Goal: Task Accomplishment & Management: Complete application form

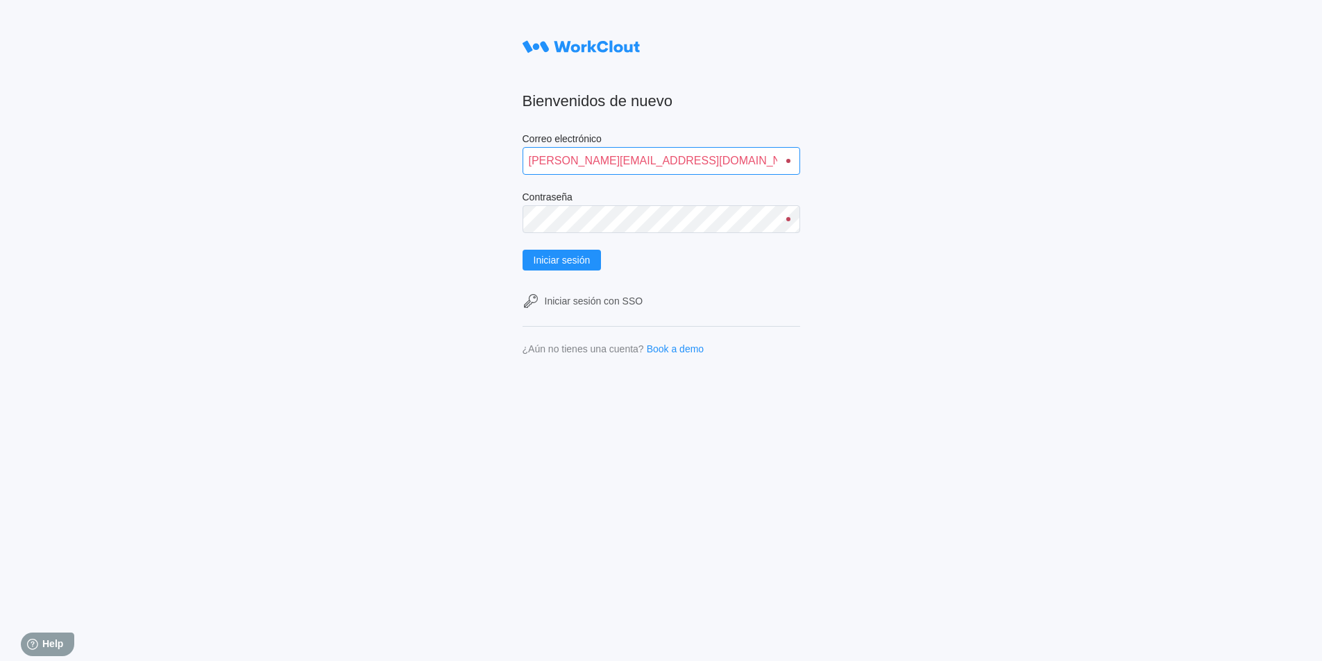
drag, startPoint x: 597, startPoint y: 161, endPoint x: 529, endPoint y: 164, distance: 68.0
click at [529, 164] on input "alfonso.moruno@mailinator.com" at bounding box center [660, 161] width 277 height 28
click at [642, 161] on input "guillermo.workcloutno@mailinator.com" at bounding box center [660, 161] width 277 height 28
type input "guillermo.altabas@mailinator.com"
click at [586, 260] on span "Iniciar sesión" at bounding box center [561, 260] width 57 height 10
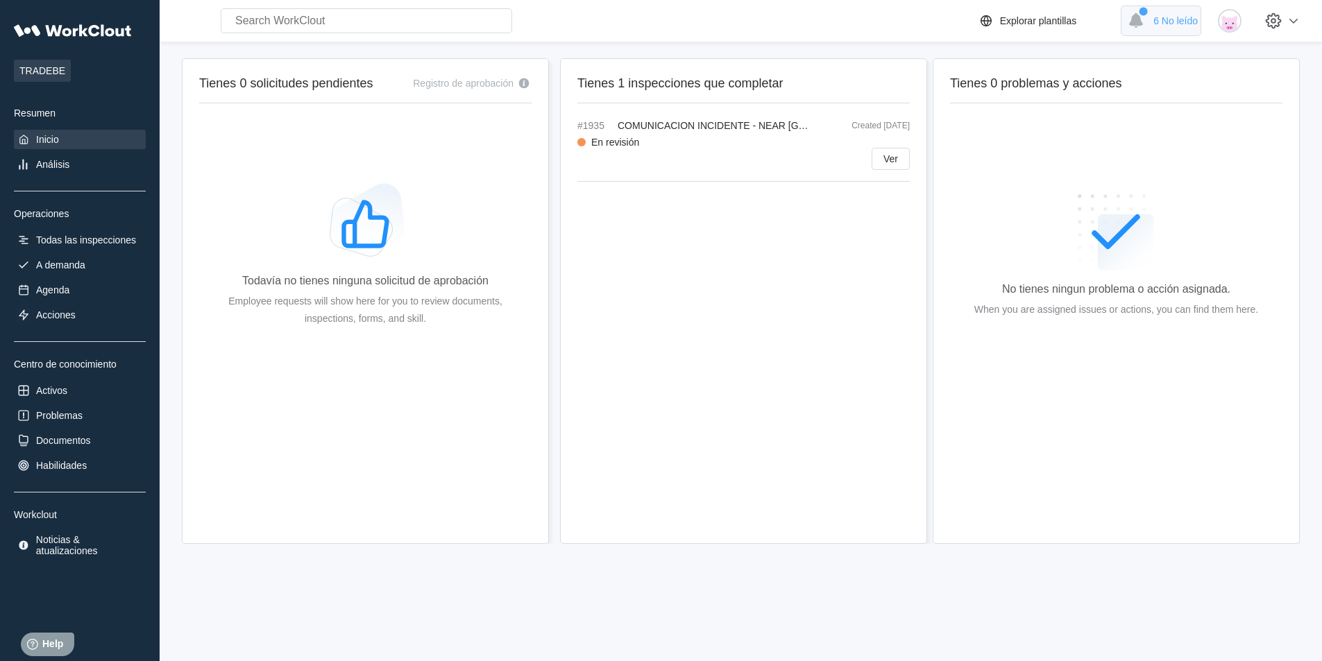
click at [1177, 16] on span "6 No leído" at bounding box center [1175, 20] width 44 height 11
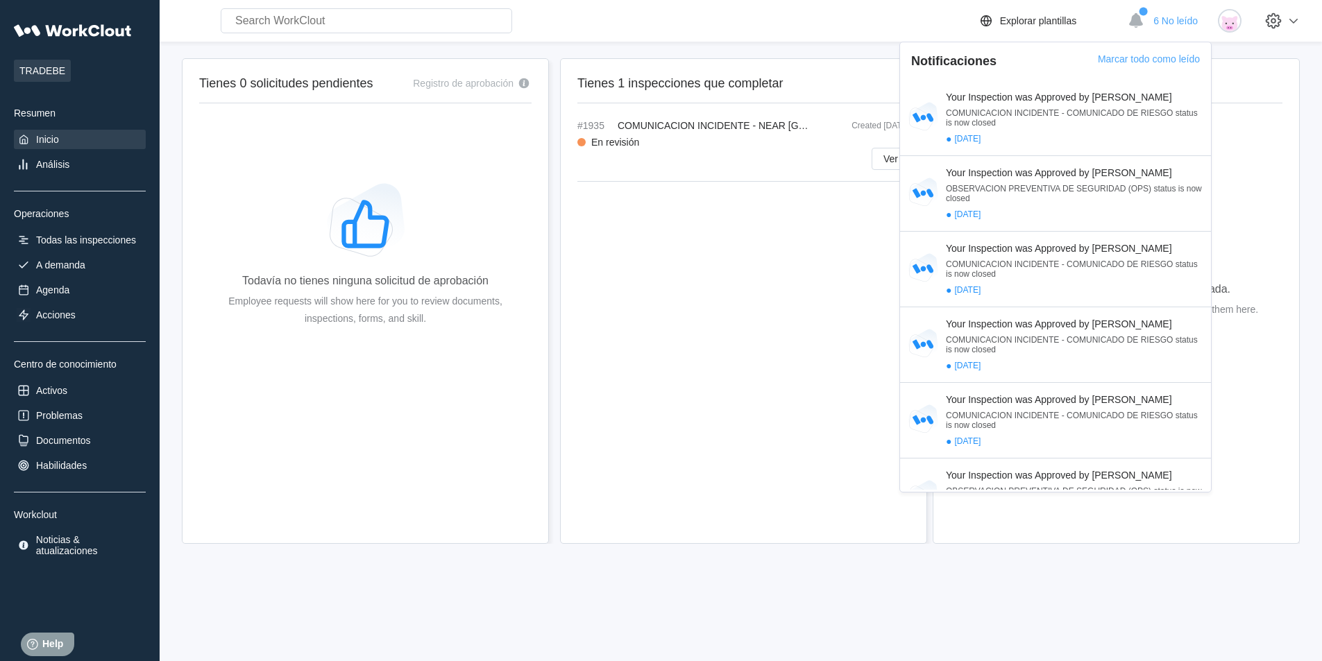
click at [803, 284] on div "Tienes 1 inspecciones que completar #1935 COMUNICACION INCIDENTE - NEAR MISS Cr…" at bounding box center [743, 301] width 367 height 486
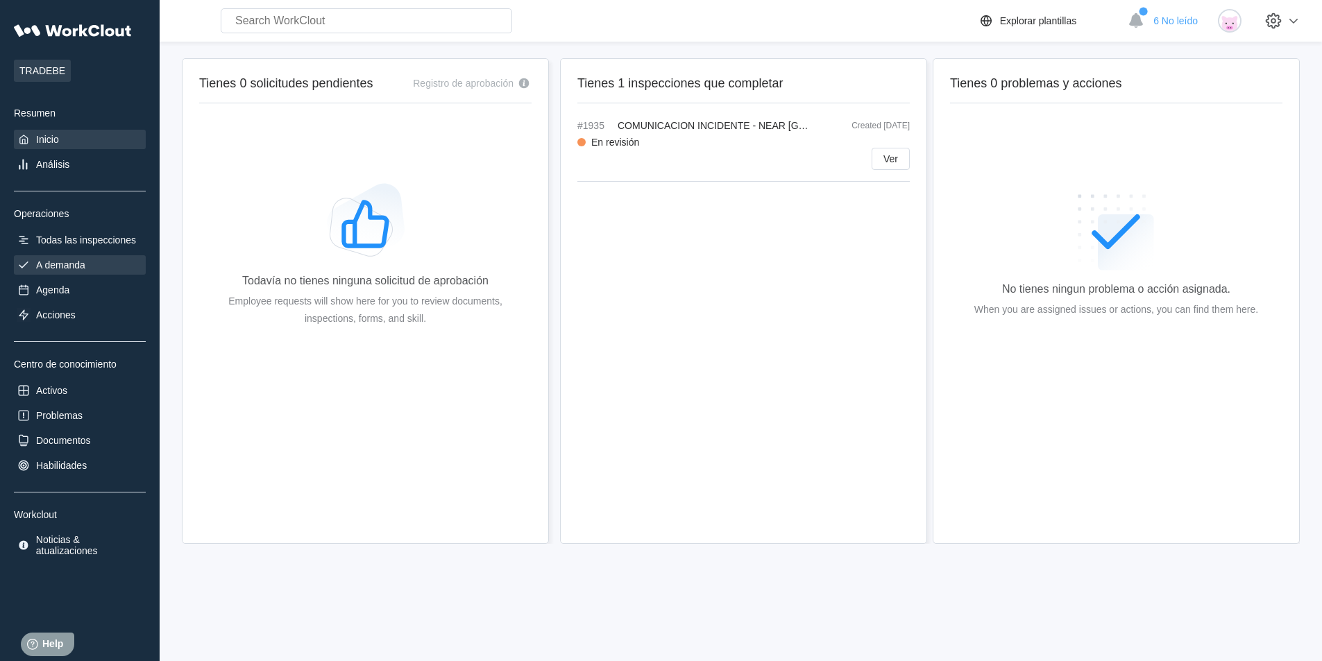
click at [61, 268] on div "A demanda" at bounding box center [60, 264] width 49 height 11
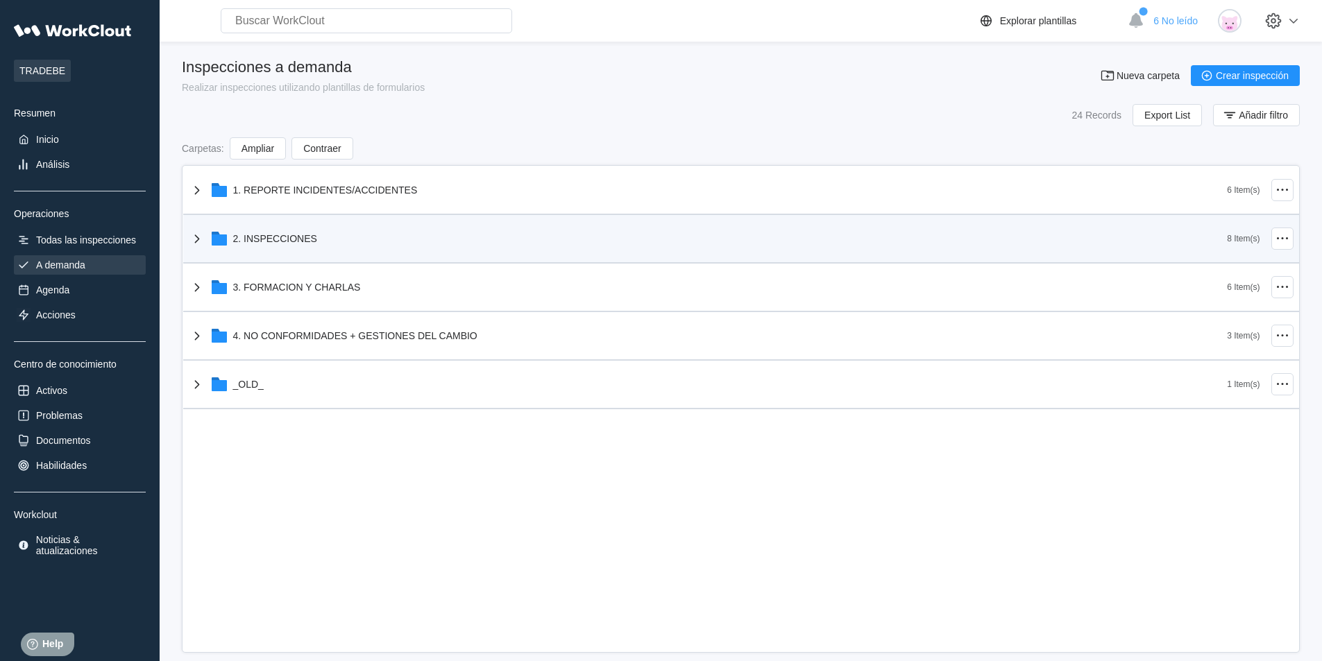
click at [278, 233] on div "2. INSPECCIONES" at bounding box center [275, 238] width 84 height 11
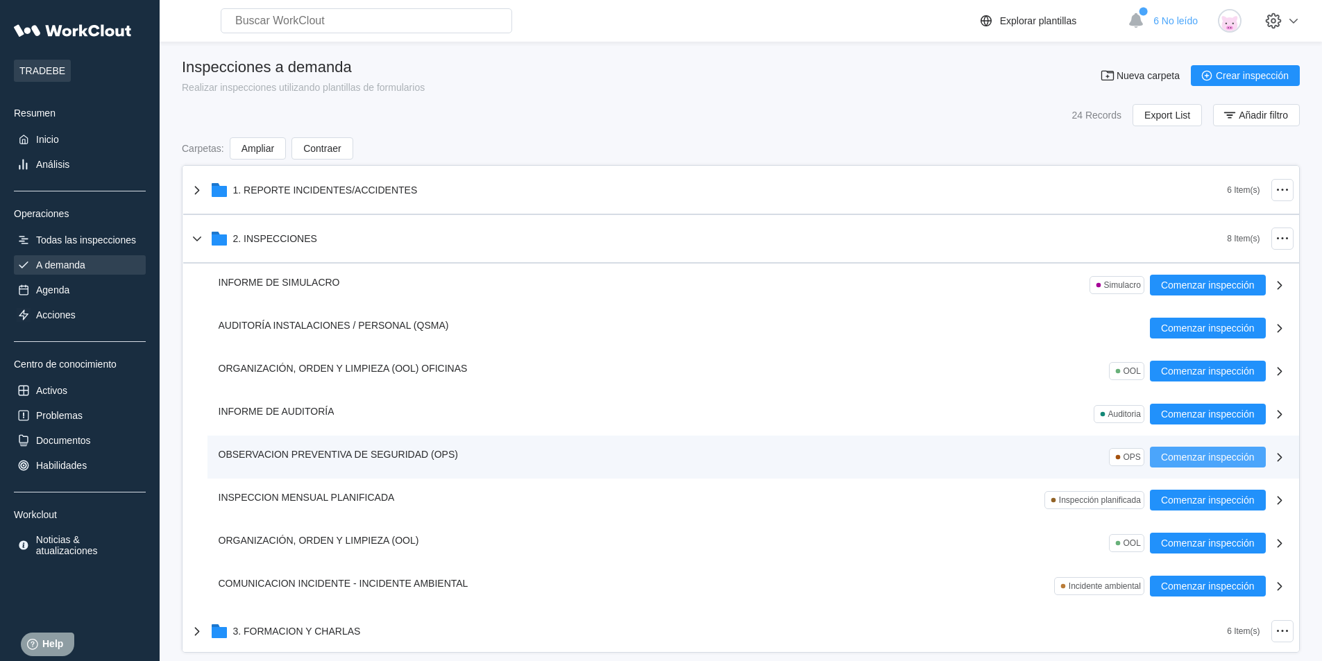
click at [1179, 455] on span "Comenzar inspección" at bounding box center [1208, 457] width 94 height 10
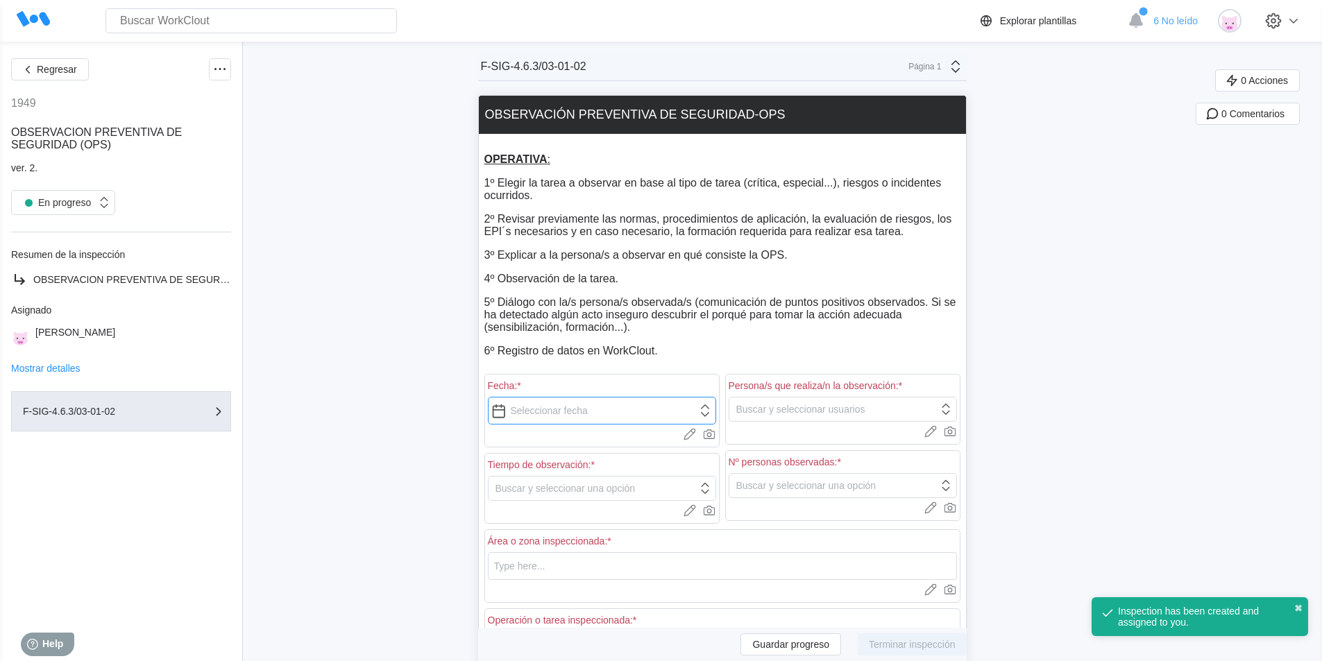
click at [640, 416] on input "text" at bounding box center [602, 411] width 228 height 28
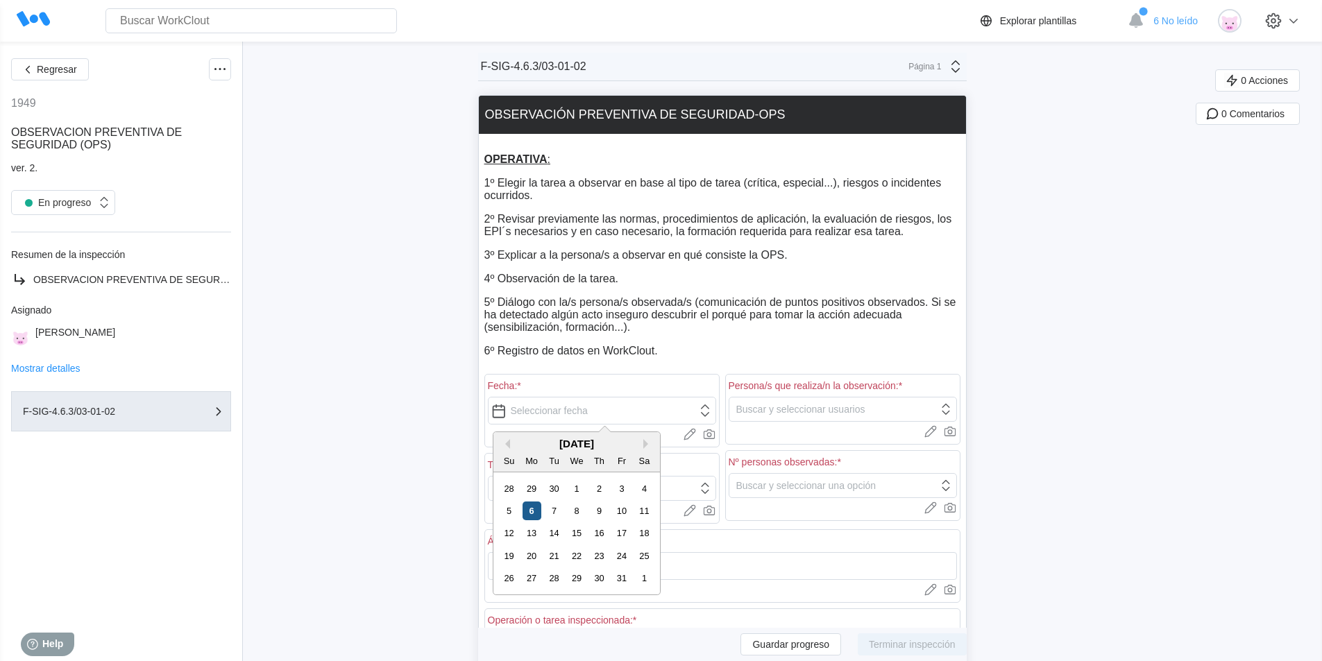
click at [536, 506] on div "6" at bounding box center [531, 511] width 19 height 19
type input "[DATE]"
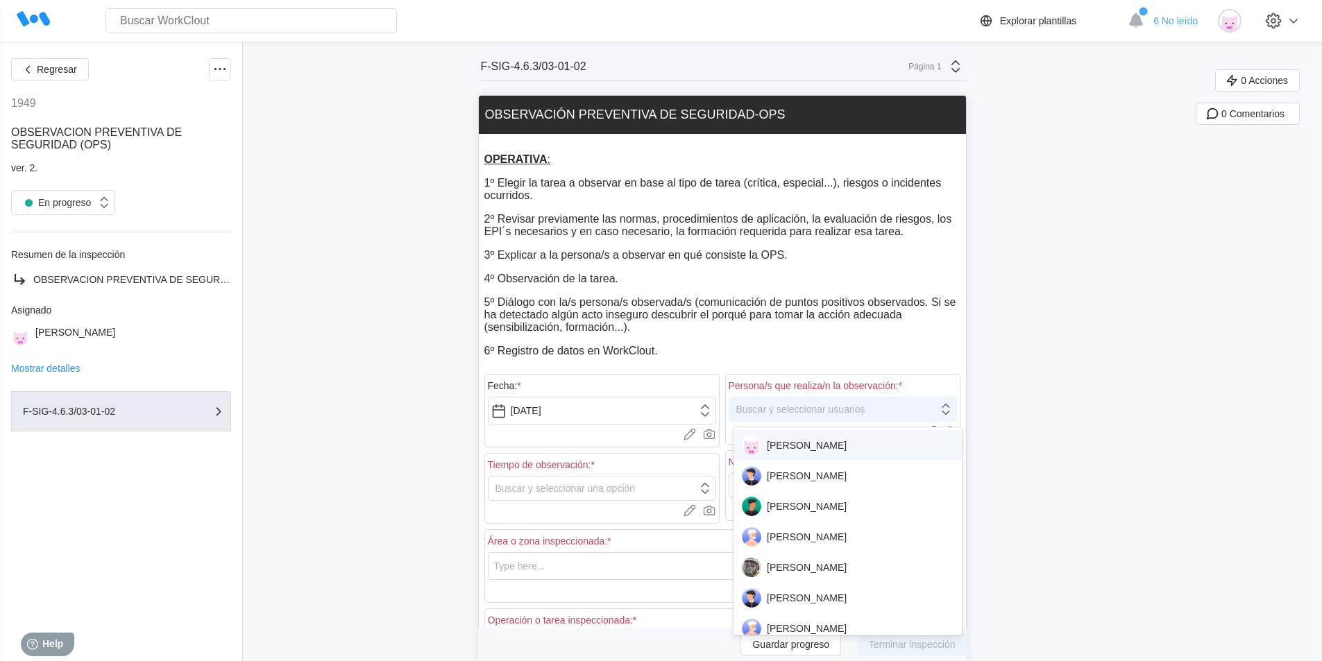
click at [781, 416] on div "Buscar y seleccionar usuarios" at bounding box center [833, 409] width 209 height 19
click at [807, 444] on div "[PERSON_NAME]" at bounding box center [848, 445] width 212 height 19
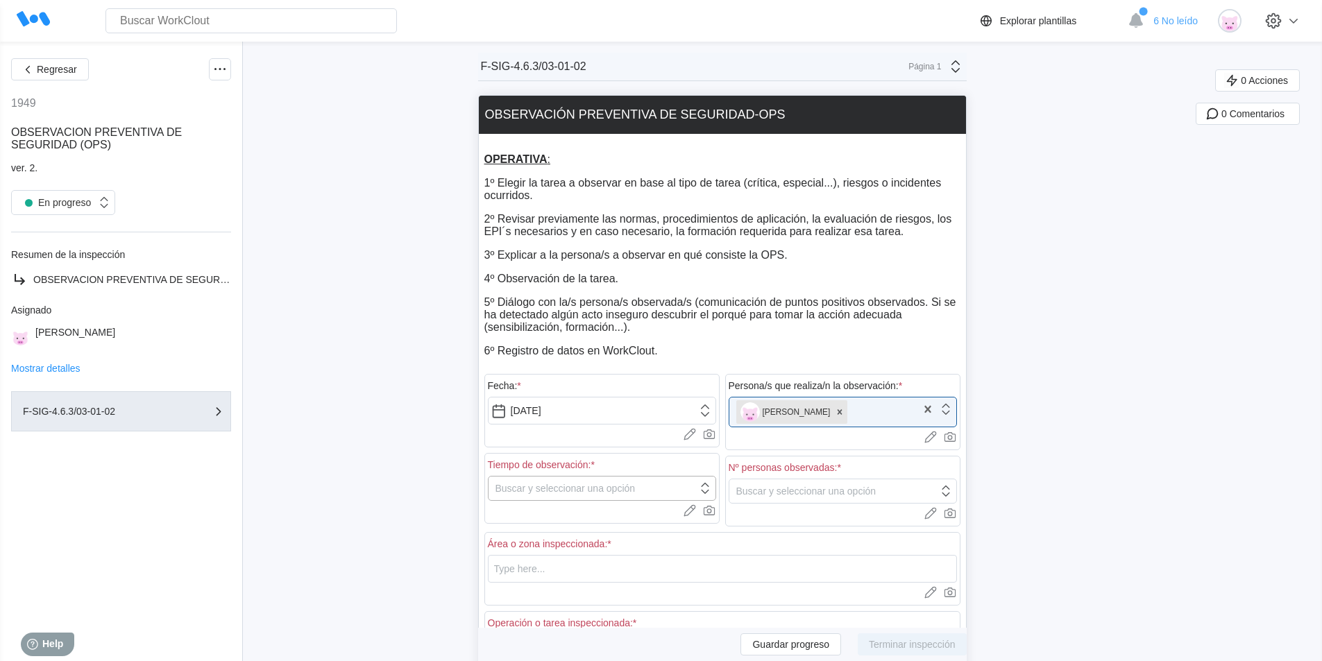
click at [633, 490] on div "Buscar y seleccionar una opción" at bounding box center [565, 488] width 140 height 11
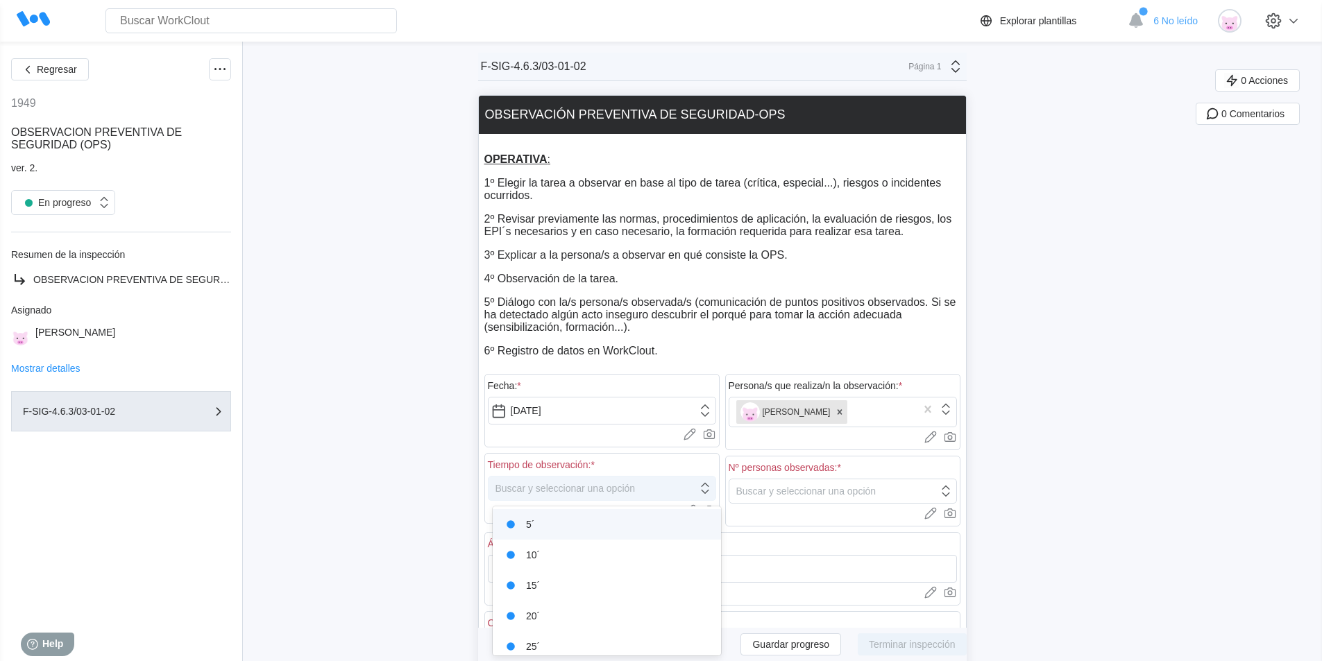
scroll to position [40, 0]
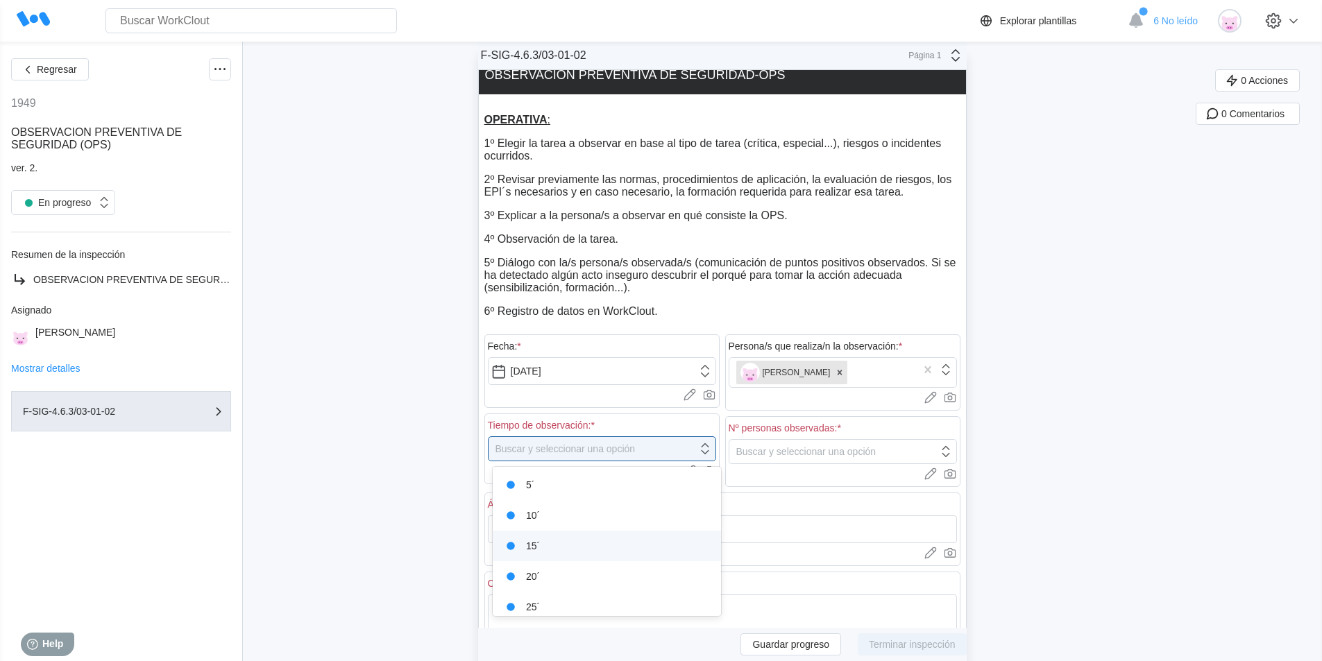
click at [581, 545] on div "15´" at bounding box center [607, 545] width 212 height 19
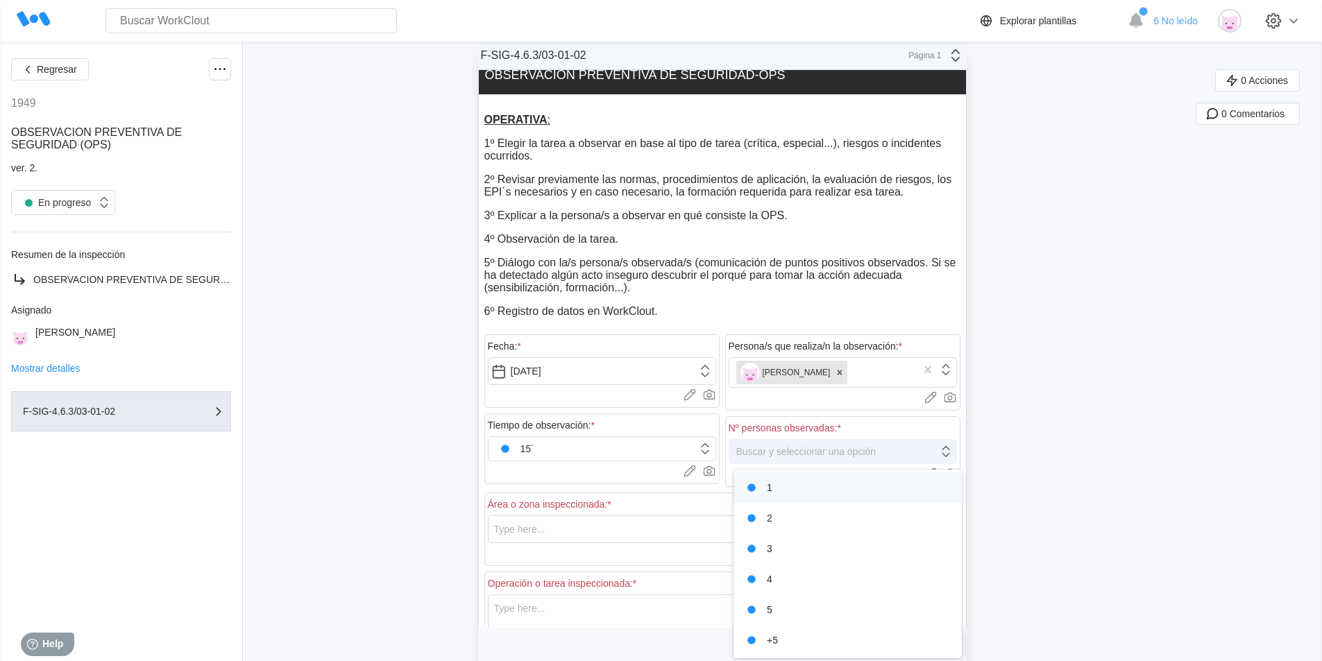
click at [758, 444] on div "Buscar y seleccionar una opción" at bounding box center [833, 451] width 209 height 19
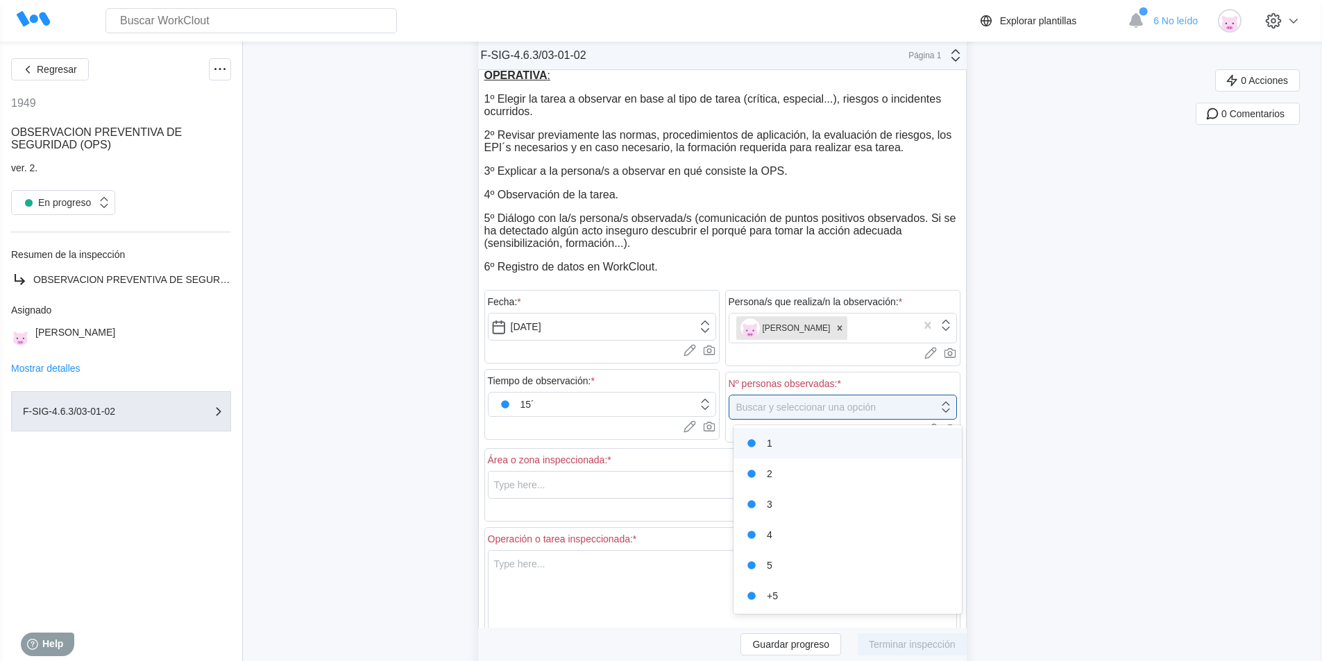
scroll to position [109, 0]
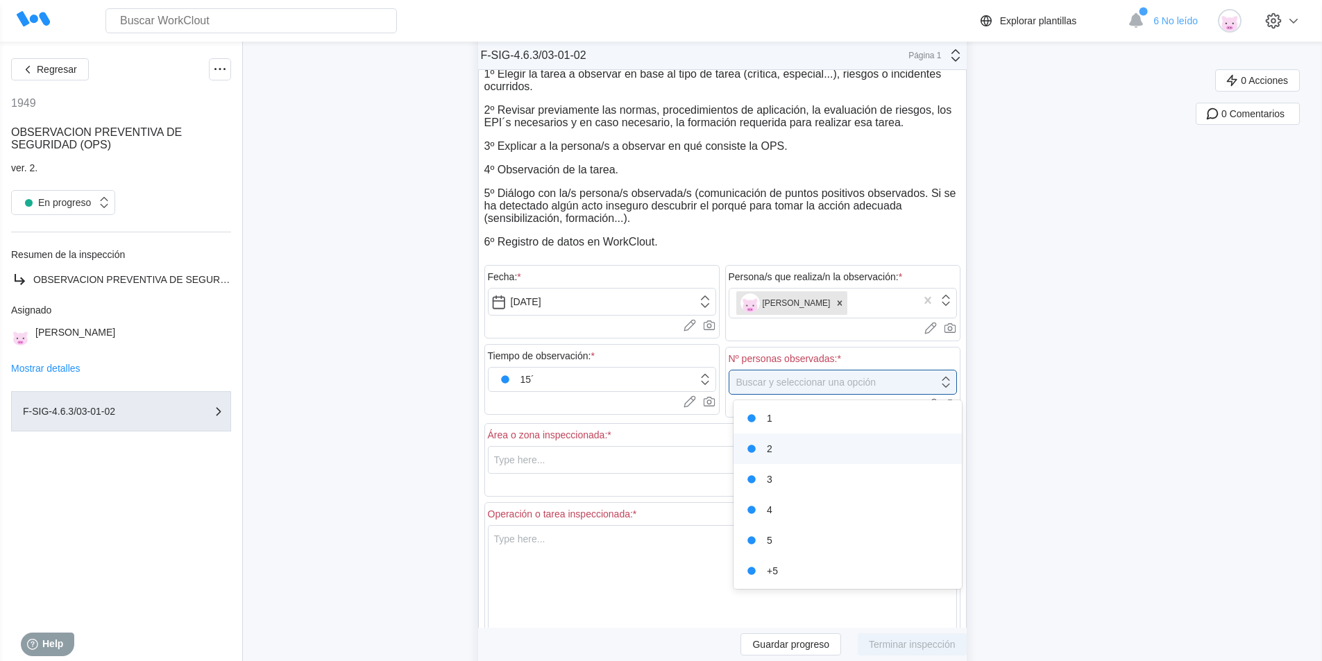
click at [831, 441] on div "2" at bounding box center [848, 448] width 212 height 19
click at [628, 467] on input "text" at bounding box center [722, 460] width 469 height 28
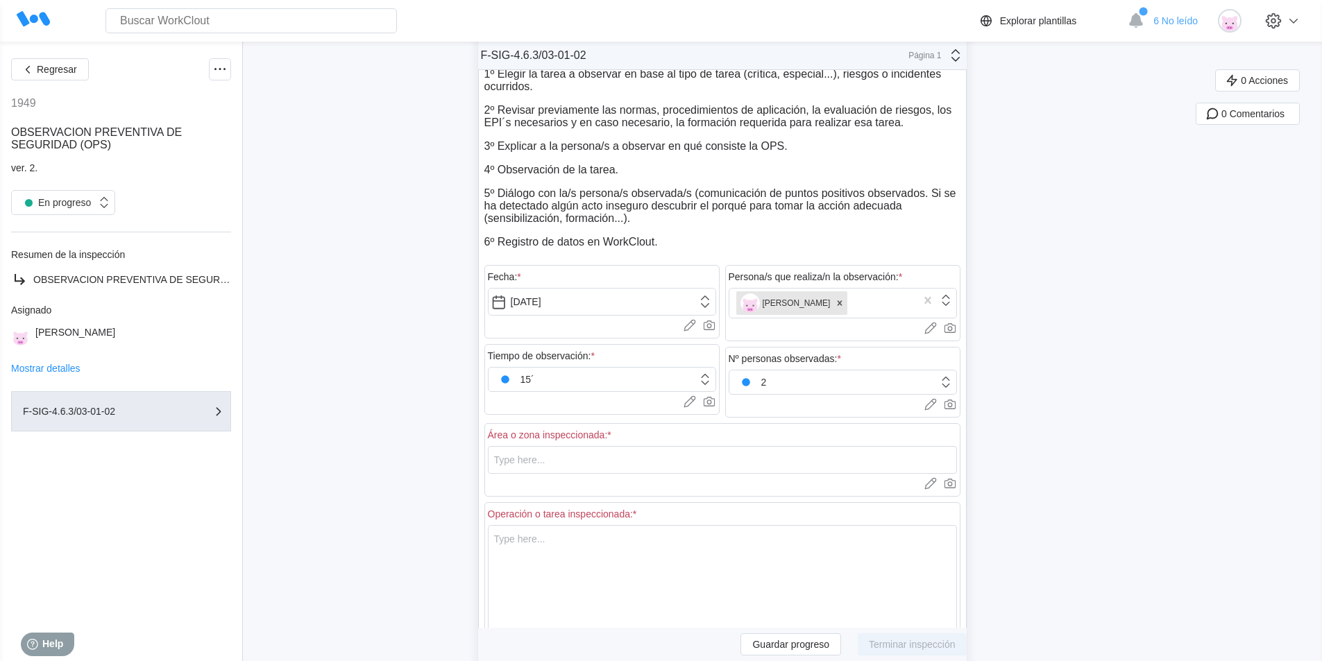
click at [572, 484] on div "Área o zona inspeccionada: * Cargar imágenes o videos a este campo Arrastrar y …" at bounding box center [722, 460] width 476 height 74
click at [565, 468] on input "text" at bounding box center [722, 460] width 469 height 28
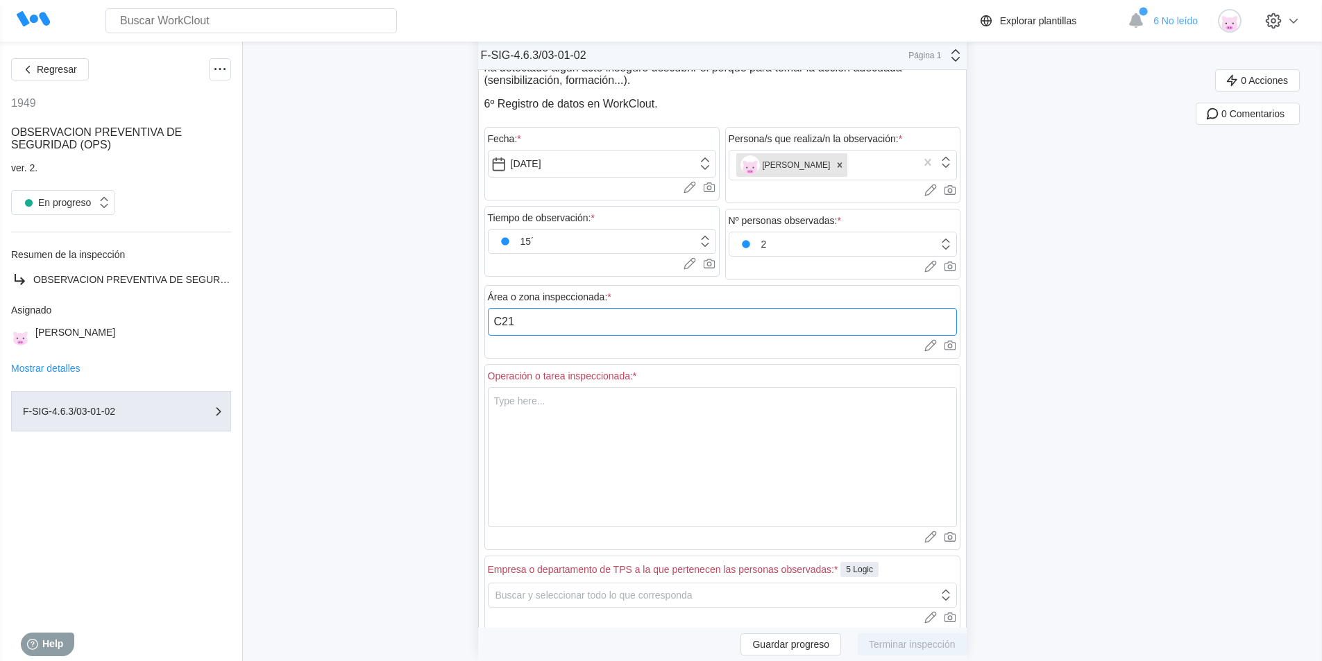
scroll to position [248, 0]
type input "C21"
click at [605, 417] on textarea at bounding box center [722, 456] width 469 height 140
type textarea "s"
type textarea "x"
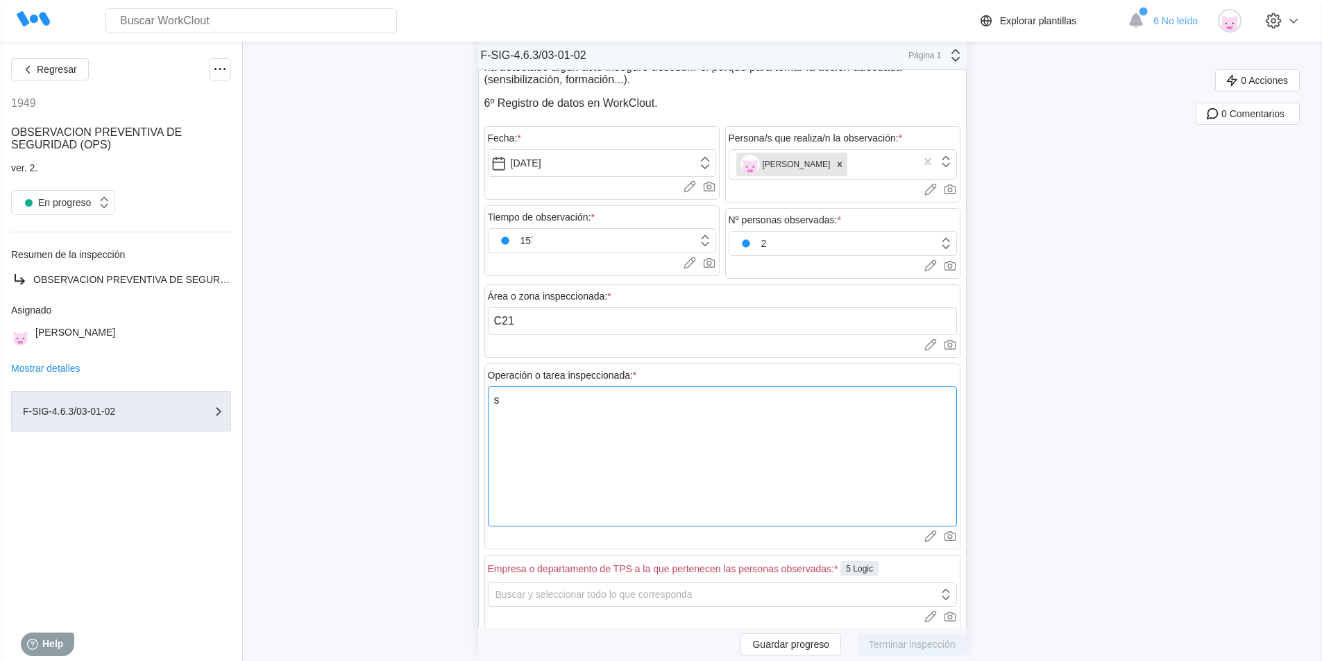
type textarea "sO"
type textarea "x"
type textarea "sOL"
type textarea "x"
type textarea "sOLD"
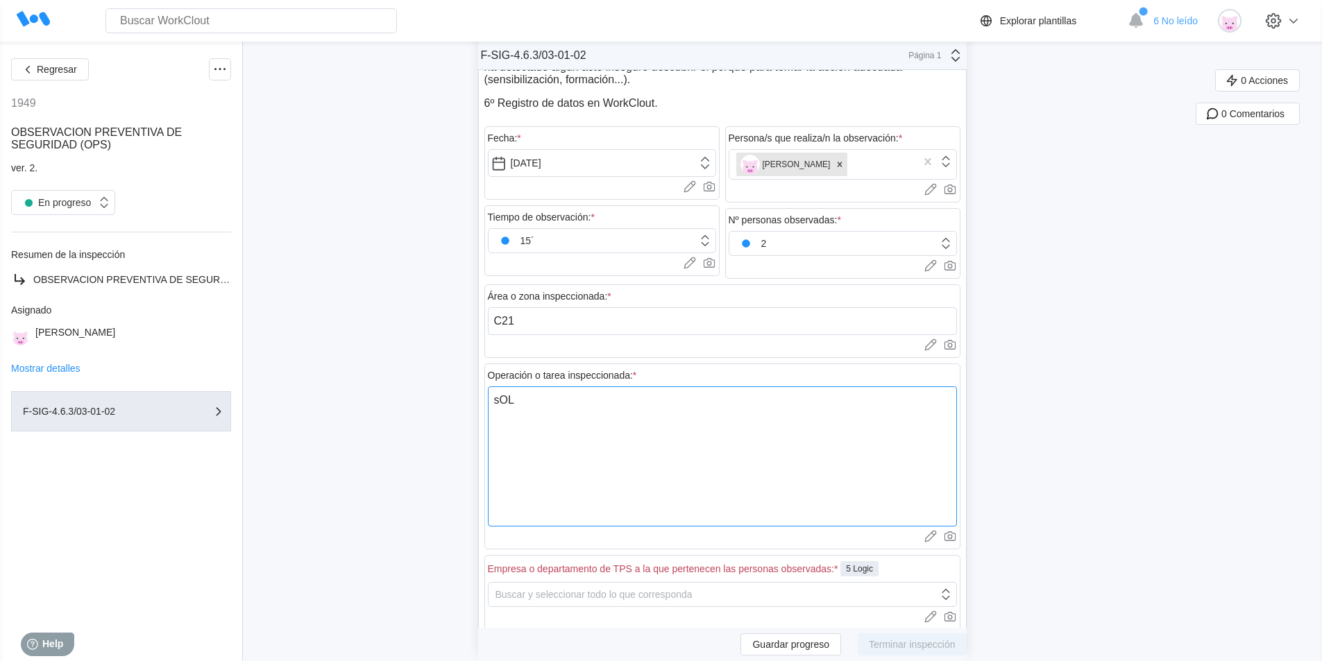
type textarea "x"
type textarea "sOL"
type textarea "x"
type textarea "sO"
type textarea "x"
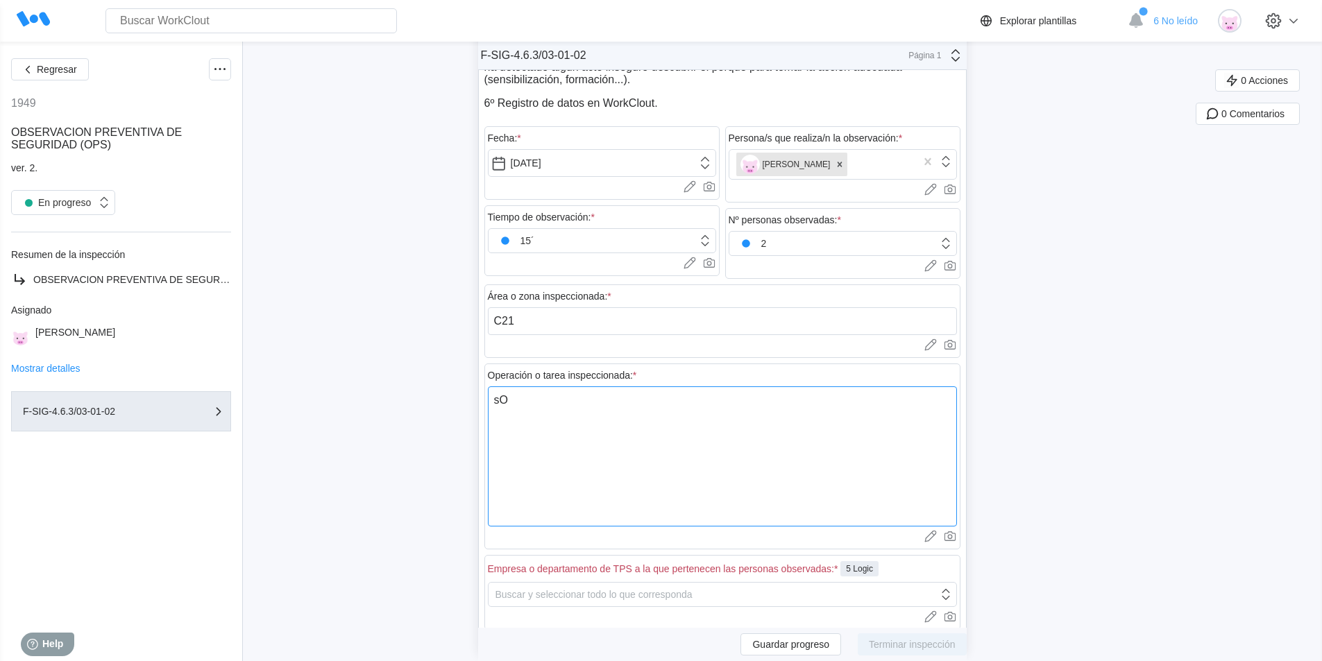
type textarea "s"
type textarea "x"
type textarea "A"
type textarea "x"
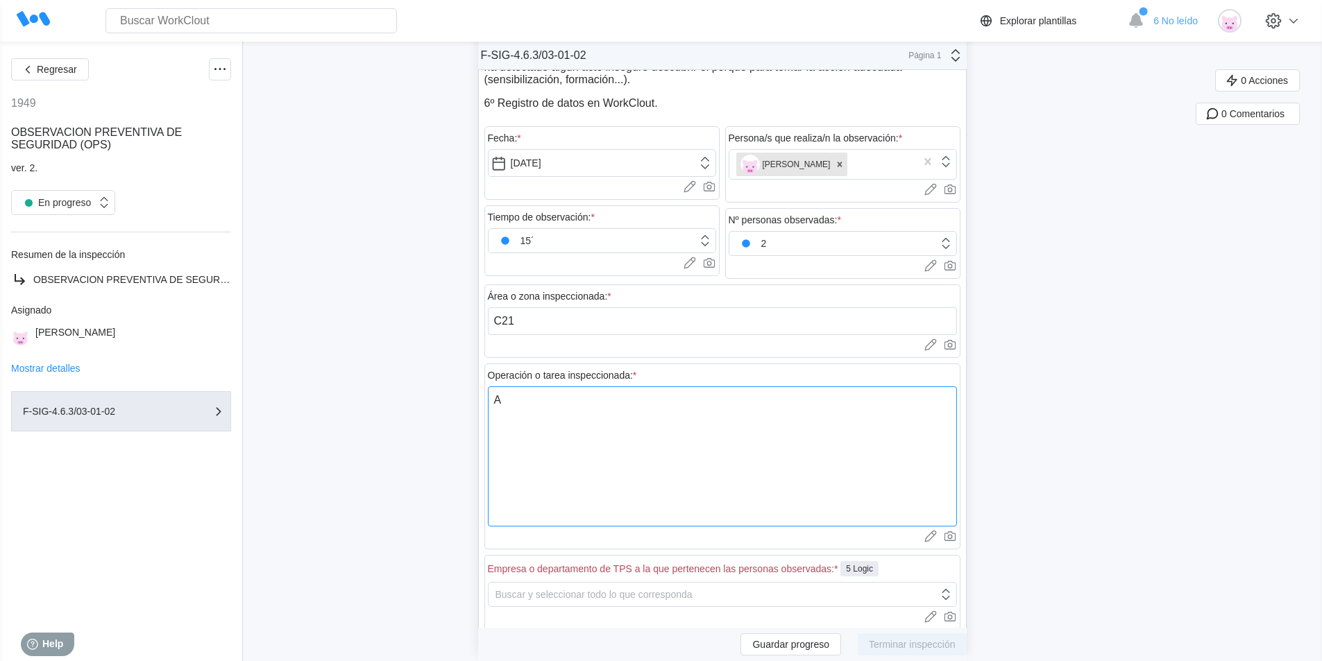
type textarea "AA"
type textarea "x"
type textarea "A"
type textarea "x"
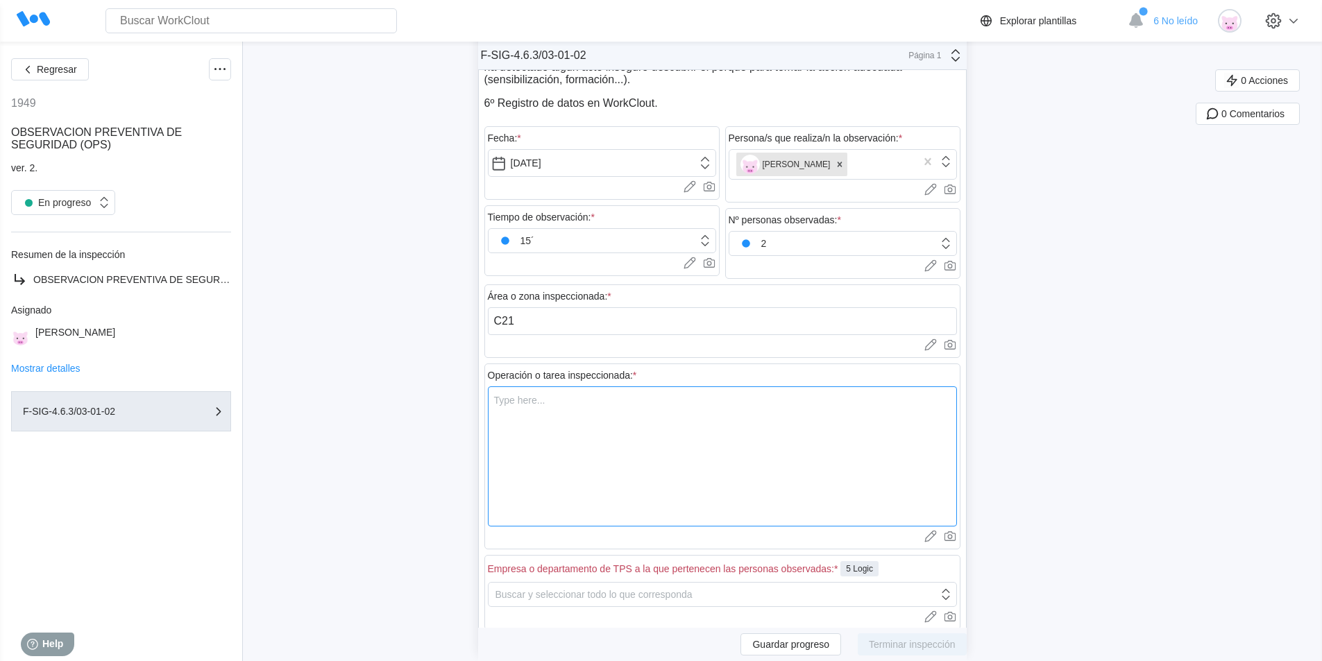
type textarea "S"
type textarea "x"
type textarea "So"
type textarea "x"
type textarea "Sol"
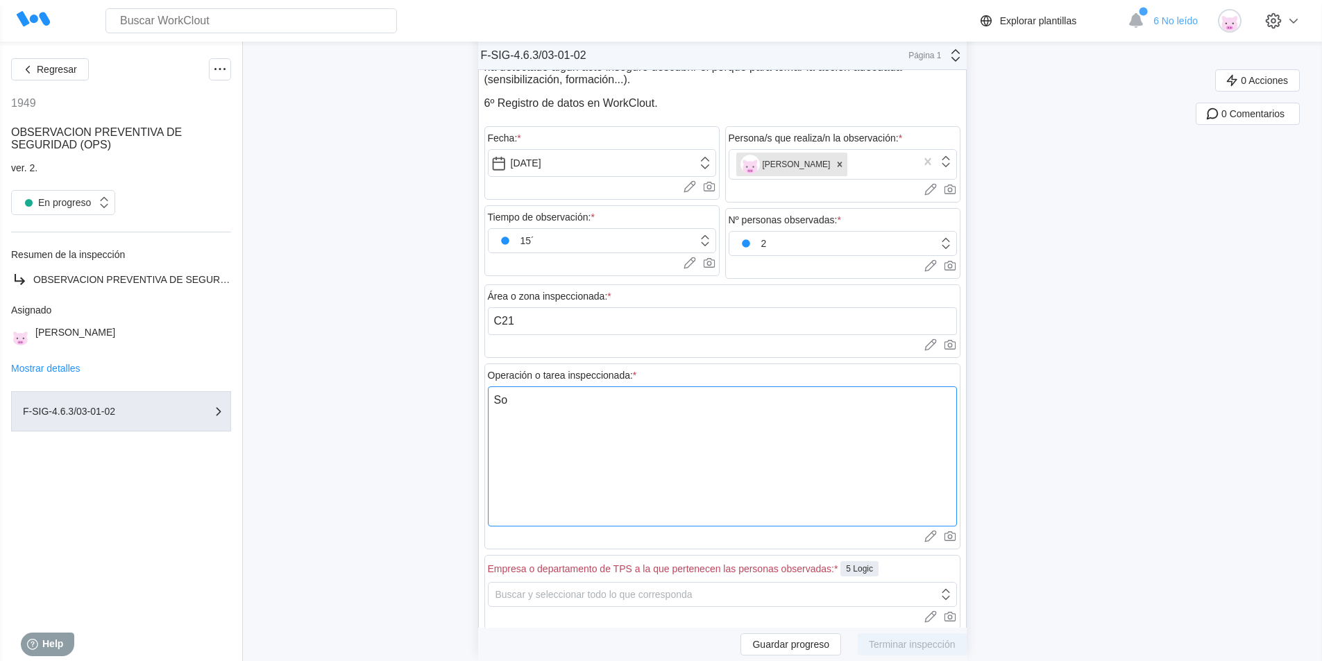
type textarea "x"
type textarea "Sola"
type textarea "x"
type textarea "Sol"
type textarea "x"
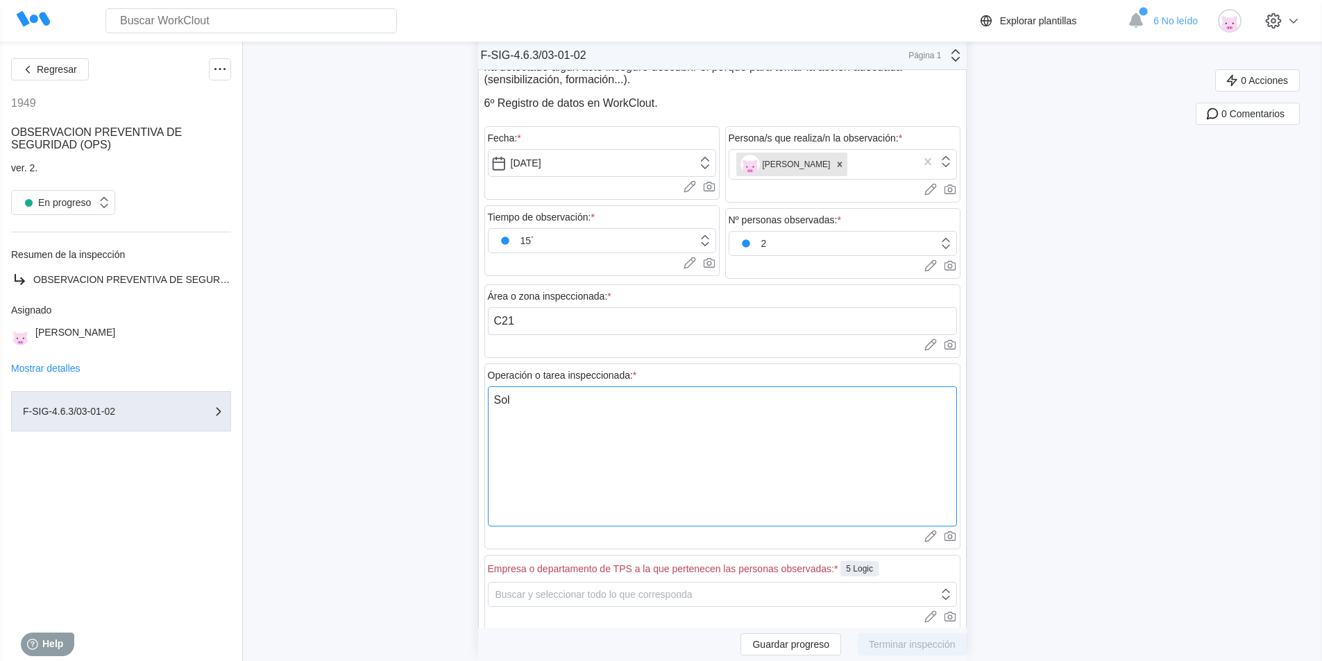
type textarea "Sold"
type textarea "x"
type textarea "Solda"
type textarea "x"
type textarea "Soldad"
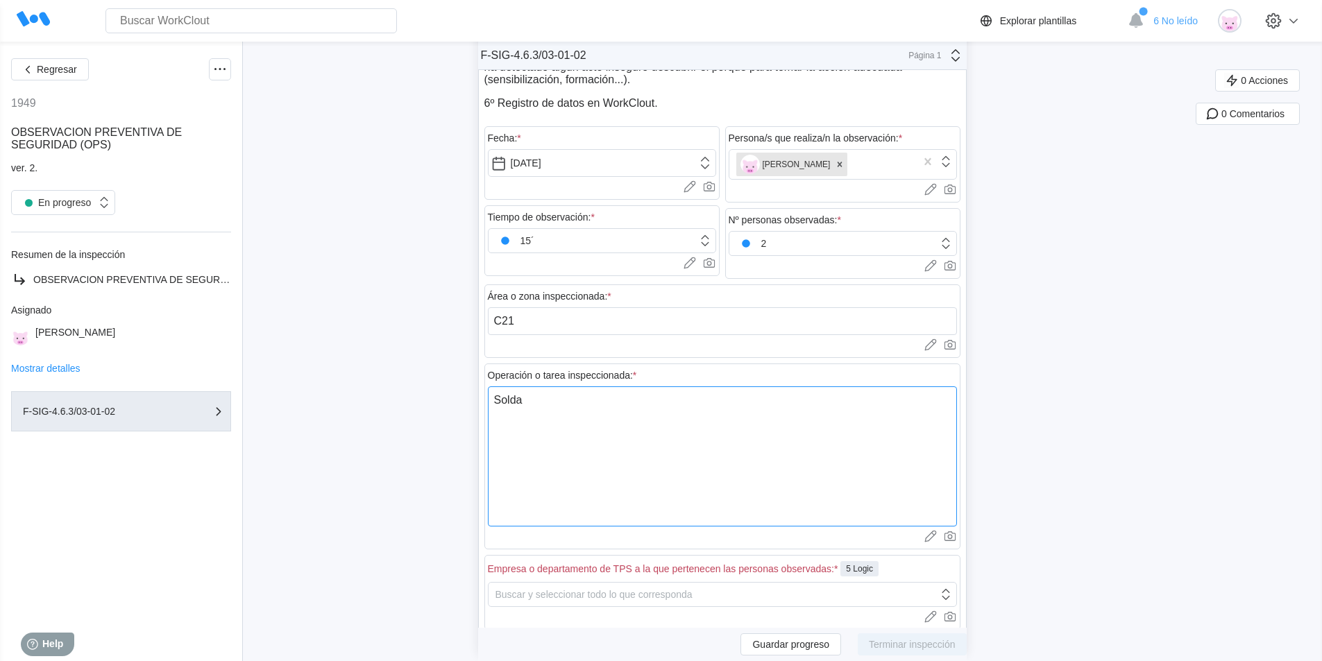
type textarea "x"
type textarea "Soldadu"
type textarea "x"
type textarea "Soldadur"
type textarea "x"
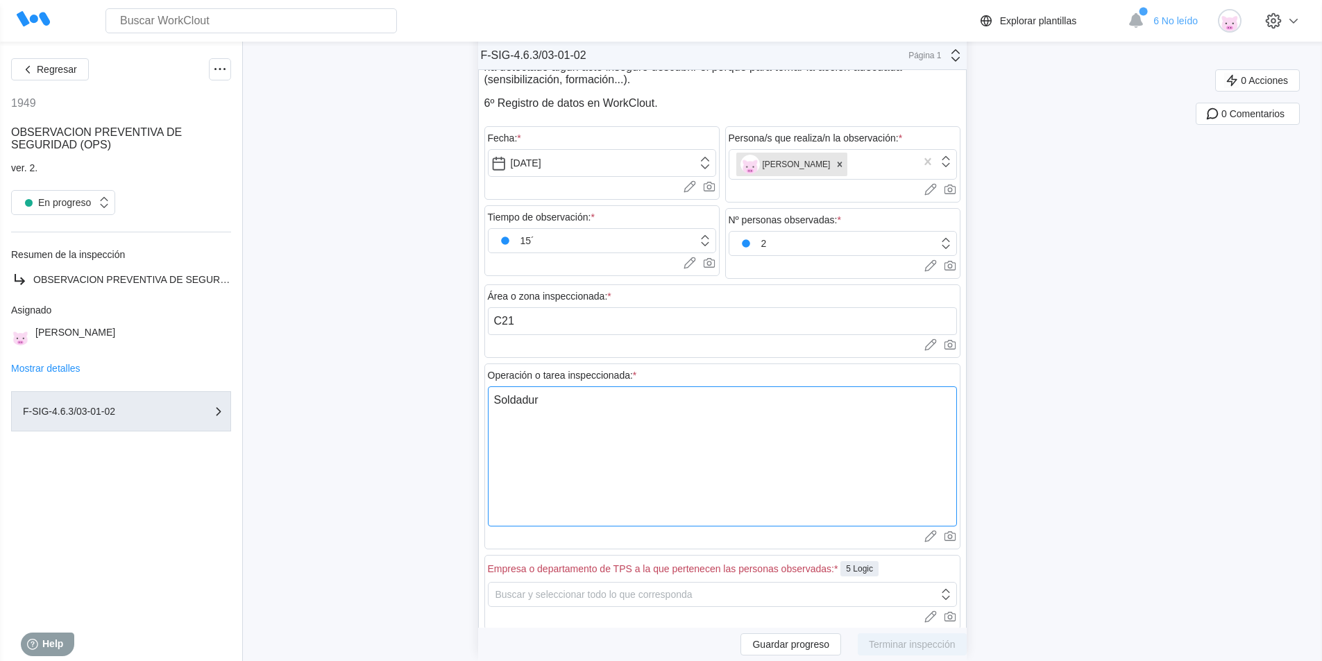
type textarea "Soldadura"
type textarea "x"
type textarea "Soldadura"
type textarea "x"
type textarea "Soldadura d"
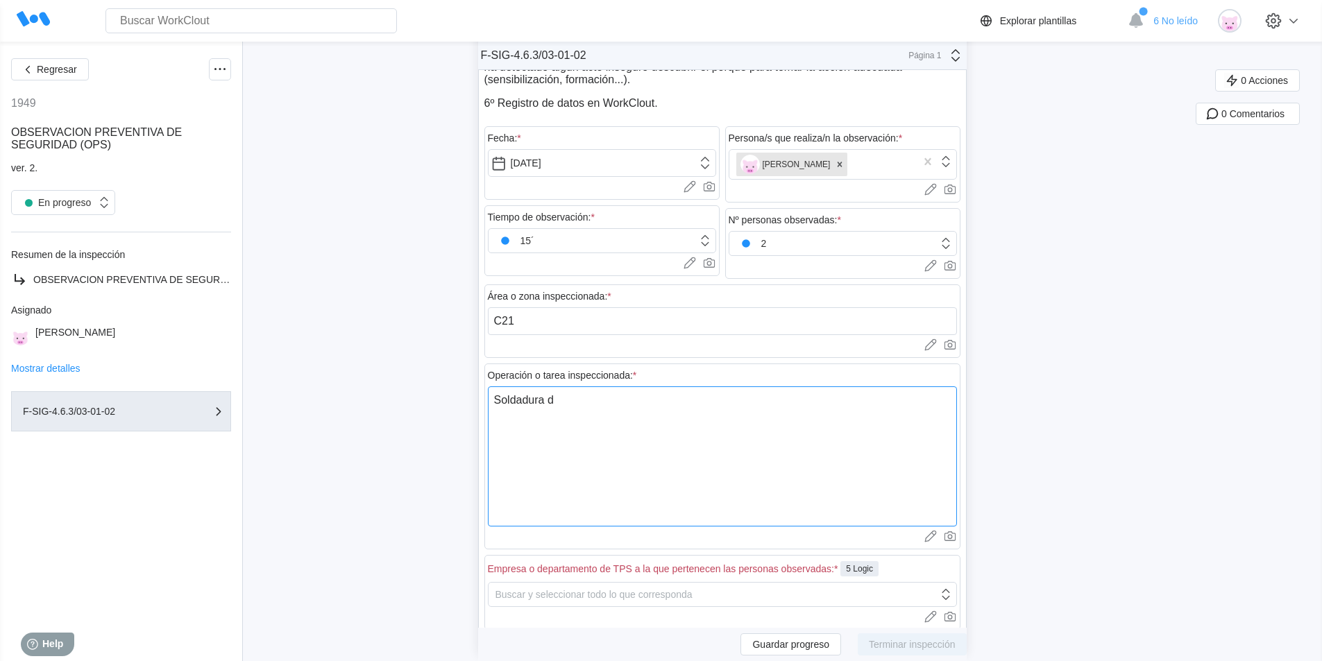
type textarea "x"
type textarea "Soldadura de"
type textarea "x"
type textarea "Soldadura de"
type textarea "x"
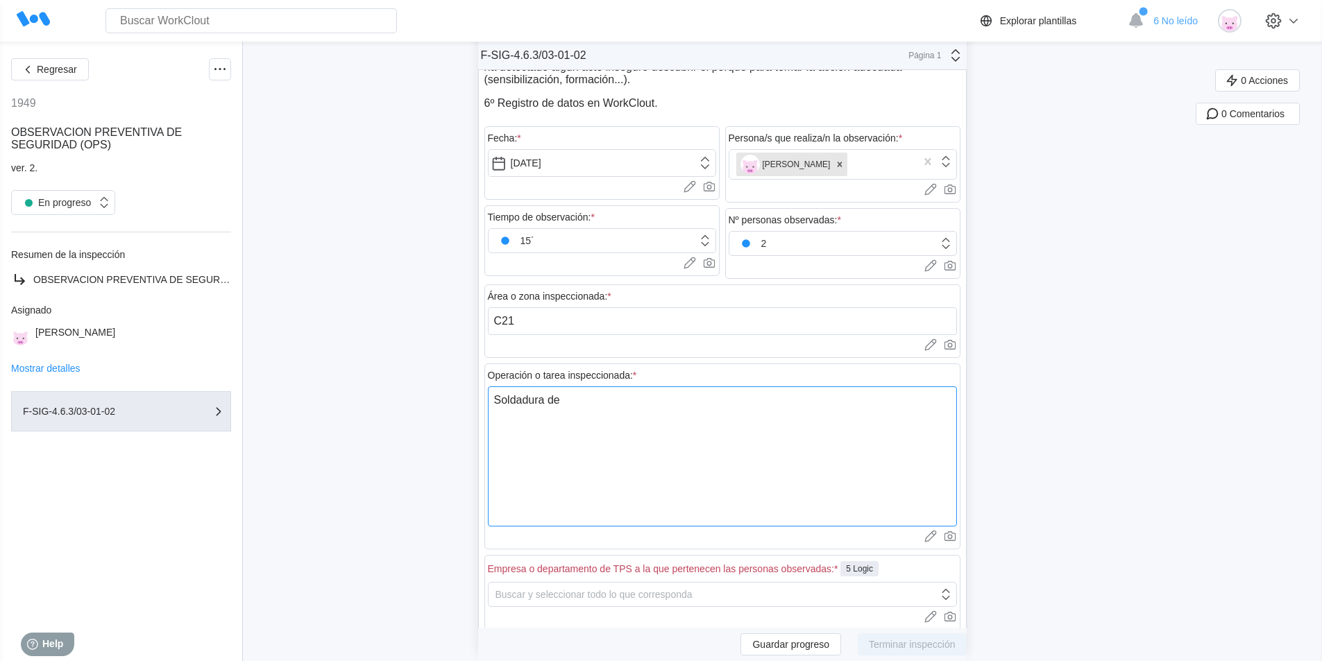
type textarea "Soldadura de t"
type textarea "x"
type textarea "Soldadura de tu"
type textarea "x"
type textarea "Soldadura de tub"
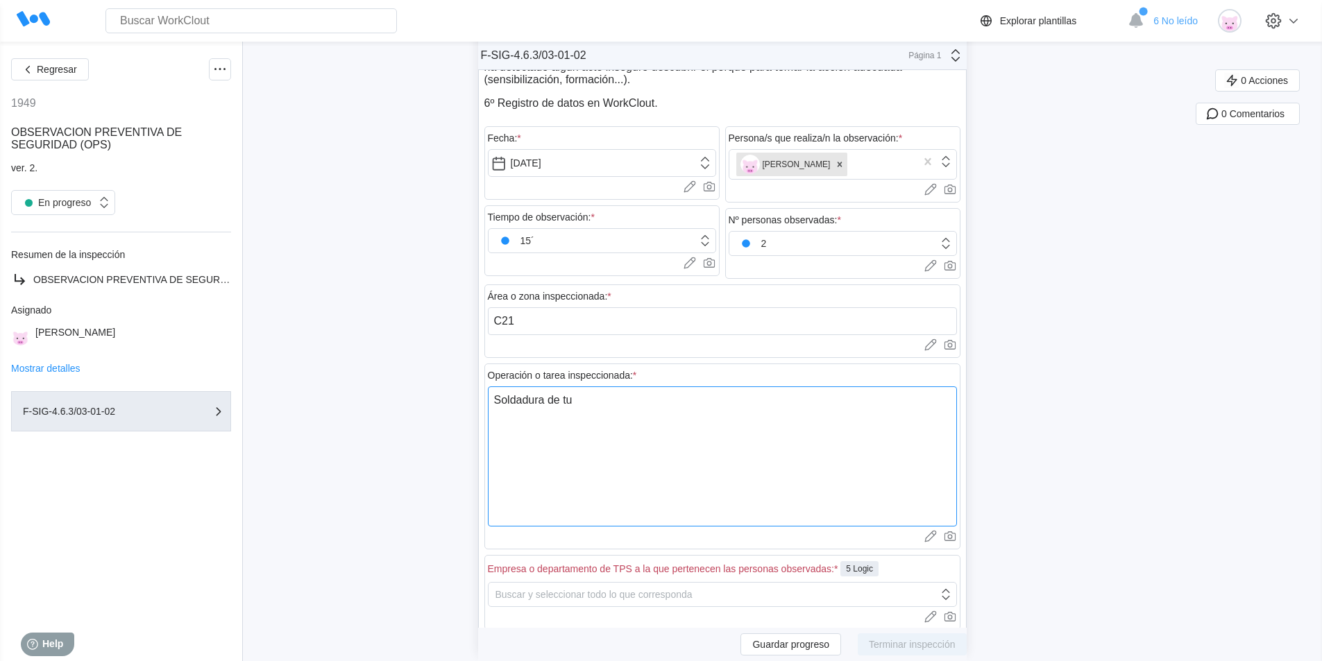
type textarea "x"
type textarea "Soldadura de tube"
type textarea "x"
type textarea "Soldadura de tuber"
type textarea "x"
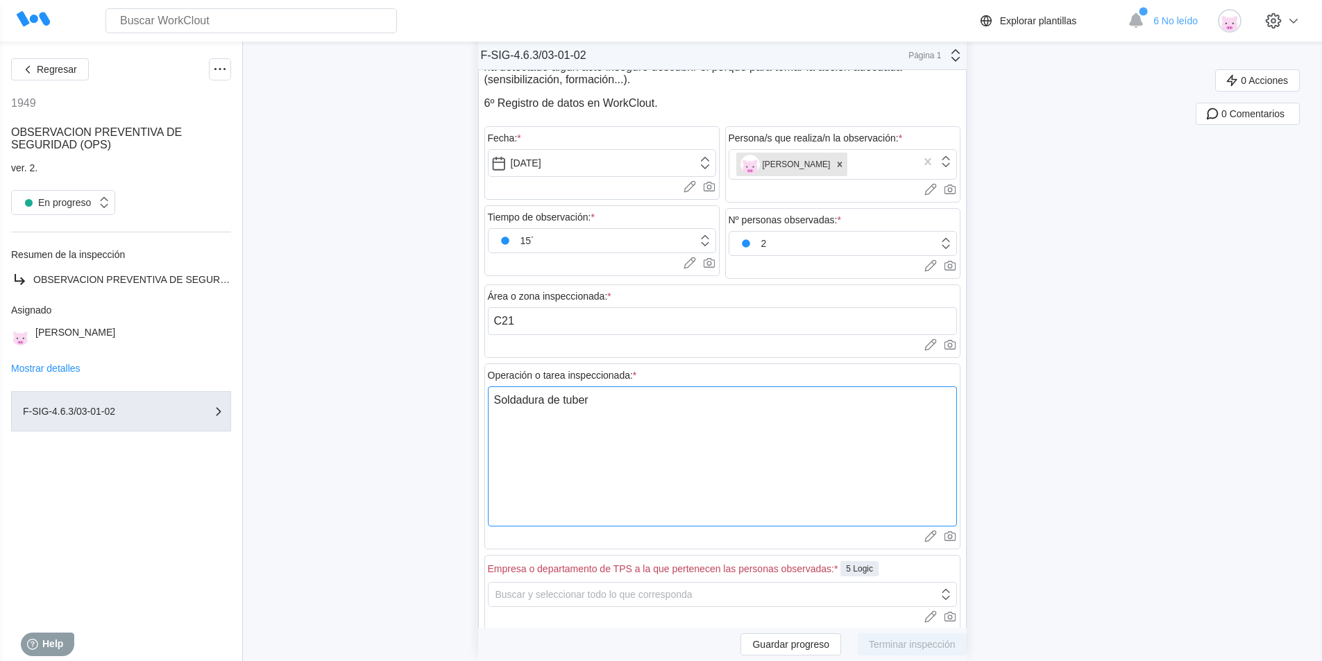
type textarea "Soldadura de tuberi"
type textarea "x"
type textarea "Soldadura de tuberia"
type textarea "x"
type textarea "Soldadura de tuberias"
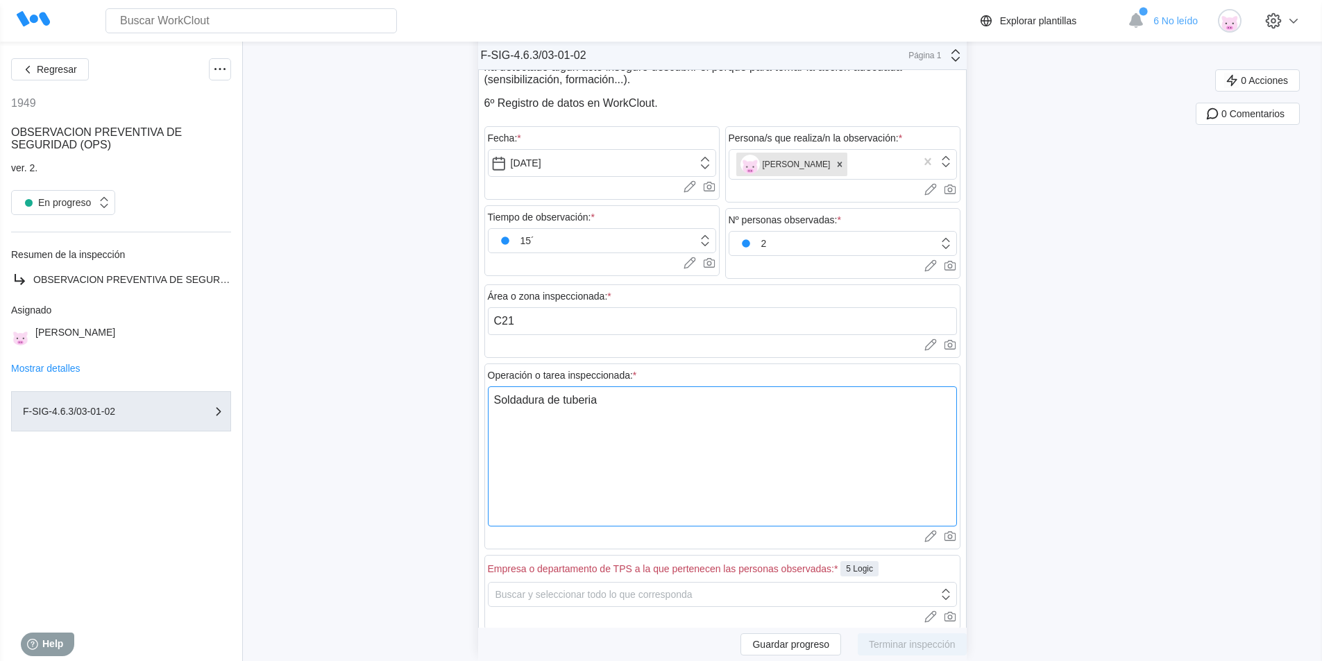
type textarea "x"
type textarea "Soldadura de tuberias"
type textarea "x"
type textarea "Soldadura de tuberias p"
type textarea "x"
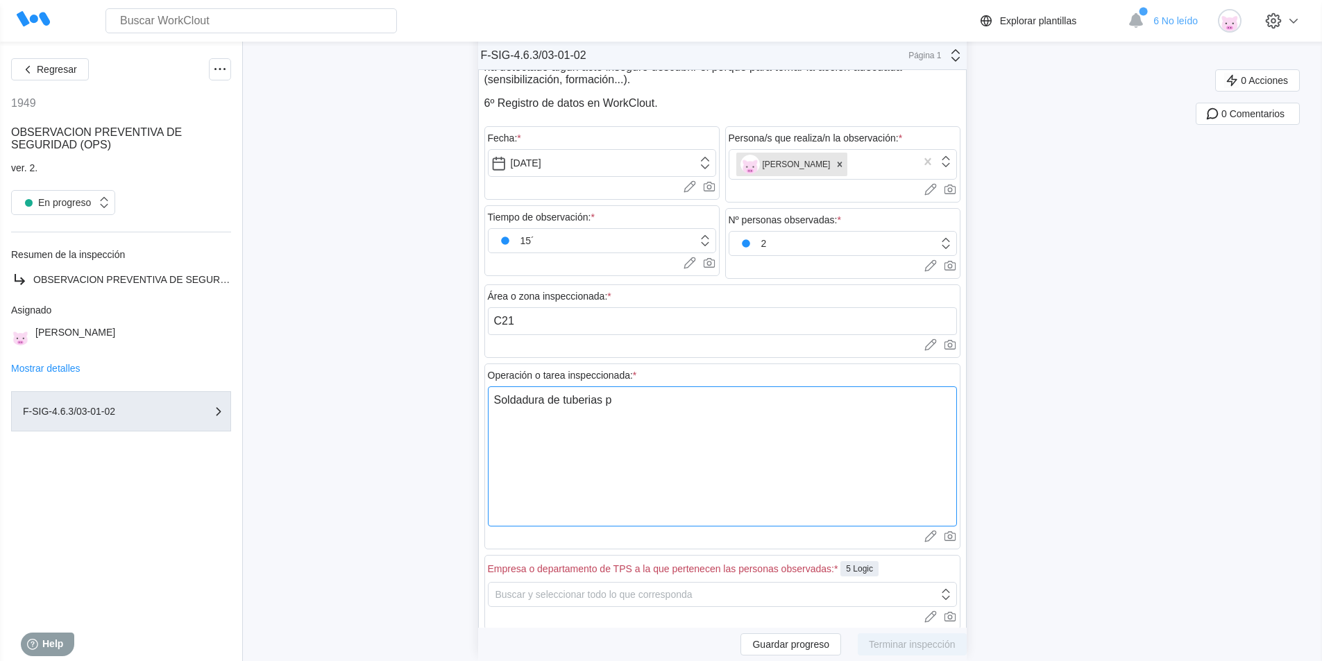
type textarea "Soldadura de tuberias pr"
type textarea "x"
type textarea "Soldadura de tuberias pra"
type textarea "x"
type textarea "Soldadura de tuberias pr"
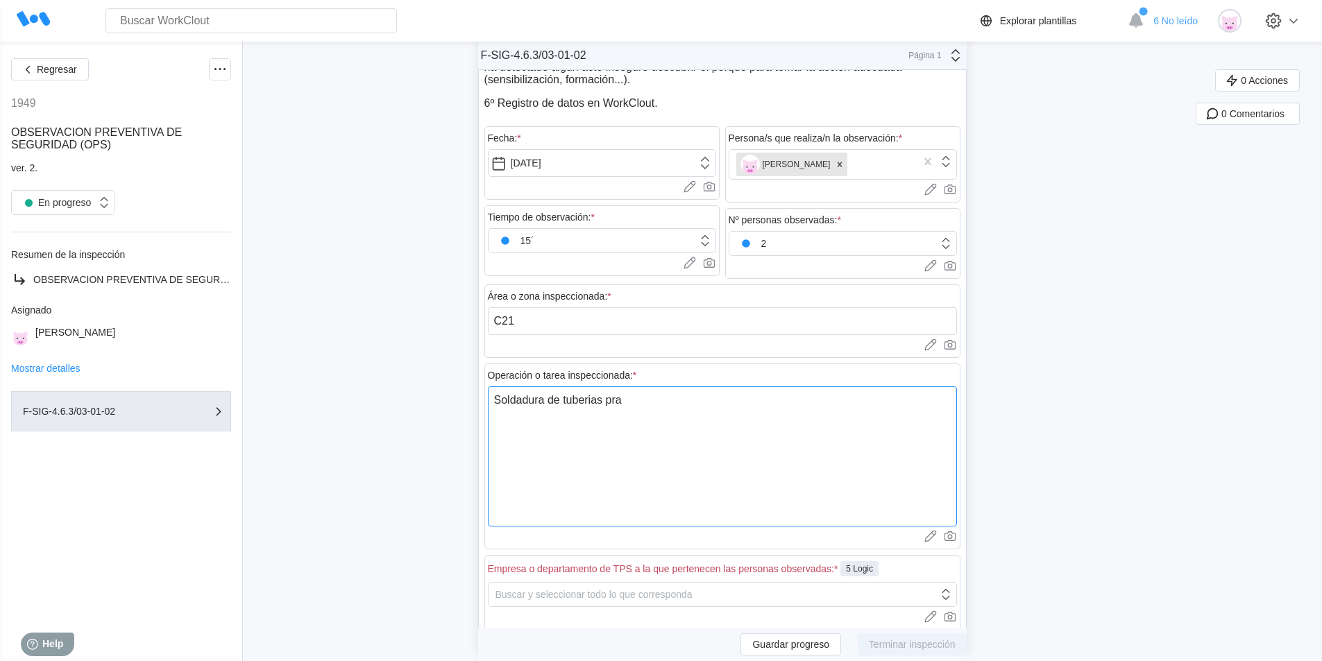
type textarea "x"
type textarea "Soldadura de tuberias p"
type textarea "x"
type textarea "Soldadura de tuberias pa"
type textarea "x"
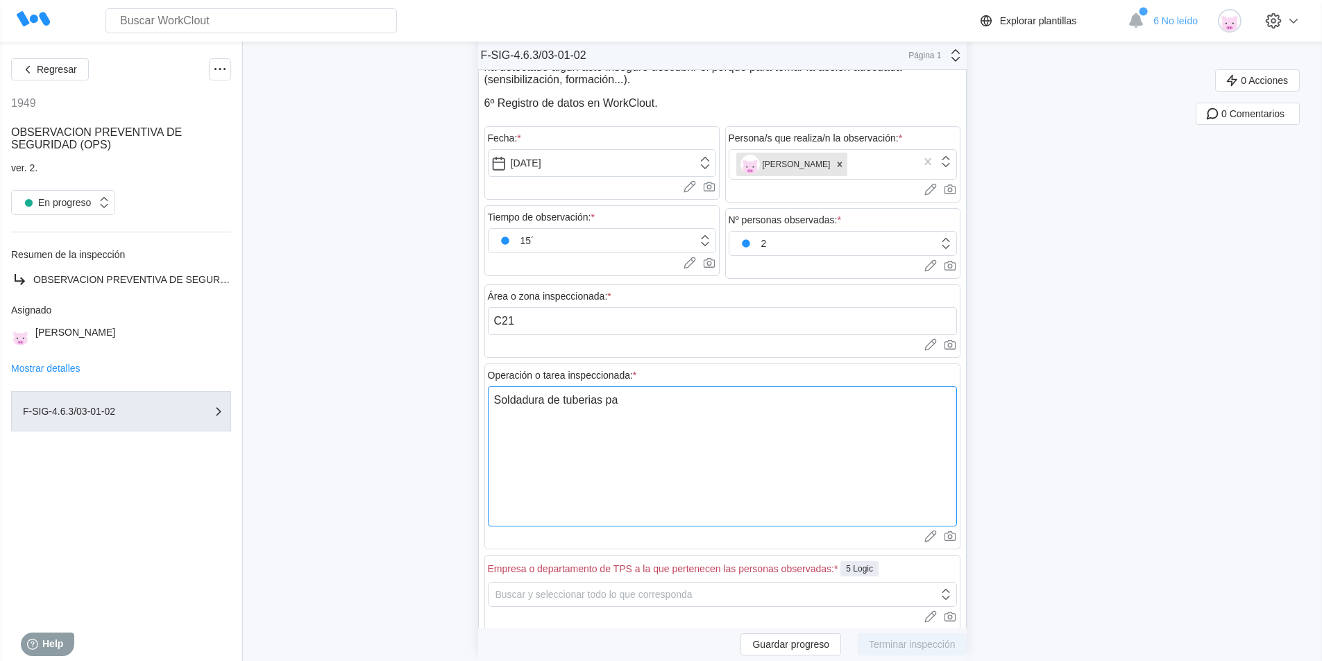
type textarea "Soldadura de tuberias par"
type textarea "x"
type textarea "Soldadura de tuberias para"
type textarea "x"
type textarea "Soldadura de tuberias para"
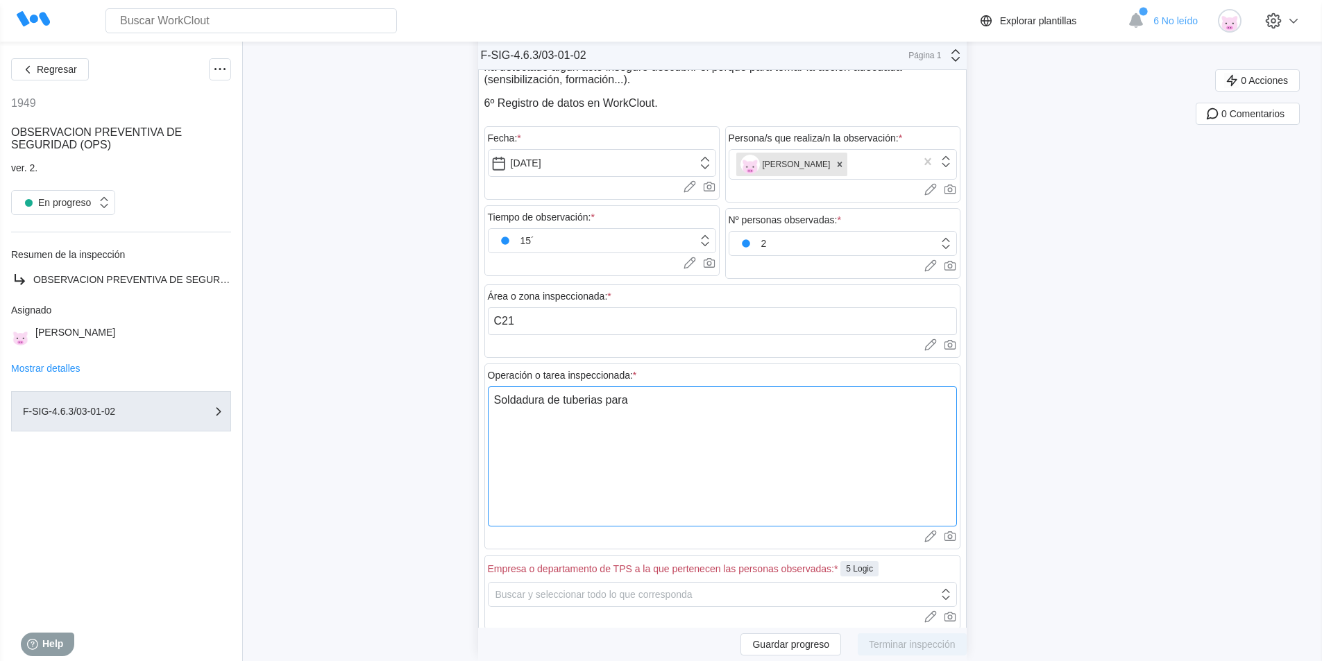
type textarea "x"
type textarea "Soldadura de tuberias para n"
type textarea "x"
type textarea "Soldadura de tuberias para nu"
type textarea "x"
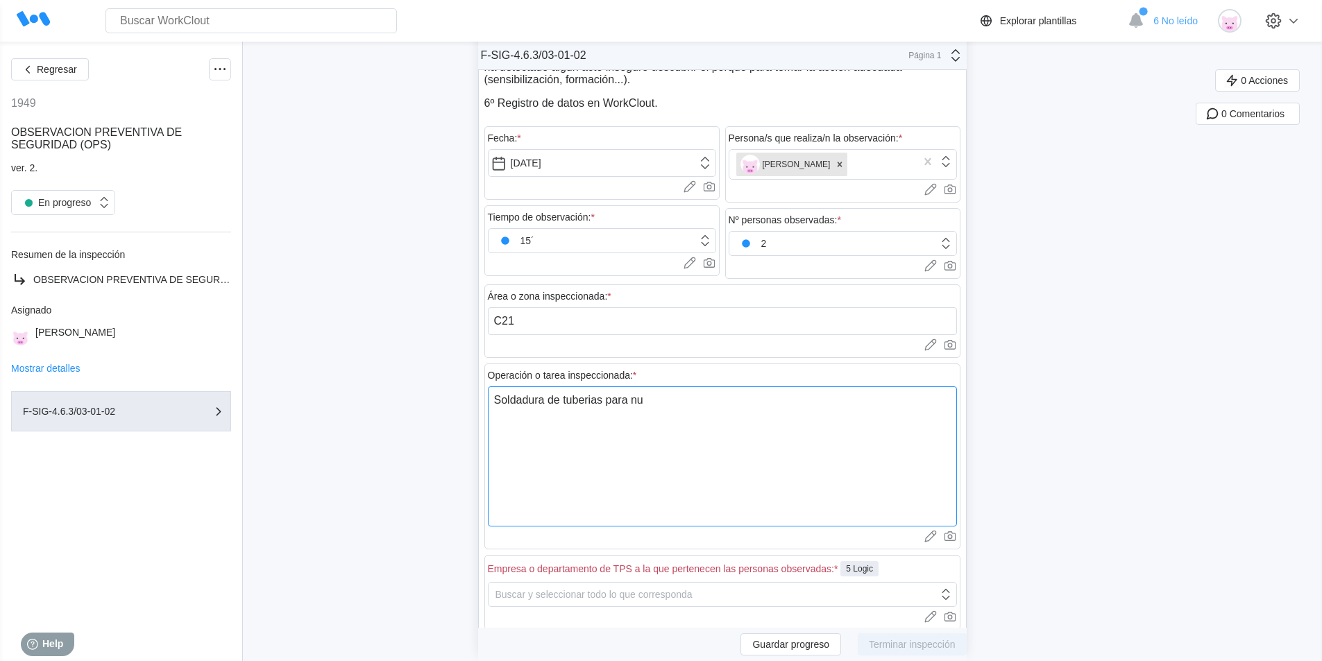
type textarea "Soldadura de tuberias para nue"
type textarea "x"
type textarea "Soldadura de tuberias para nuev"
type textarea "x"
type textarea "Soldadura de tuberias para nueva"
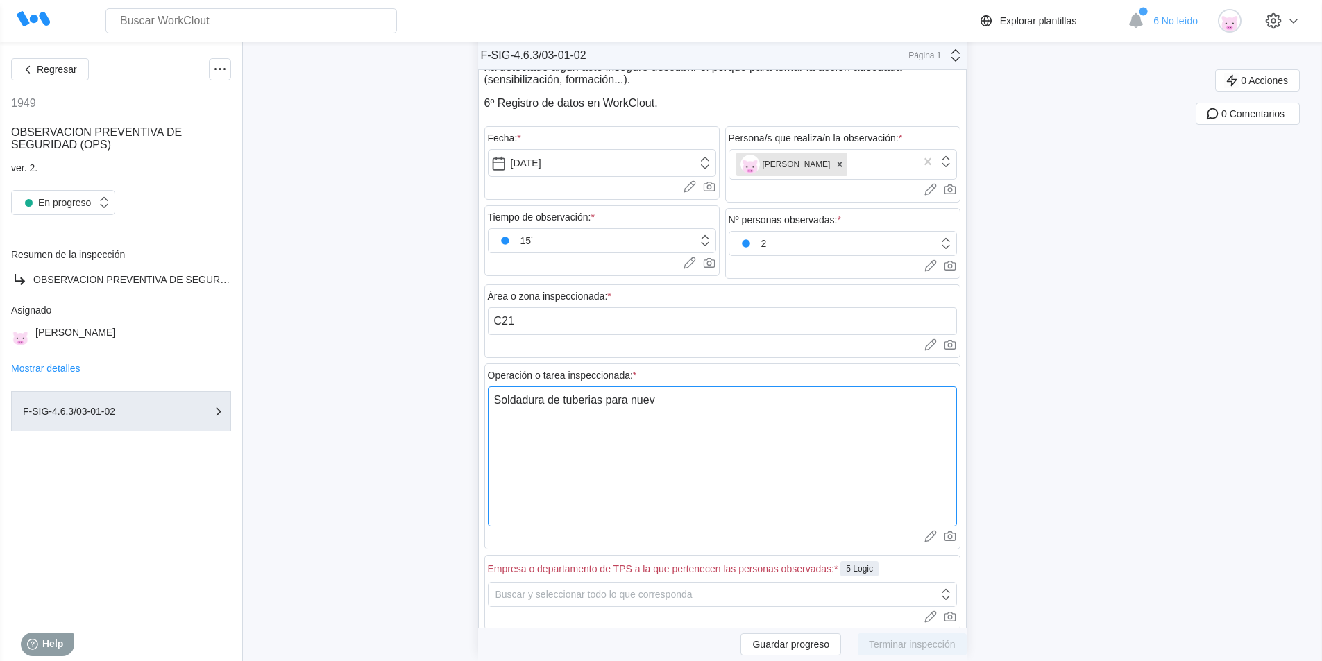
type textarea "x"
type textarea "Soldadura de tuberias para nueva"
type textarea "x"
type textarea "Soldadura de tuberias para nueva i"
type textarea "x"
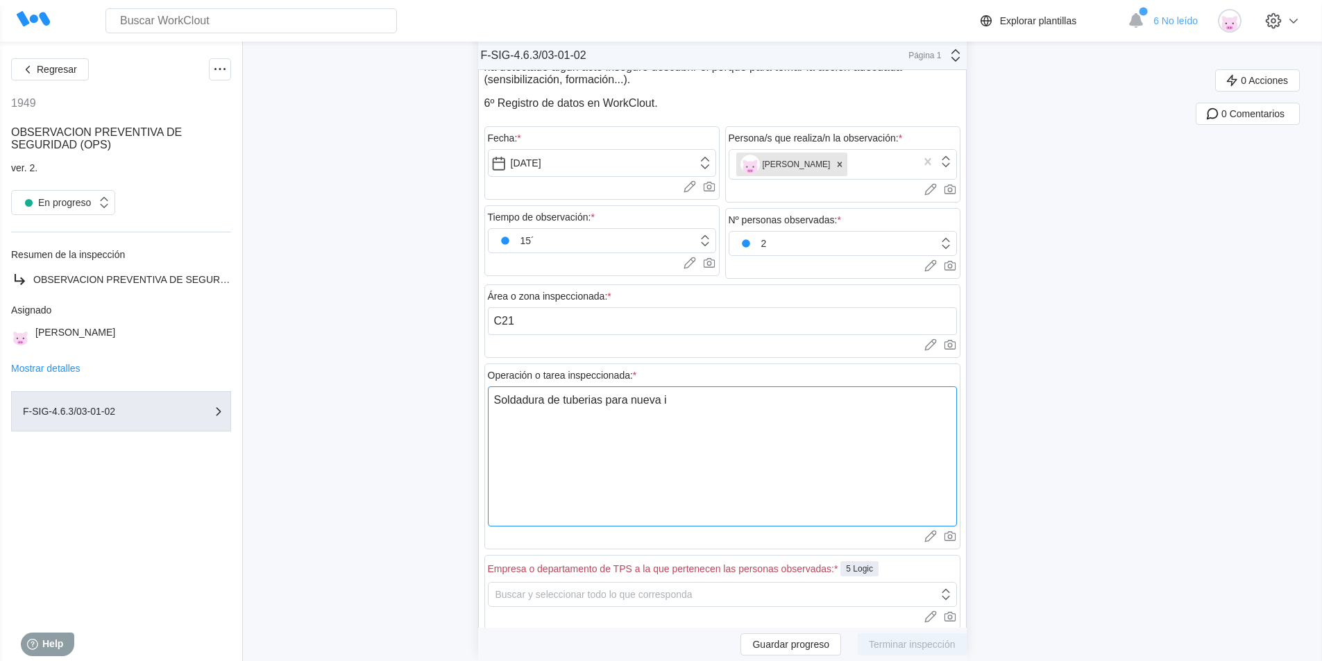
type textarea "Soldadura de tuberias para nueva in"
type textarea "x"
type textarea "Soldadura de tuberias para nueva ins"
type textarea "x"
type textarea "Soldadura de tuberias para nueva inst"
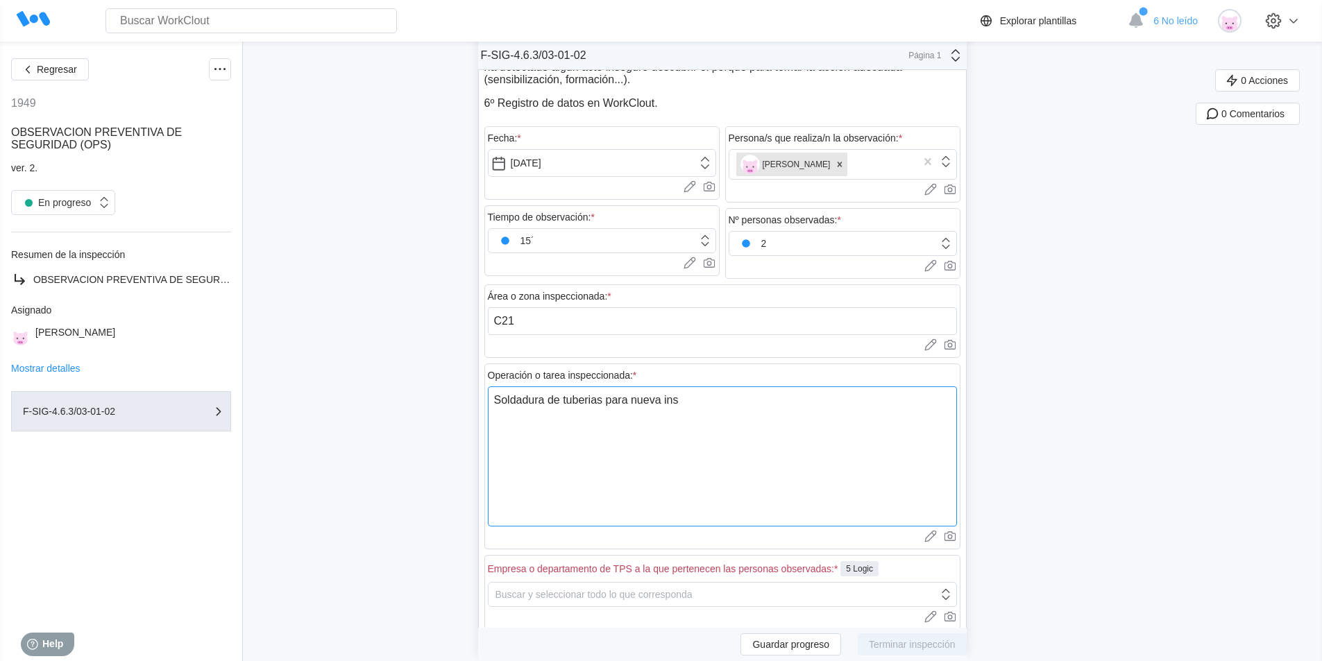
type textarea "x"
type textarea "Soldadura de tuberias para nueva insta"
type textarea "x"
type textarea "Soldadura de tuberias para nueva instal"
type textarea "x"
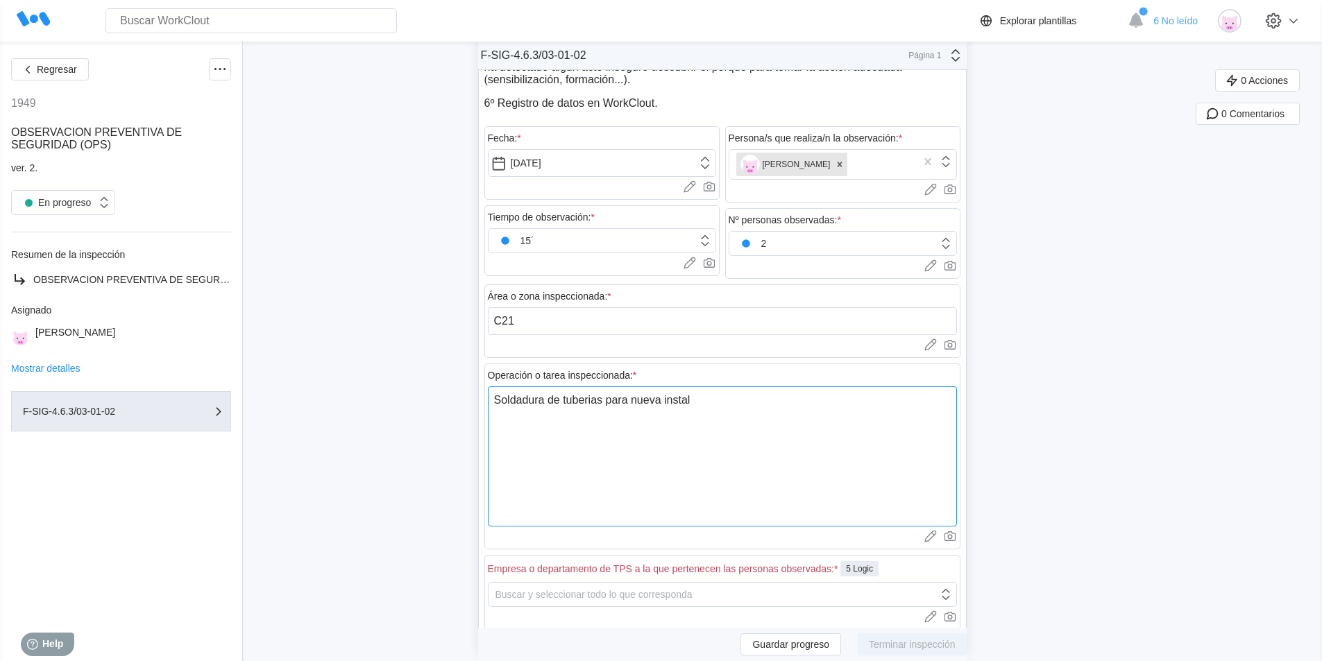
type textarea "Soldadura de tuberias para nueva instala"
type textarea "x"
type textarea "Soldadura de tuberias para nueva instalac"
type textarea "x"
type textarea "Soldadura de tuberias para nueva instalaco"
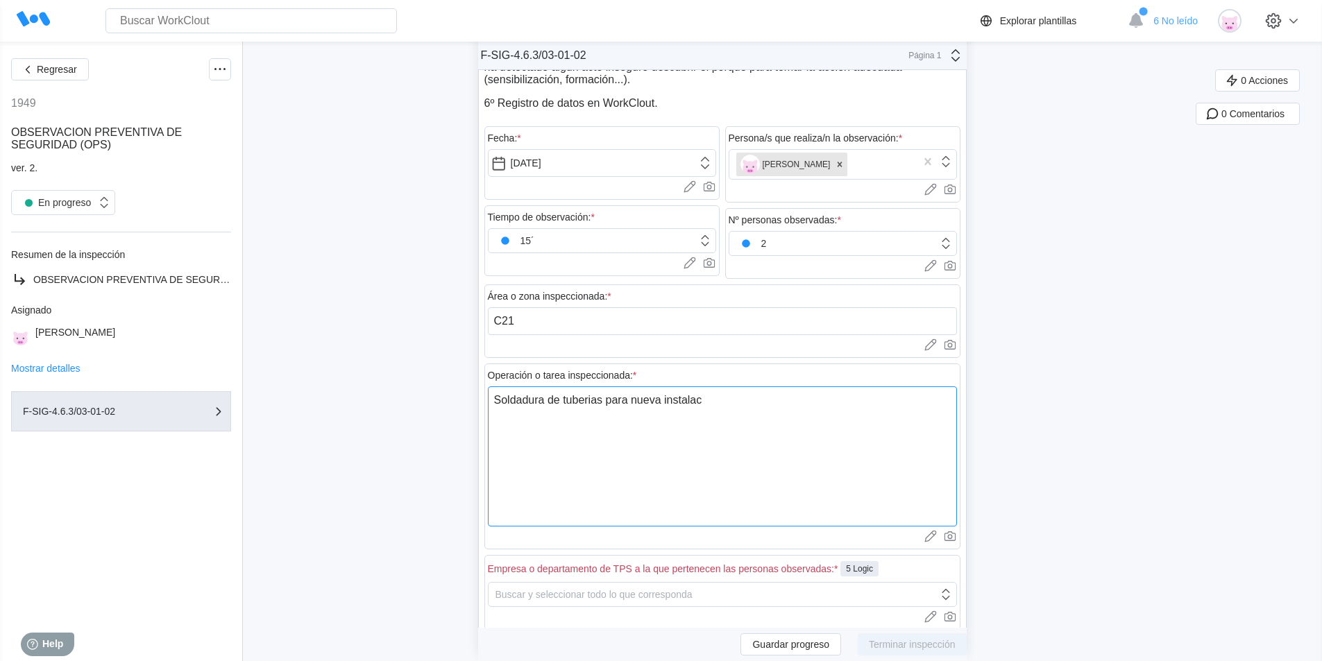
type textarea "x"
type textarea "Soldadura de tuberias para nueva instalac"
type textarea "x"
type textarea "Soldadura de tuberias para nueva instalaci"
type textarea "x"
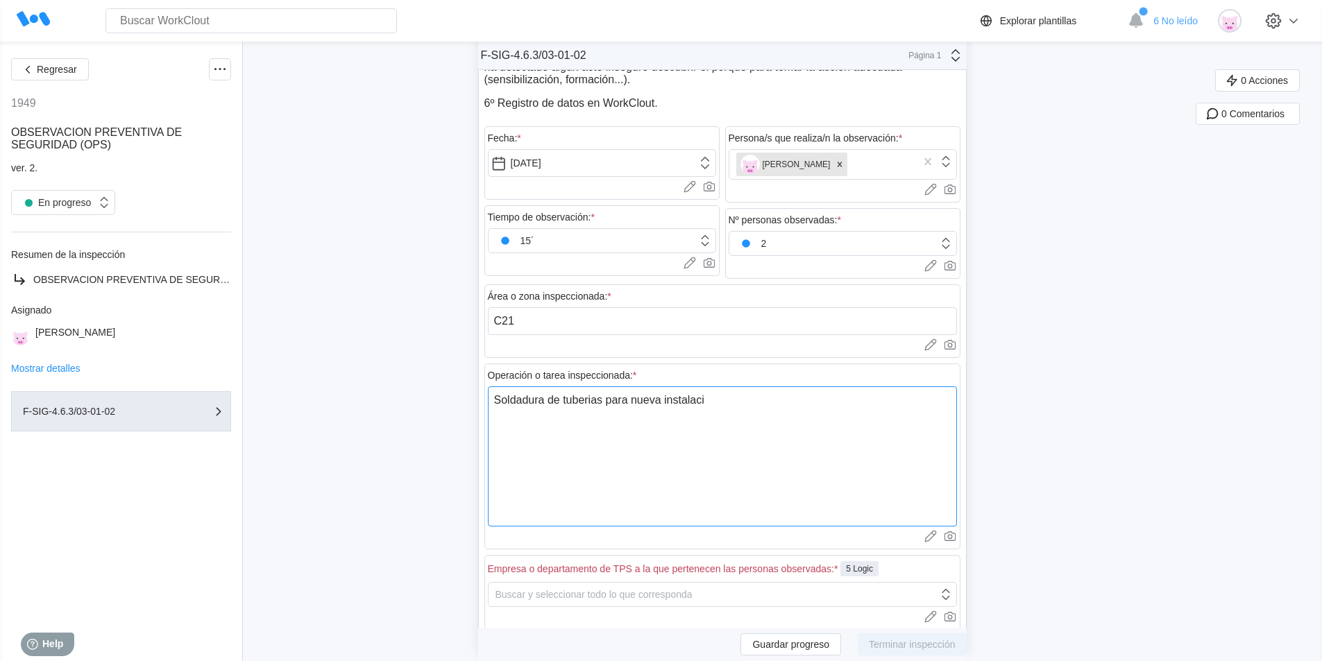
type textarea "Soldadura de tuberias para nueva instalacio"
type textarea "x"
type textarea "Soldadura de tuberias para nueva instalacion"
type textarea "x"
type textarea "Soldadura de tuberias para nueva instalacion."
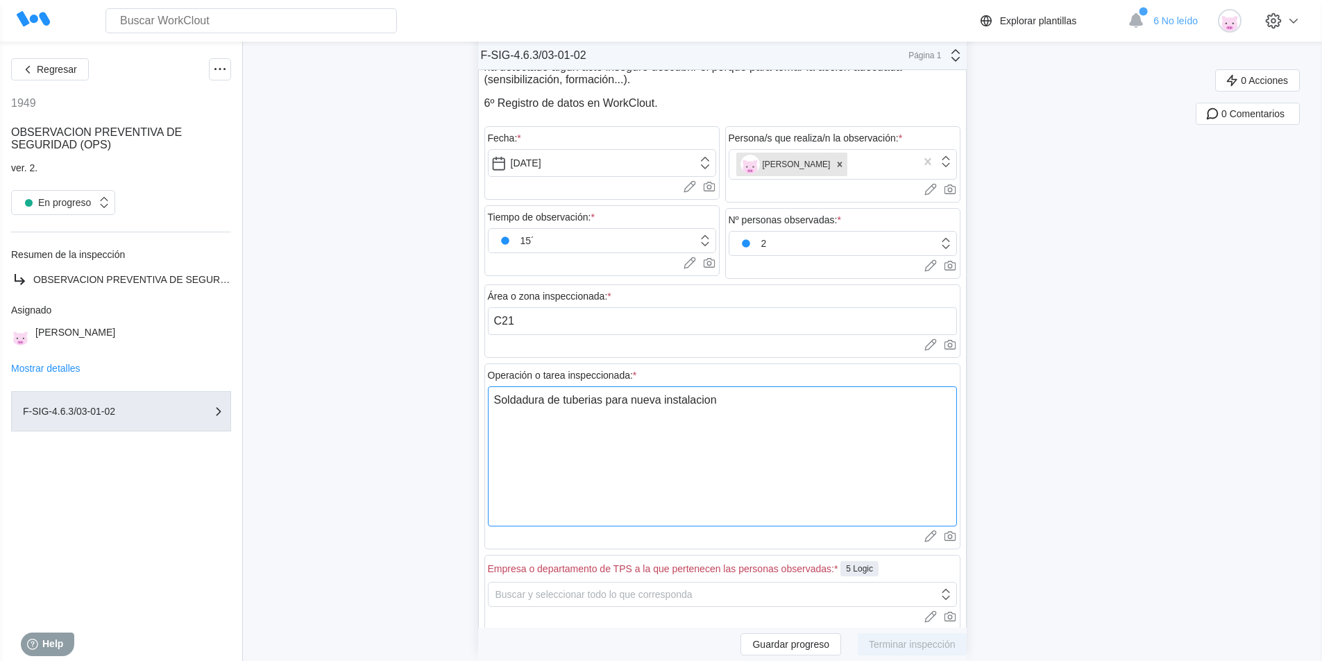
type textarea "x"
type textarea "Soldadura de tuberias para nueva instalacion."
type textarea "x"
click at [672, 404] on textarea "Soldadura de tuberias para nueva instalacion." at bounding box center [722, 456] width 469 height 140
type textarea "Soldadura de tuberias para nueva instalación."
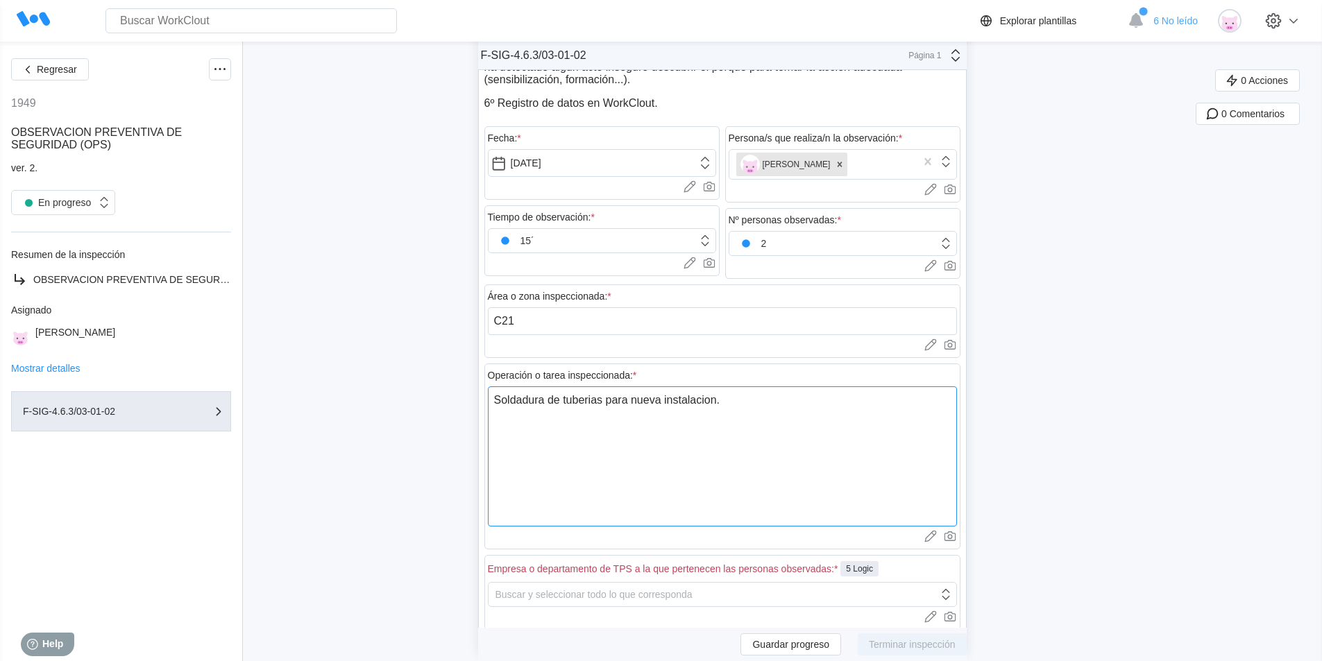
type textarea "x"
click at [592, 397] on textarea "Soldadura de tuberias para nueva instalación." at bounding box center [722, 456] width 469 height 140
type textarea "Soldadura de tuberías para nueva instalación."
type textarea "x"
click at [825, 441] on textarea "Soldadura de tuberías para nueva instalación." at bounding box center [722, 456] width 469 height 140
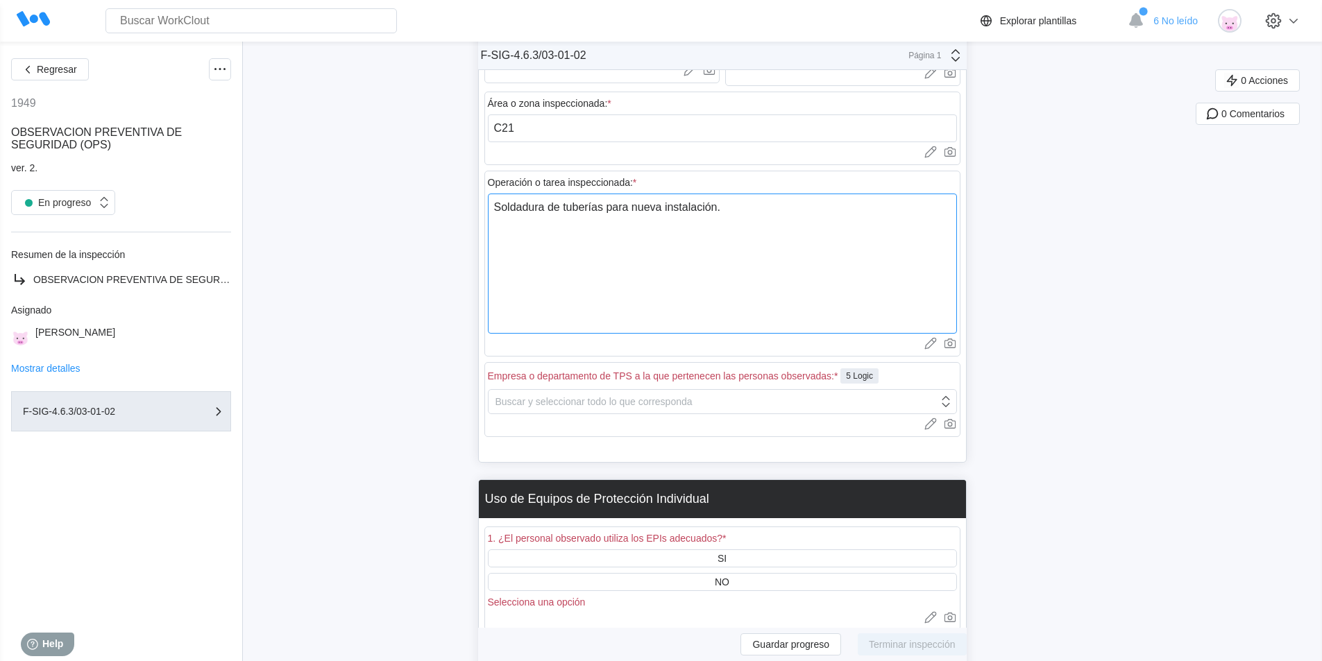
scroll to position [525, 0]
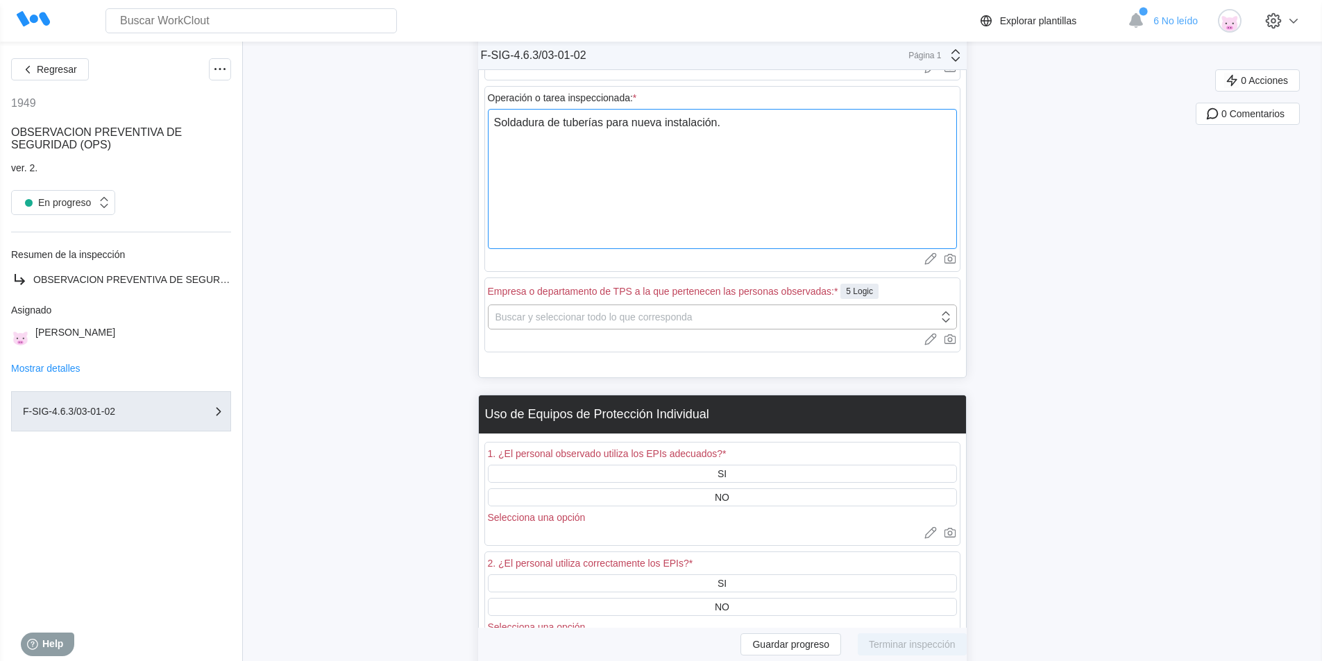
type textarea "Soldadura de tuberías para nueva instalación."
click at [751, 319] on div "Buscar y seleccionar todo lo que corresponda" at bounding box center [713, 316] width 450 height 19
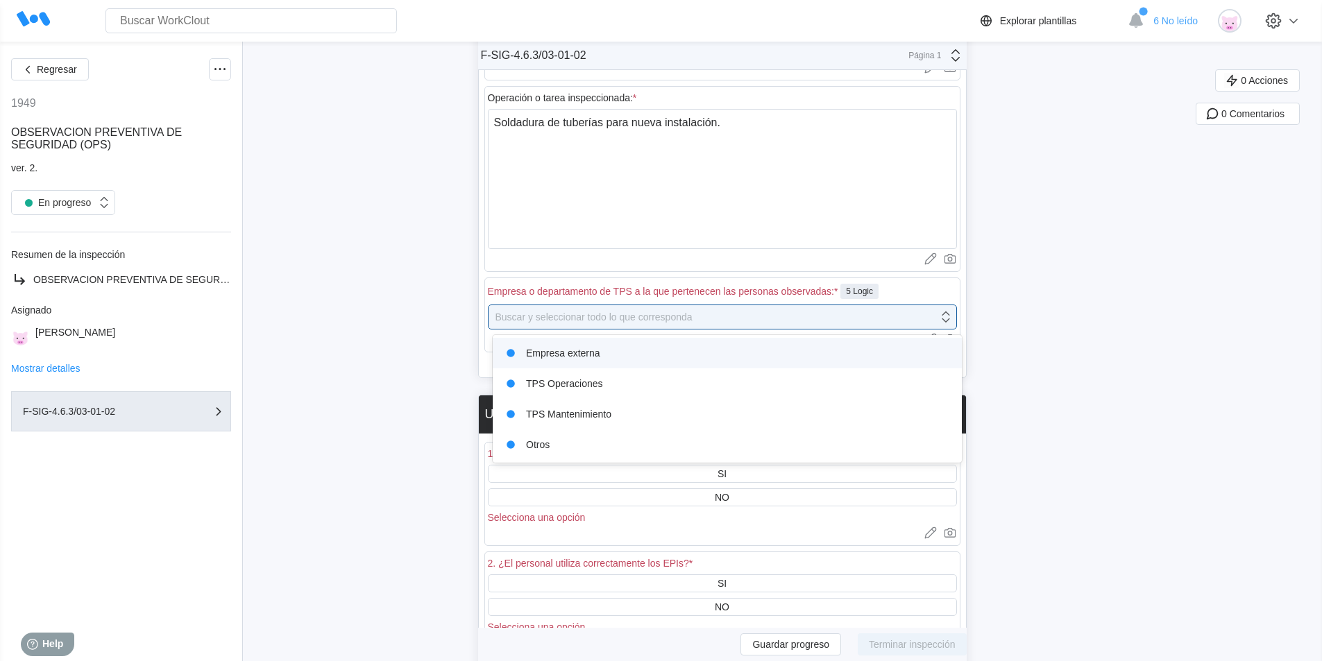
click at [601, 354] on div "Empresa externa" at bounding box center [727, 352] width 452 height 19
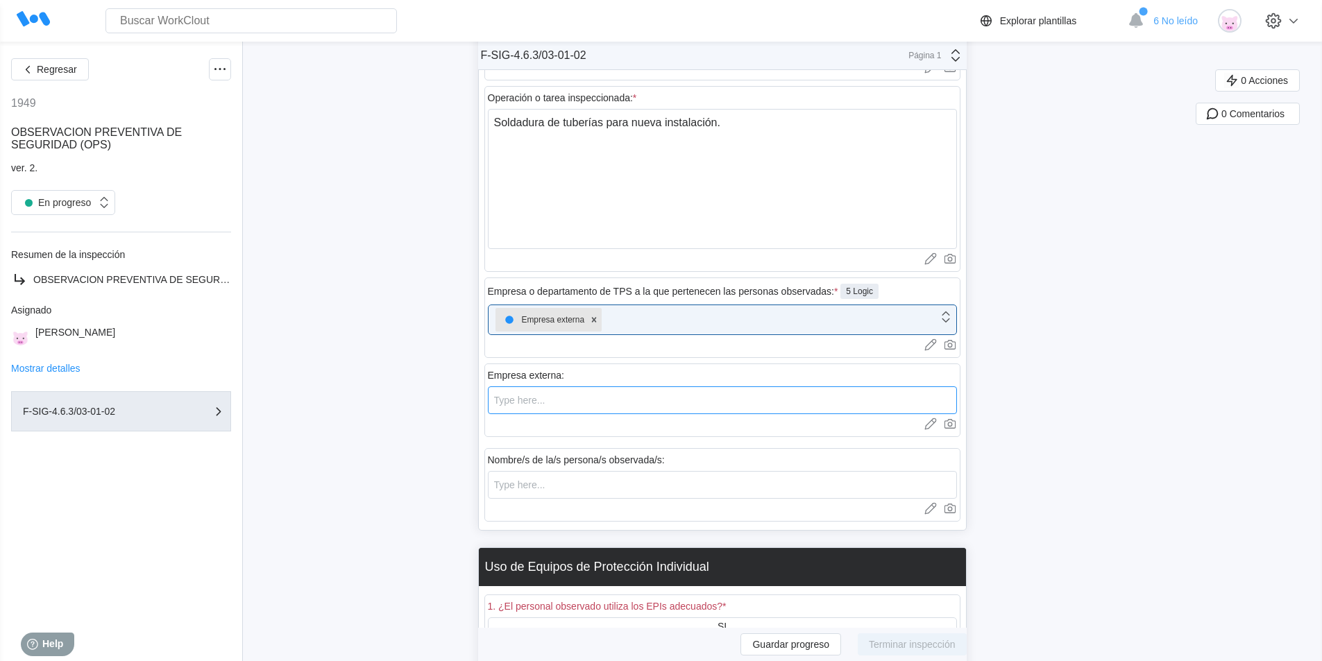
click at [590, 407] on input "text" at bounding box center [722, 400] width 469 height 28
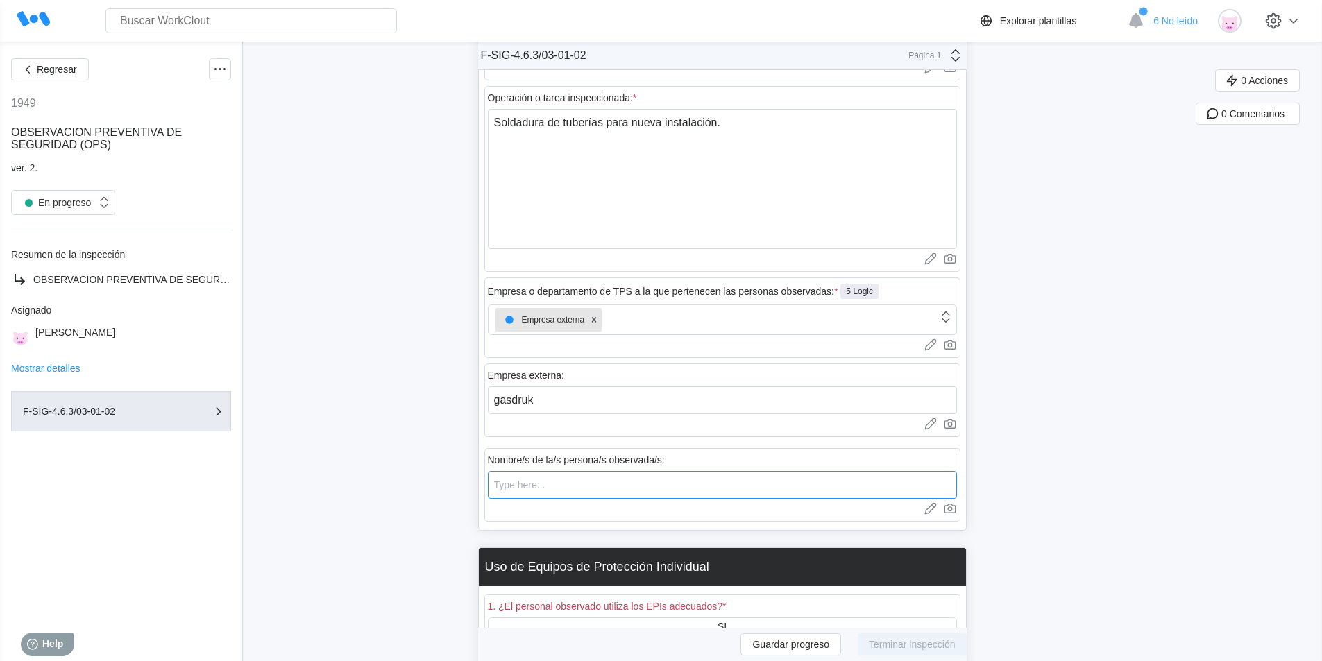
click at [581, 483] on input "text" at bounding box center [722, 485] width 469 height 28
click at [557, 403] on input "gasdruk" at bounding box center [722, 400] width 469 height 28
type input "gasdruck"
click at [547, 489] on input "text" at bounding box center [722, 485] width 469 height 28
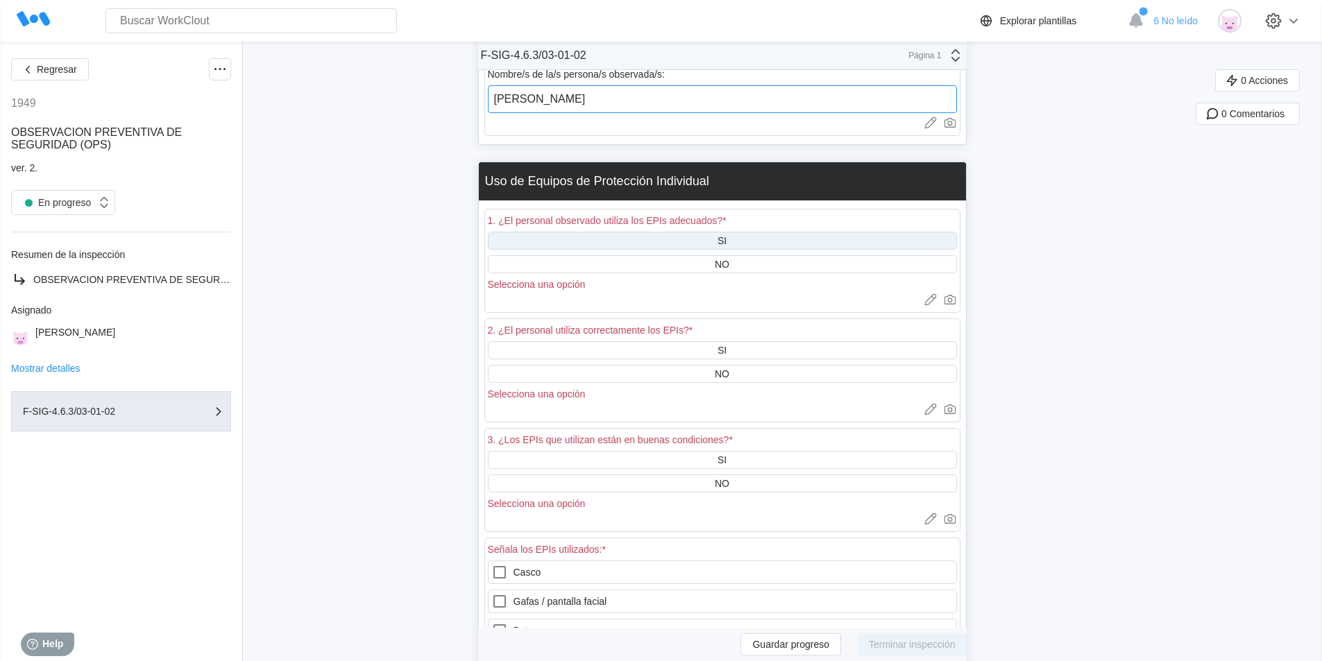
scroll to position [941, 0]
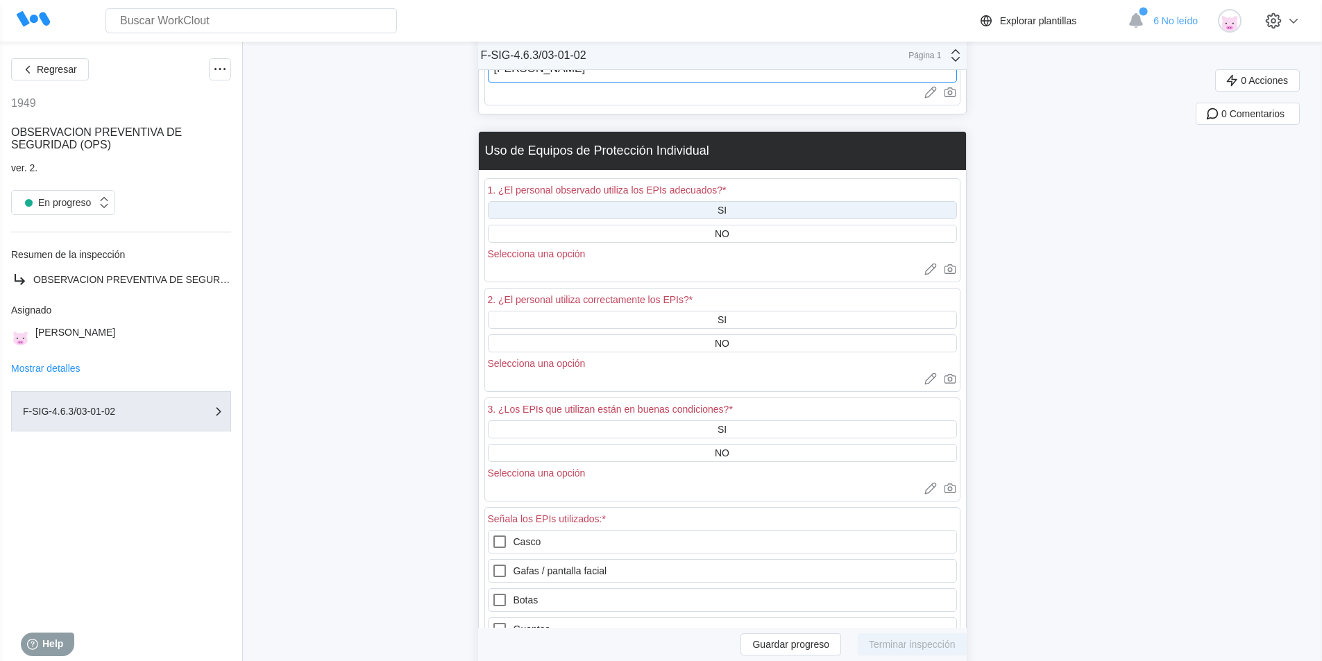
type input "[PERSON_NAME]"
click at [727, 204] on div "SI" at bounding box center [722, 210] width 469 height 18
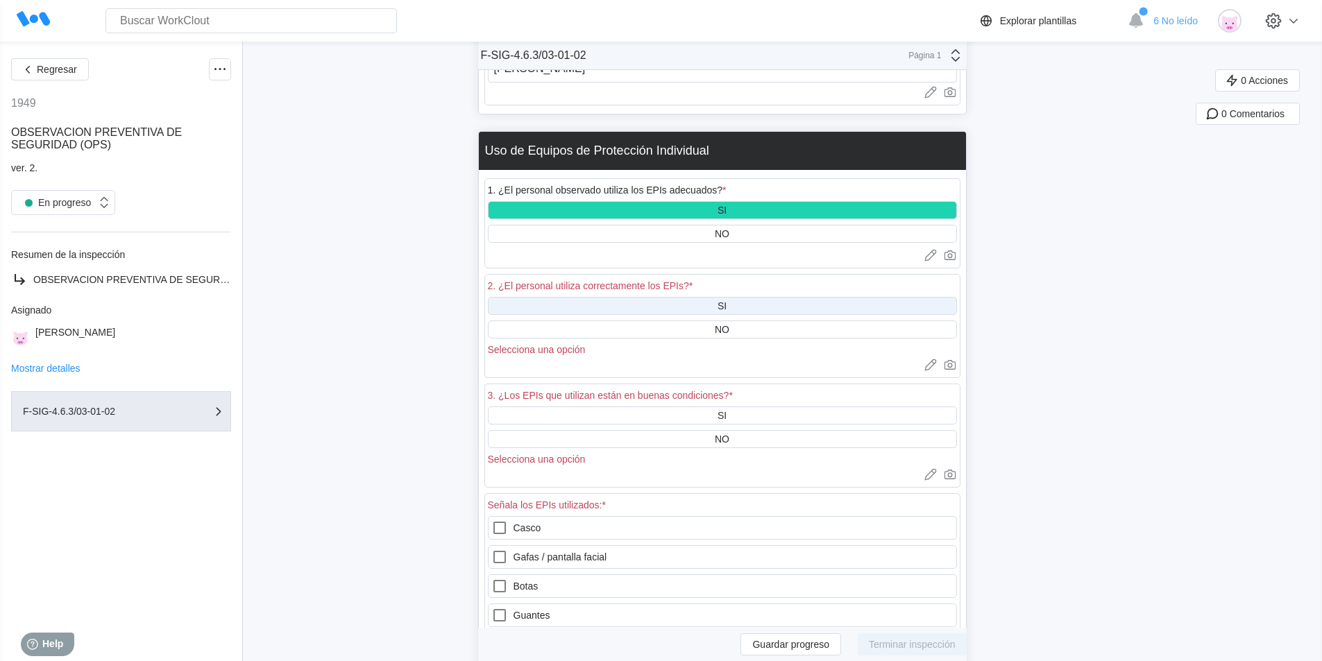
click at [687, 300] on div "SI" at bounding box center [722, 306] width 469 height 18
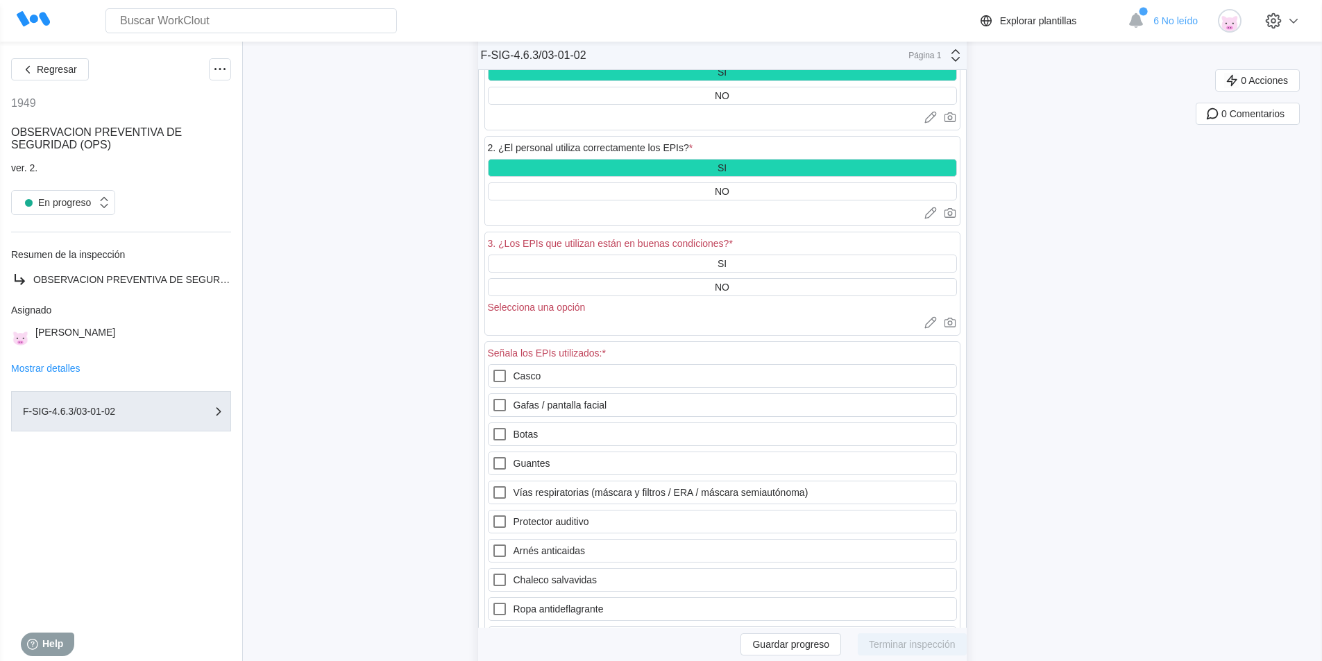
scroll to position [1080, 0]
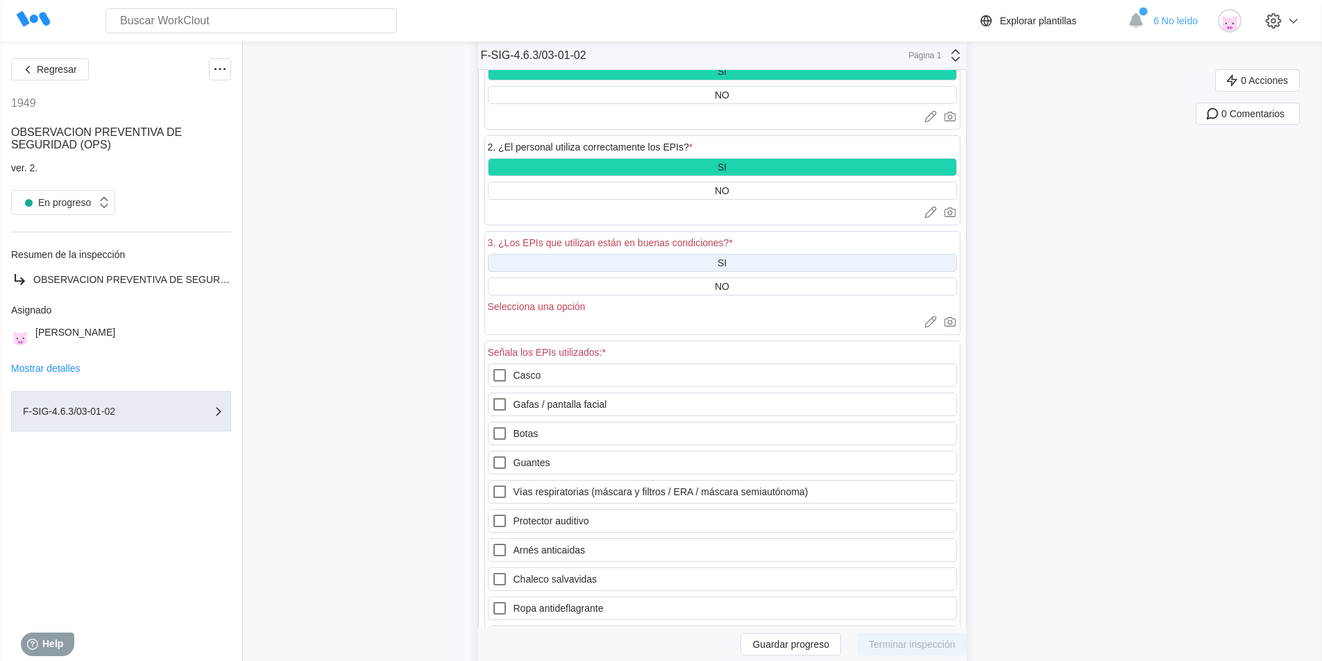
click at [735, 267] on div "SI" at bounding box center [722, 263] width 469 height 18
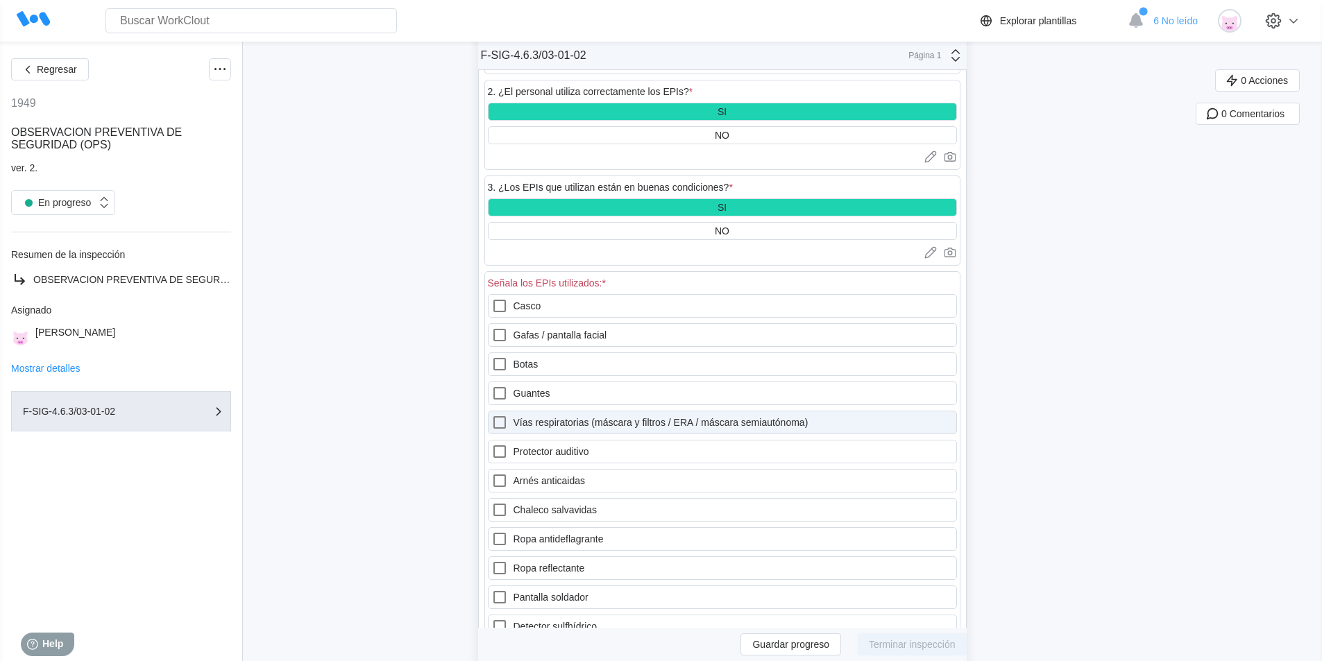
scroll to position [1219, 0]
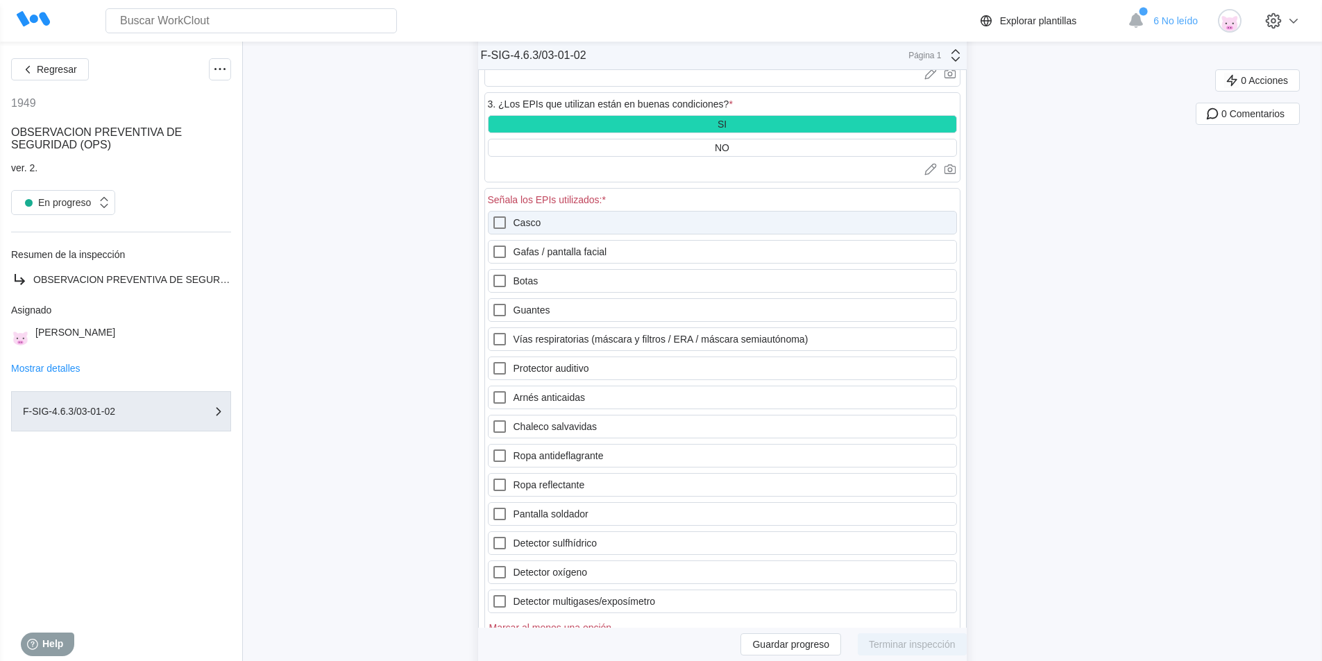
click at [507, 216] on icon at bounding box center [499, 222] width 17 height 17
click at [492, 215] on input "Casco" at bounding box center [491, 214] width 1 height 1
checkbox input "true"
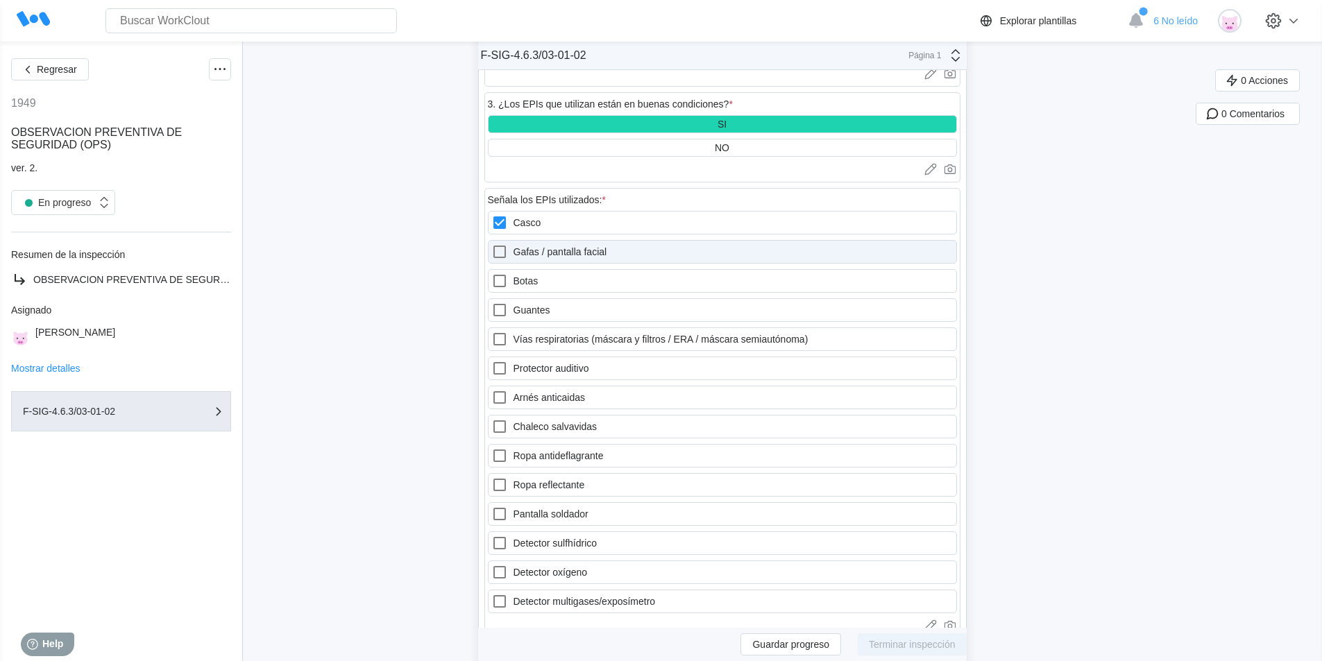
click at [502, 250] on icon at bounding box center [499, 251] width 17 height 17
click at [492, 244] on facial "Gafas / pantalla facial" at bounding box center [491, 243] width 1 height 1
checkbox facial "true"
click at [501, 284] on icon at bounding box center [499, 281] width 17 height 17
click at [492, 273] on input "Botas" at bounding box center [491, 273] width 1 height 1
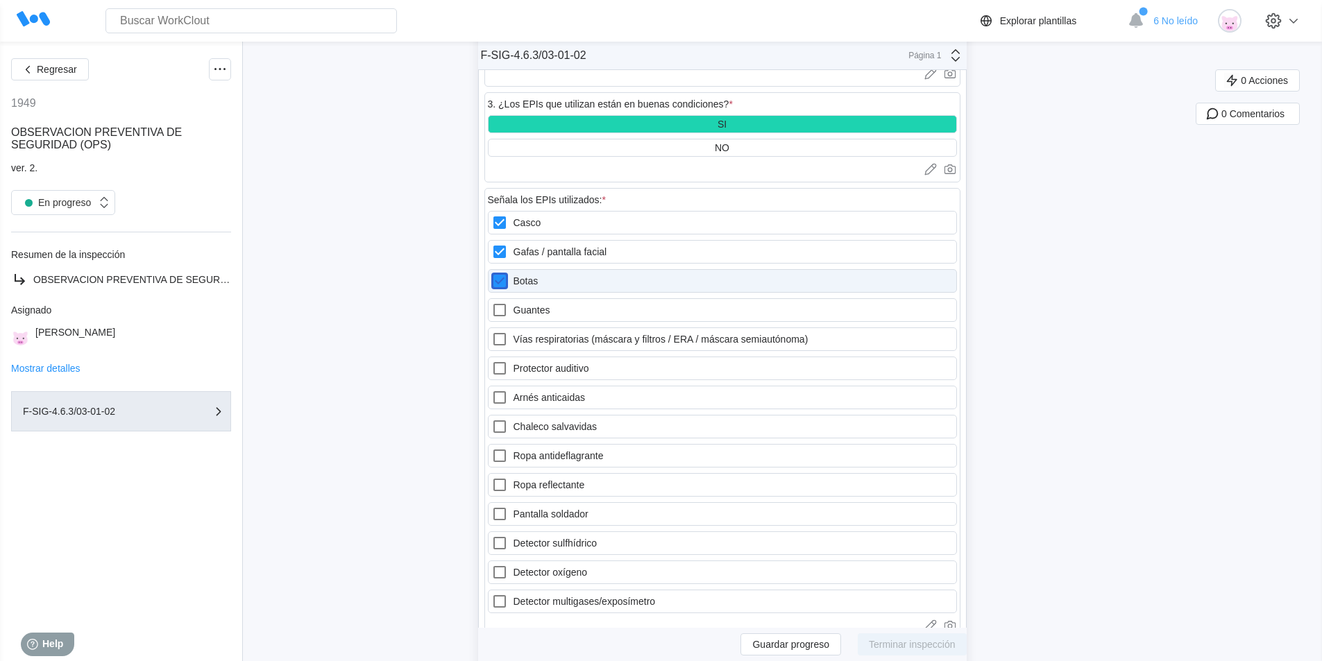
checkbox input "true"
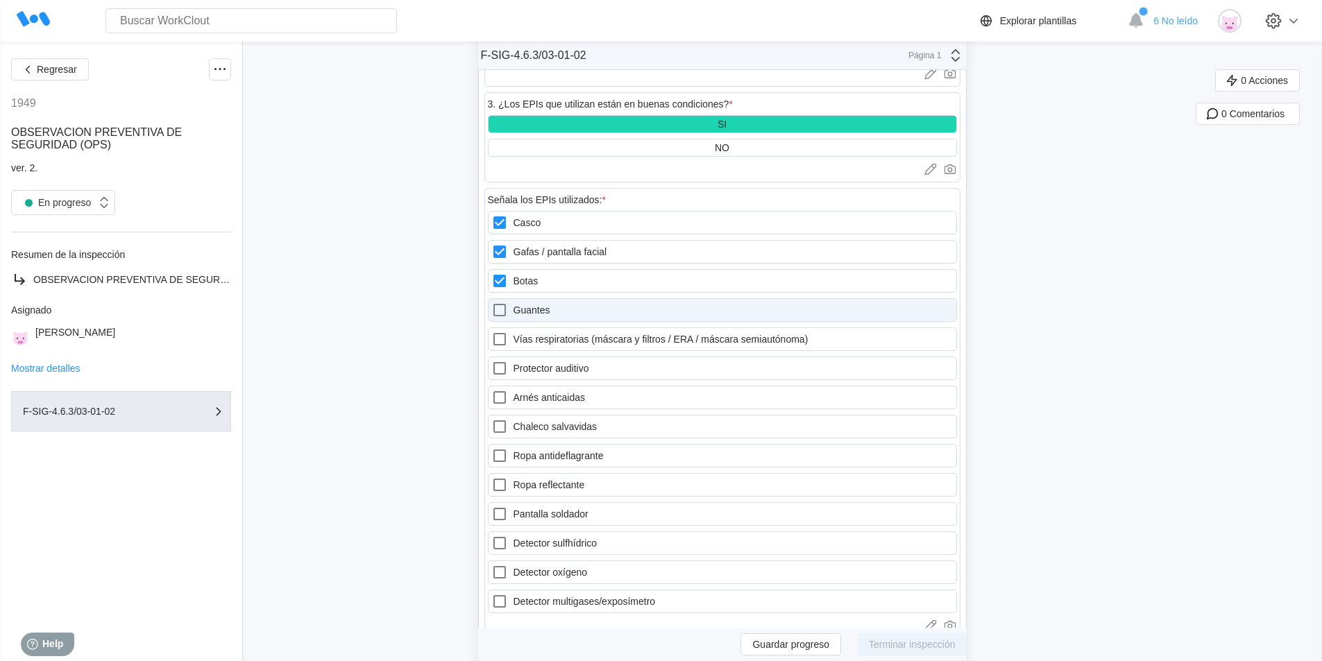
click at [497, 310] on icon at bounding box center [499, 310] width 17 height 17
click at [492, 302] on input "Guantes" at bounding box center [491, 302] width 1 height 1
checkbox input "true"
click at [590, 370] on label "Protector auditivo" at bounding box center [722, 369] width 469 height 24
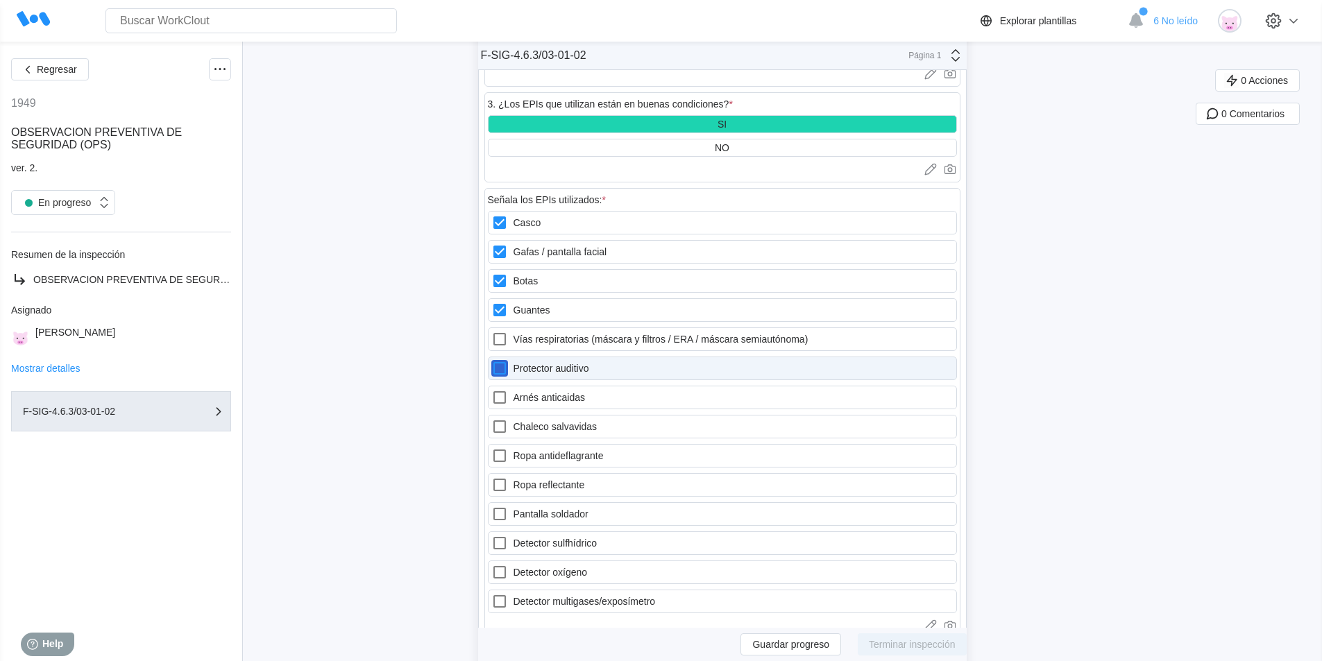
click at [492, 361] on auditivo "Protector auditivo" at bounding box center [491, 360] width 1 height 1
checkbox auditivo "true"
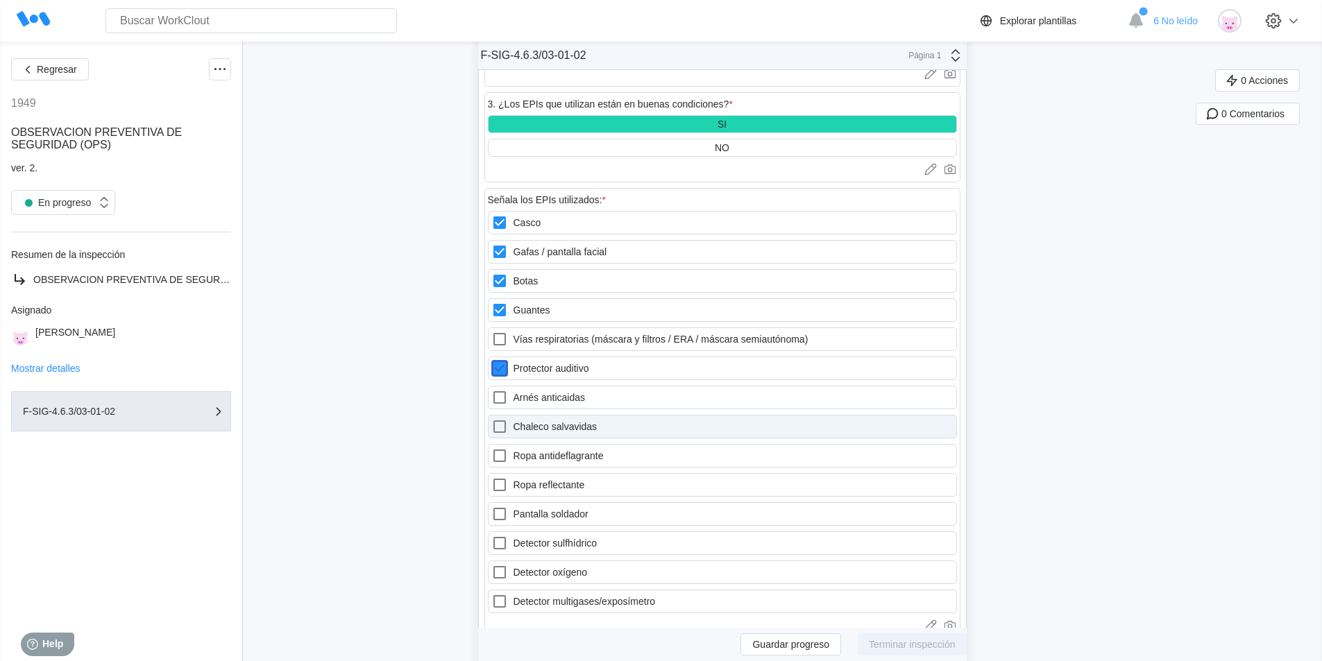
scroll to position [1288, 0]
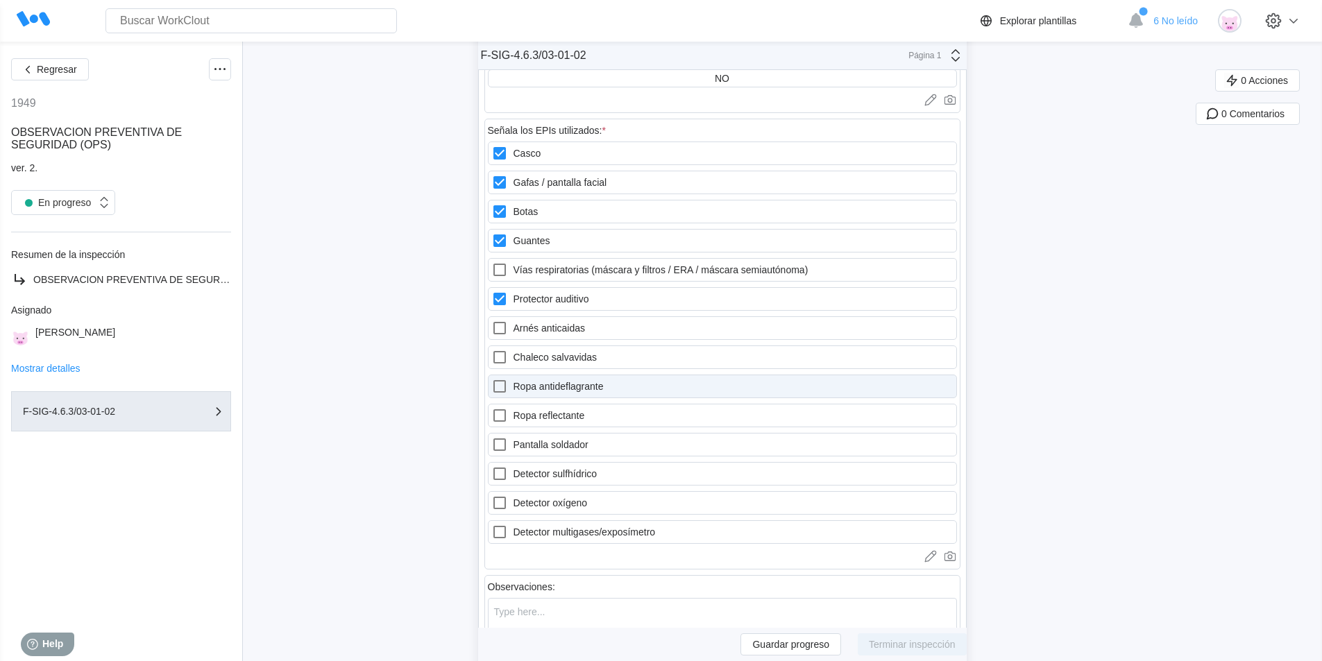
click at [561, 386] on label "Ropa antideflagrante" at bounding box center [722, 387] width 469 height 24
click at [492, 379] on antideflagrante "Ropa antideflagrante" at bounding box center [491, 378] width 1 height 1
checkbox antideflagrante "true"
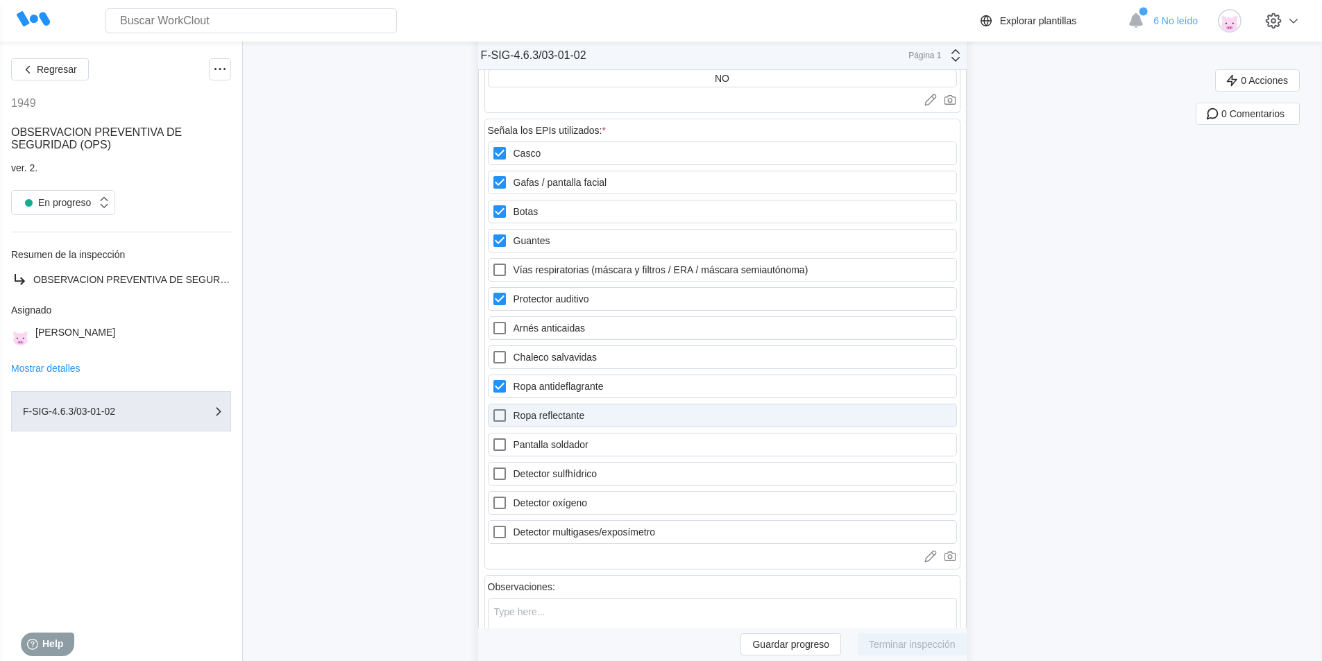
click at [538, 418] on label "Ropa reflectante" at bounding box center [722, 416] width 469 height 24
click at [492, 408] on reflectante "Ropa reflectante" at bounding box center [491, 407] width 1 height 1
checkbox reflectante "true"
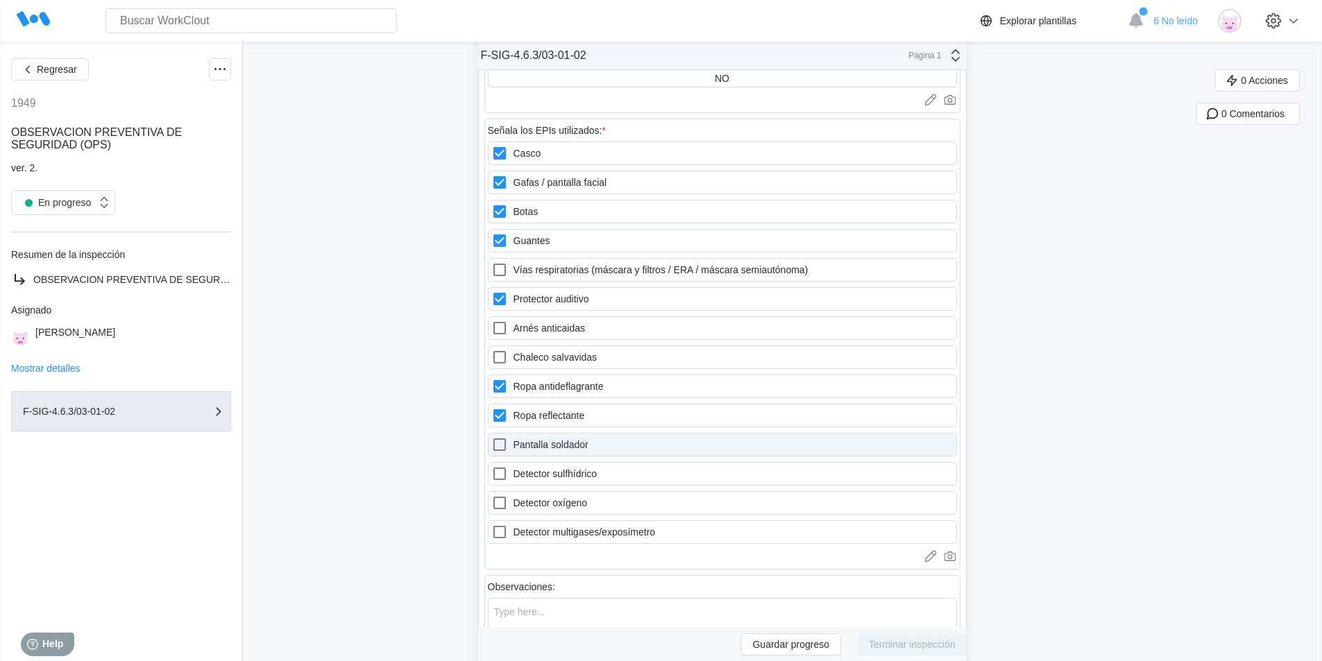
click at [562, 441] on label "Pantalla soldador" at bounding box center [722, 445] width 469 height 24
click at [492, 437] on soldador "Pantalla soldador" at bounding box center [491, 436] width 1 height 1
checkbox soldador "true"
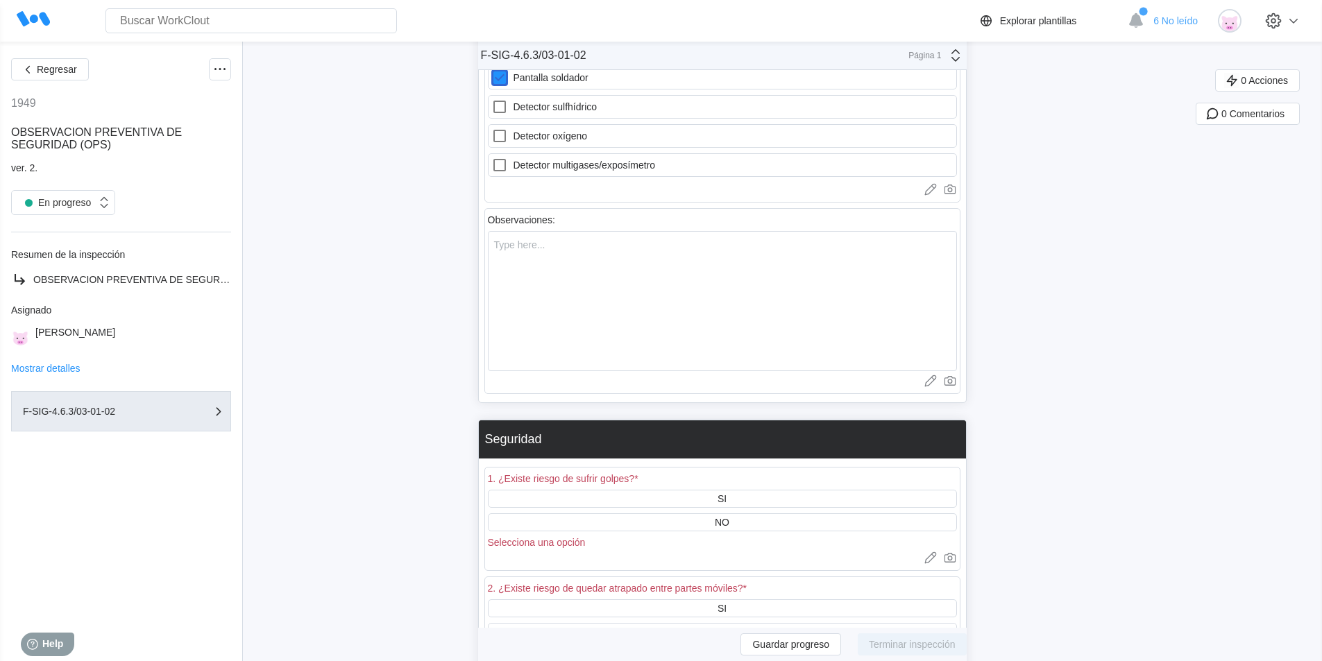
scroll to position [1635, 0]
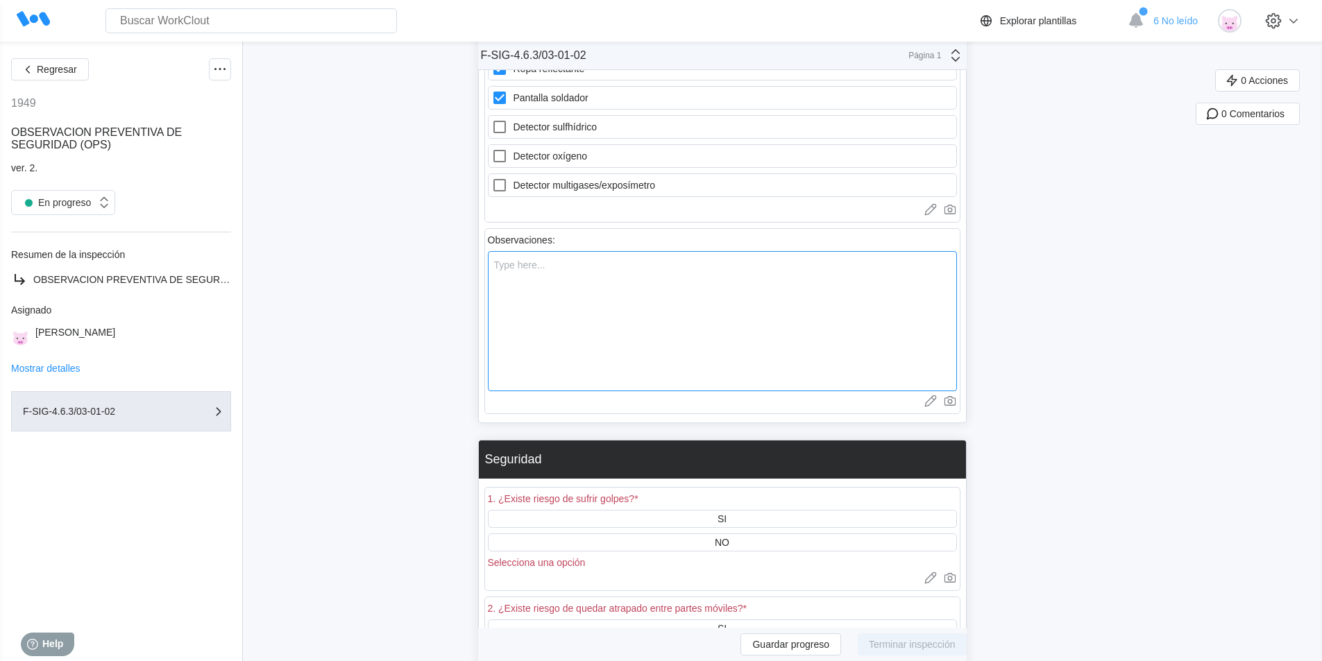
click at [518, 275] on textarea at bounding box center [722, 321] width 469 height 140
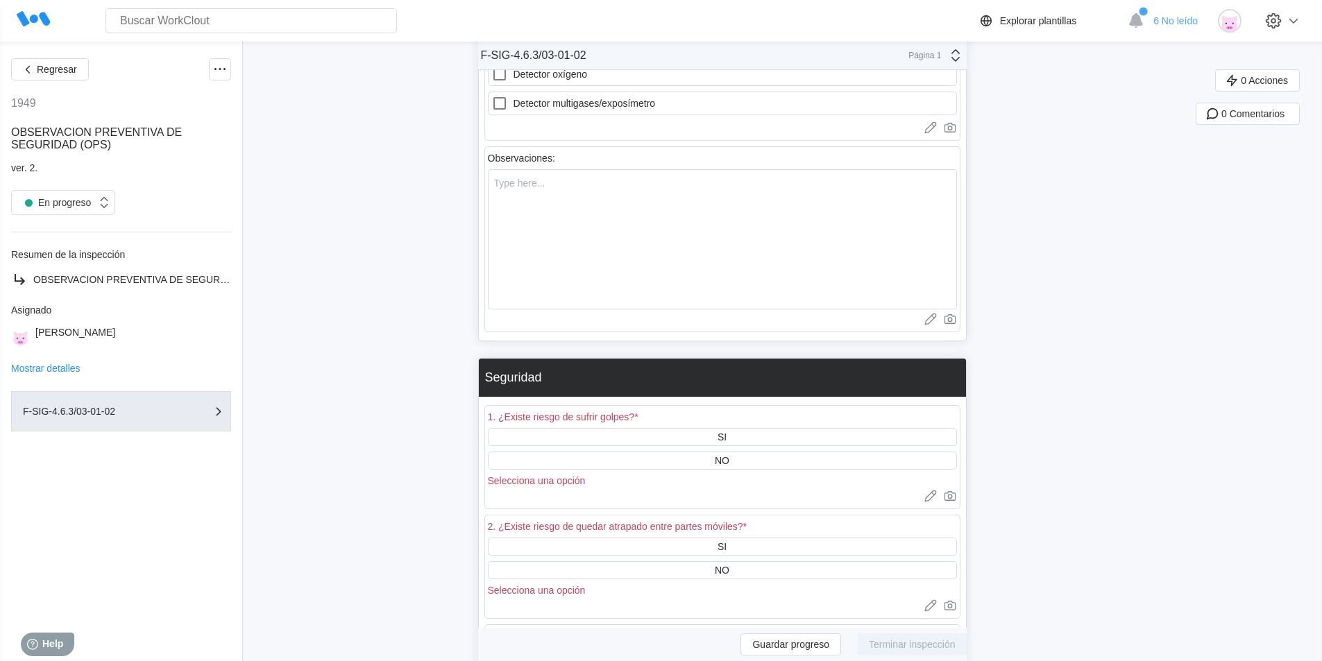
scroll to position [1843, 0]
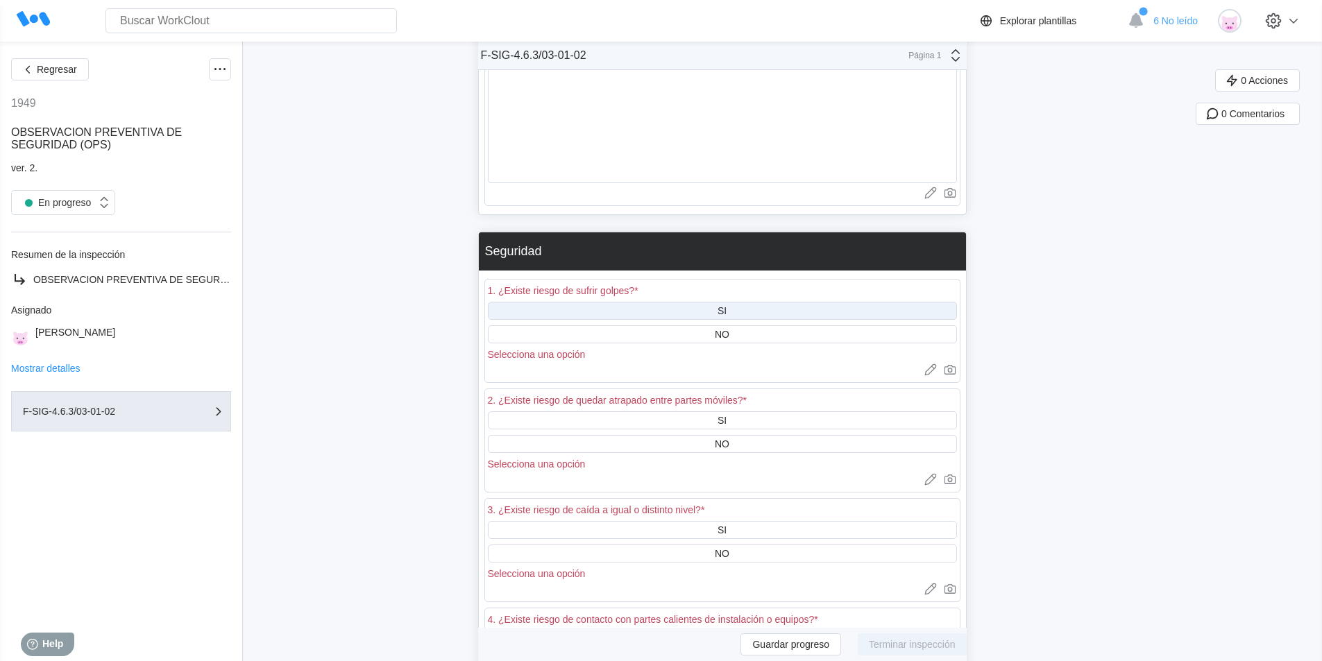
click at [711, 310] on div "SI" at bounding box center [722, 311] width 469 height 18
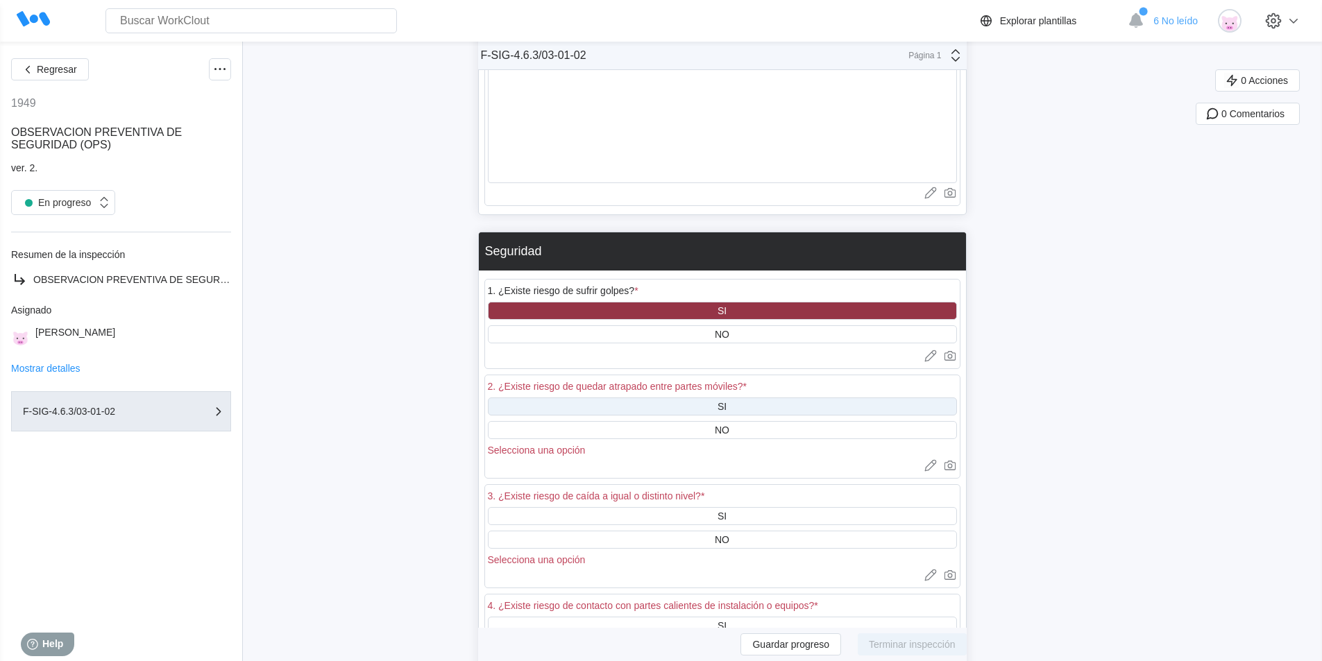
click at [755, 407] on div "SI" at bounding box center [722, 407] width 469 height 18
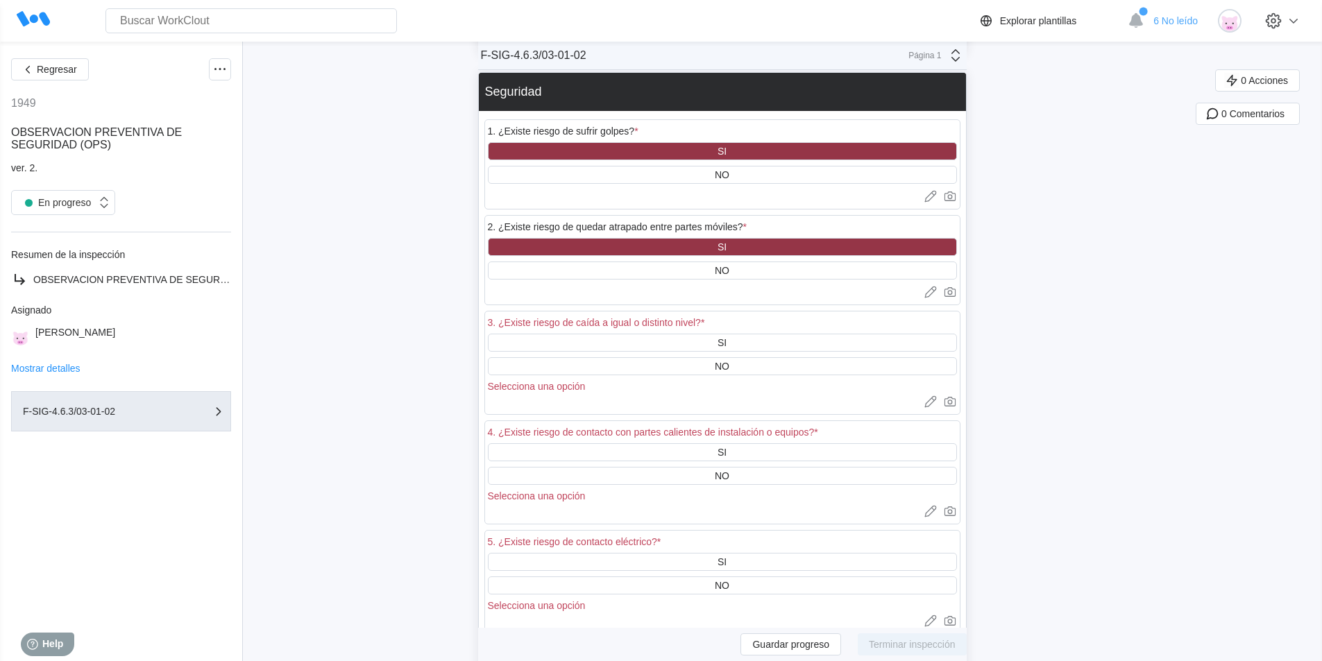
scroll to position [2051, 0]
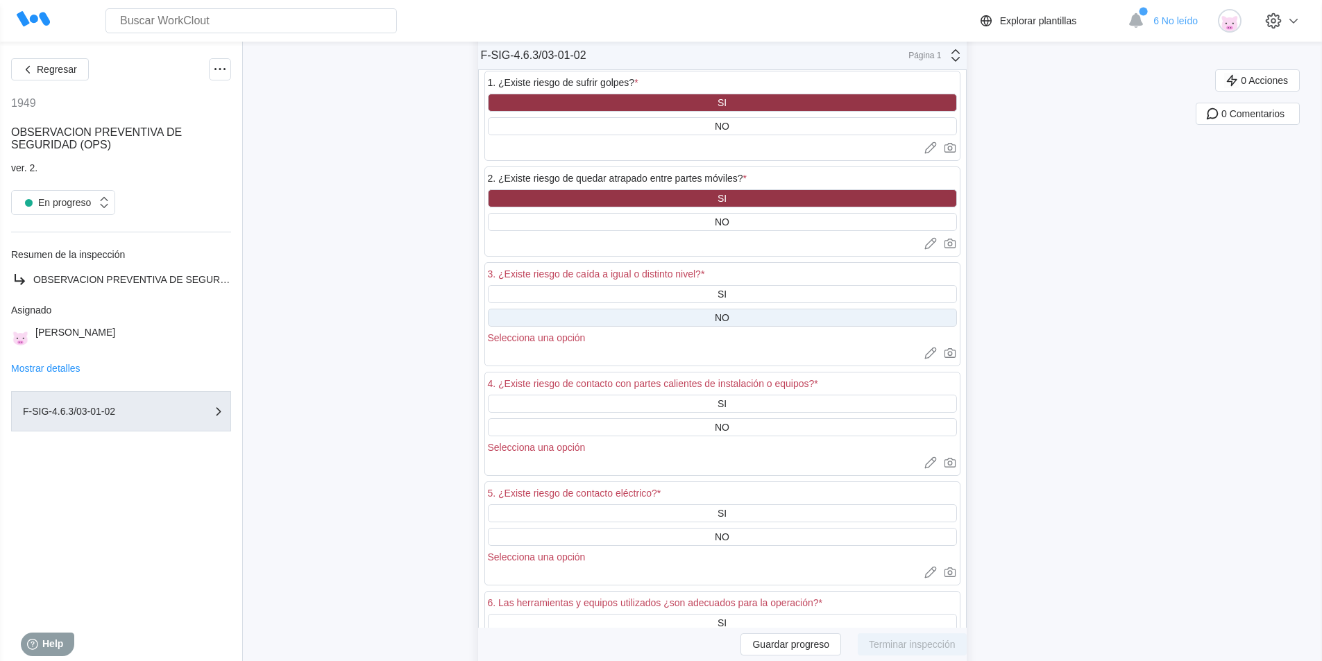
click at [729, 314] on div "NO" at bounding box center [722, 317] width 15 height 11
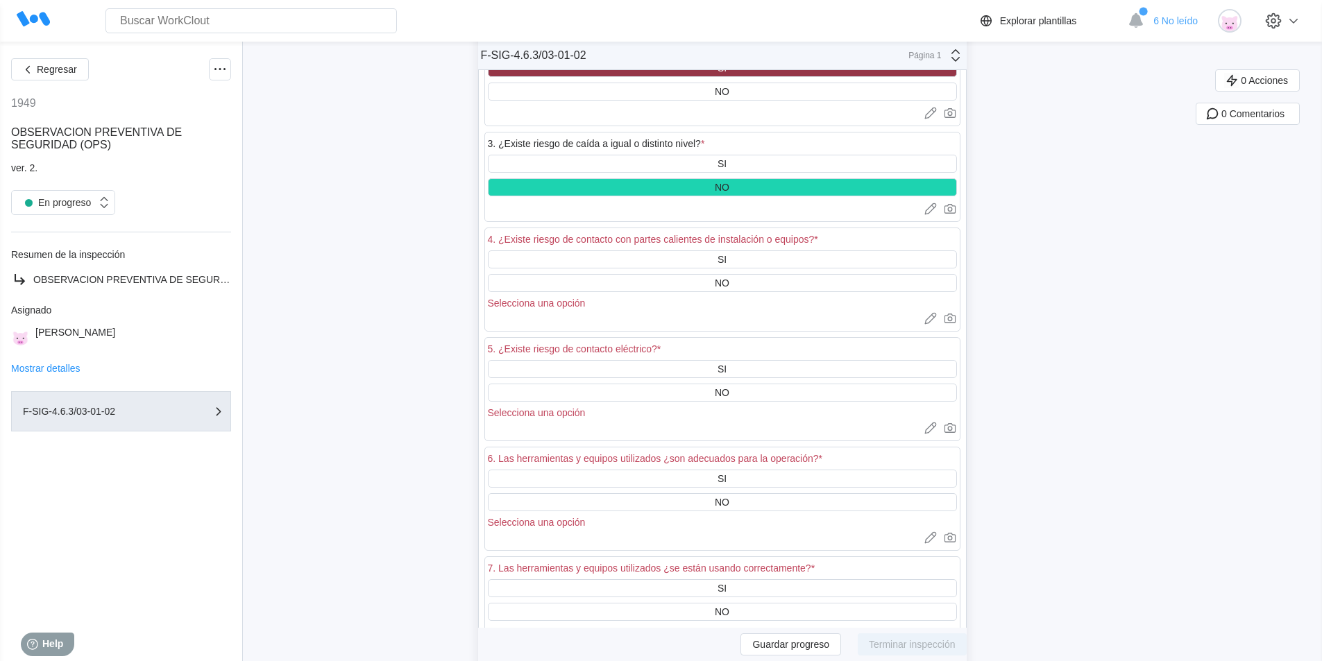
scroll to position [2190, 0]
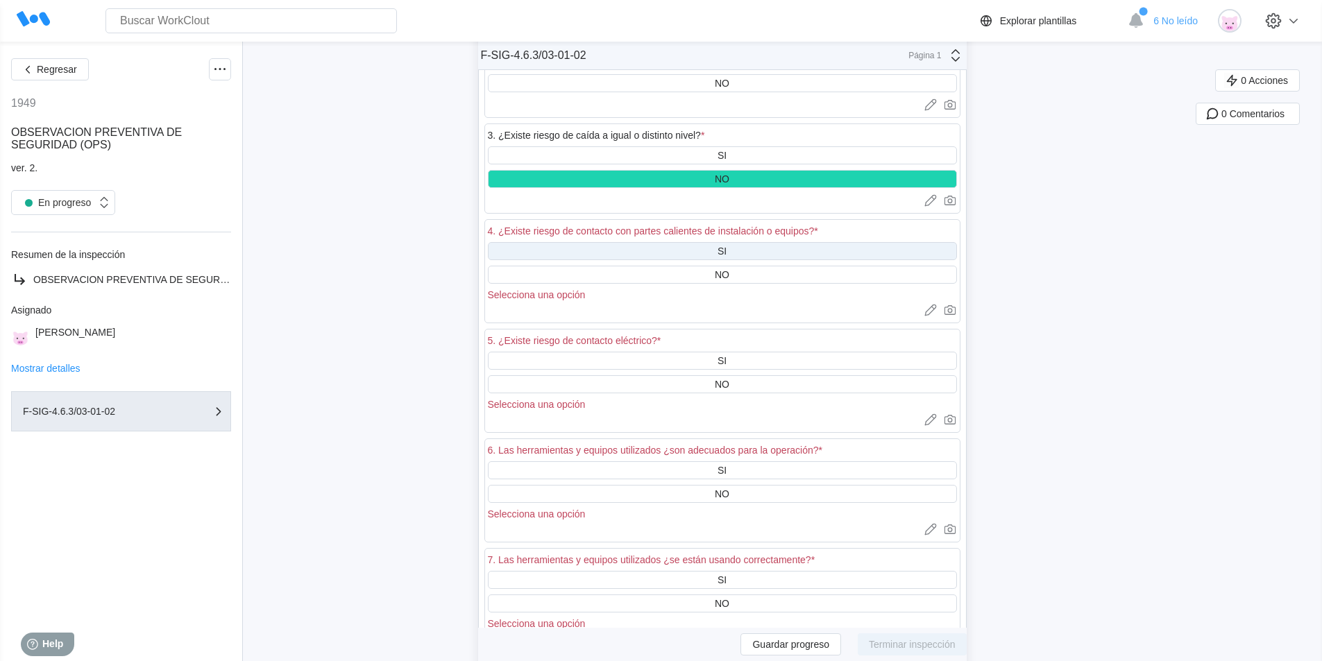
click at [762, 249] on div "SI" at bounding box center [722, 251] width 469 height 18
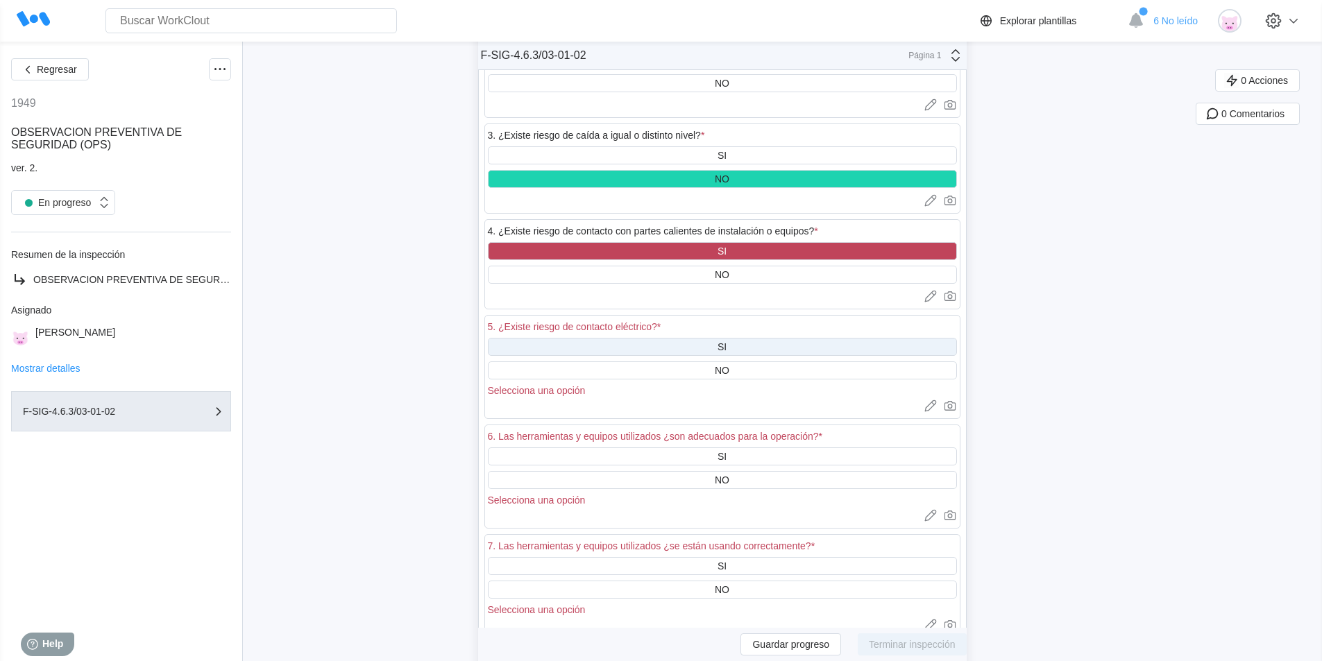
click at [740, 344] on div "SI" at bounding box center [722, 347] width 469 height 18
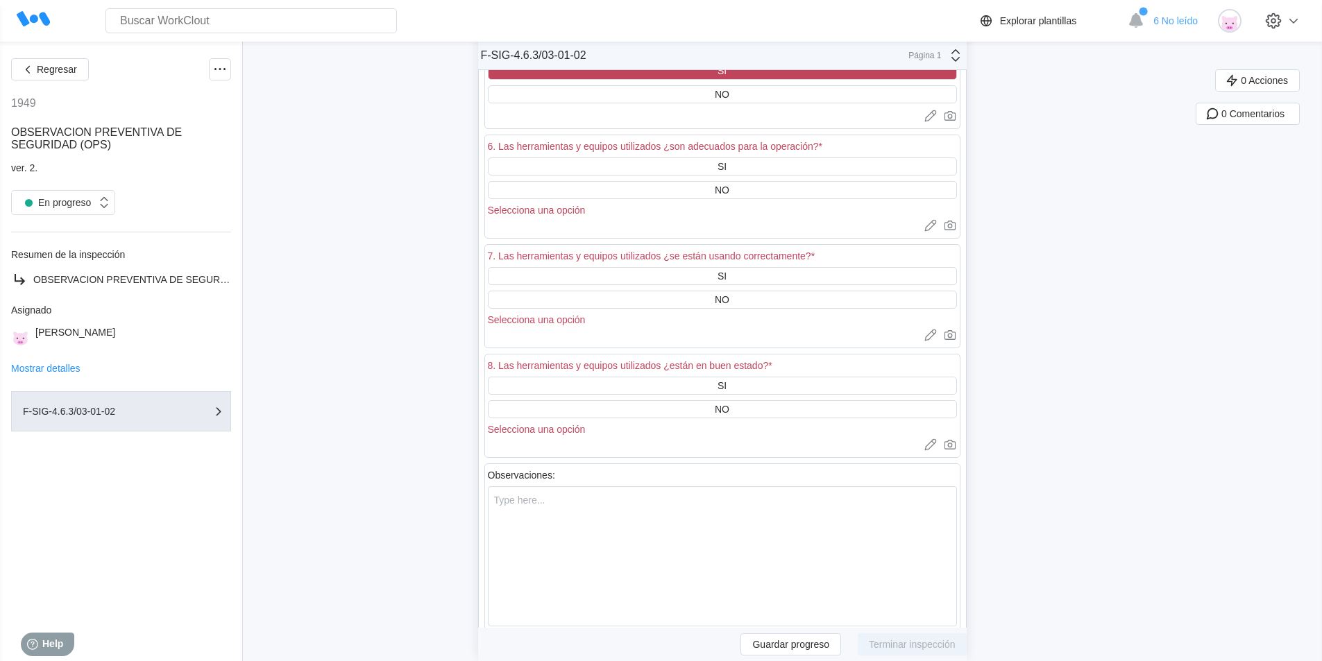
scroll to position [2468, 0]
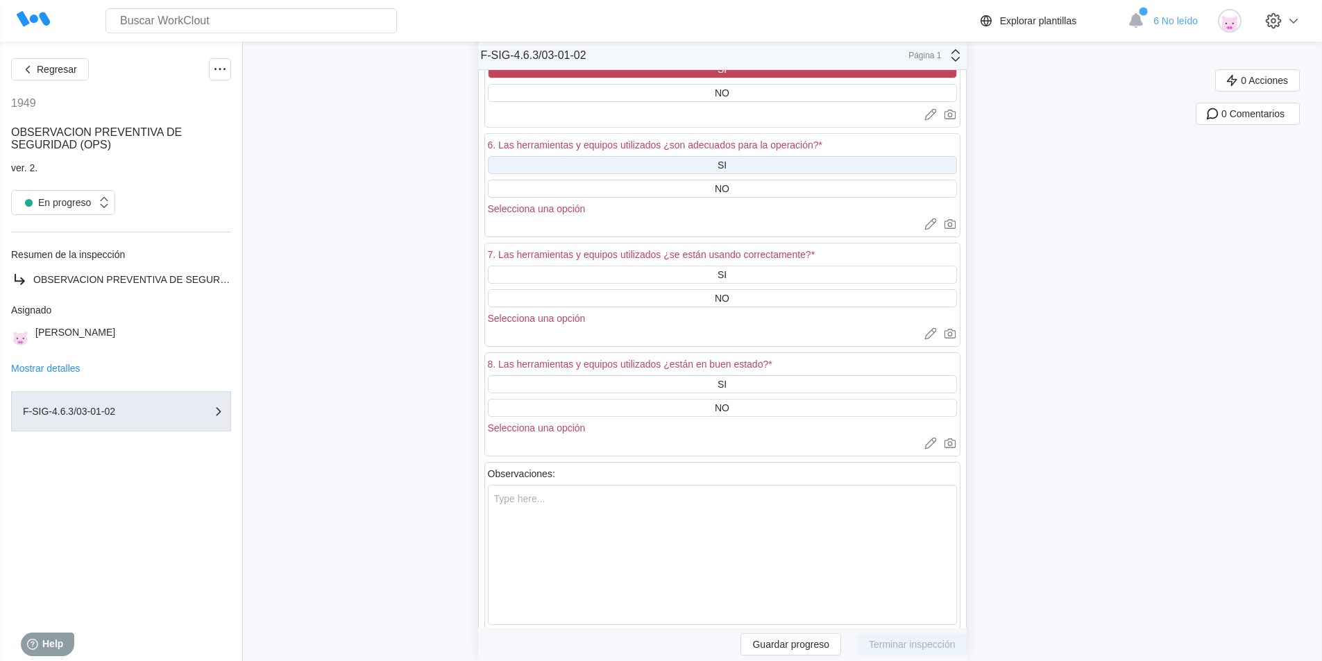
click at [771, 168] on div "SI" at bounding box center [722, 165] width 469 height 18
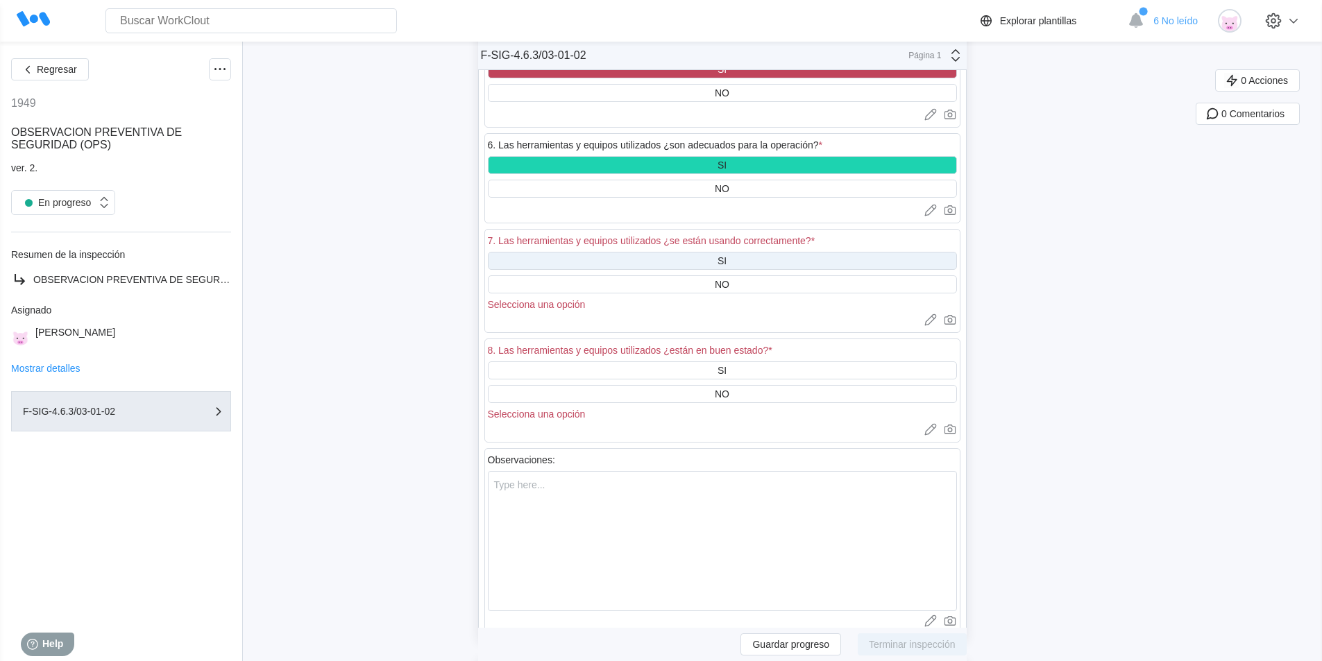
click at [752, 252] on div "SI" at bounding box center [722, 261] width 469 height 18
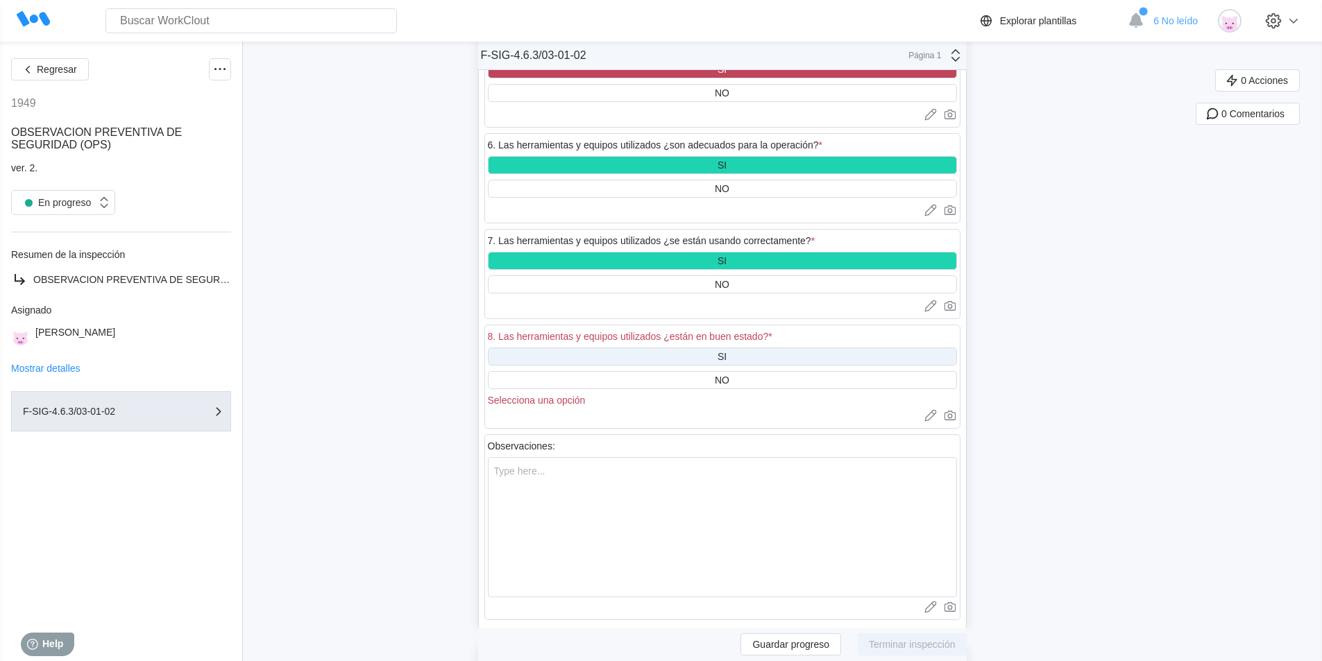
click at [701, 352] on div "SI" at bounding box center [722, 357] width 469 height 18
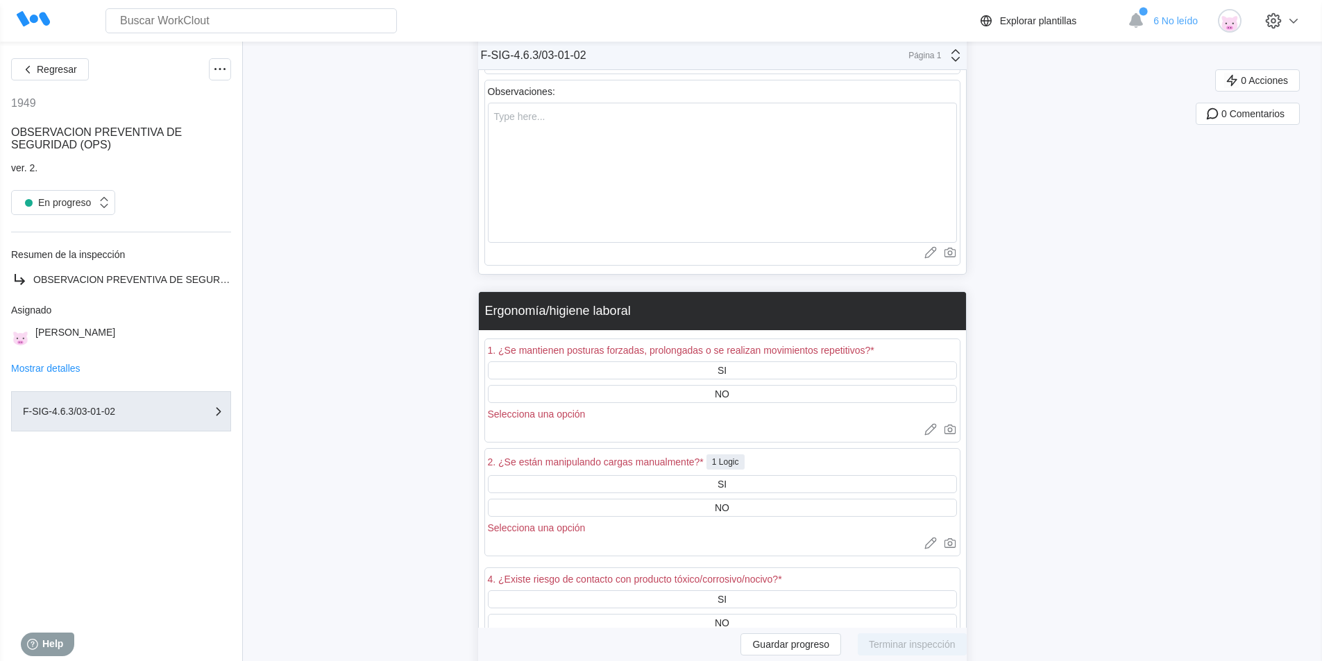
scroll to position [2884, 0]
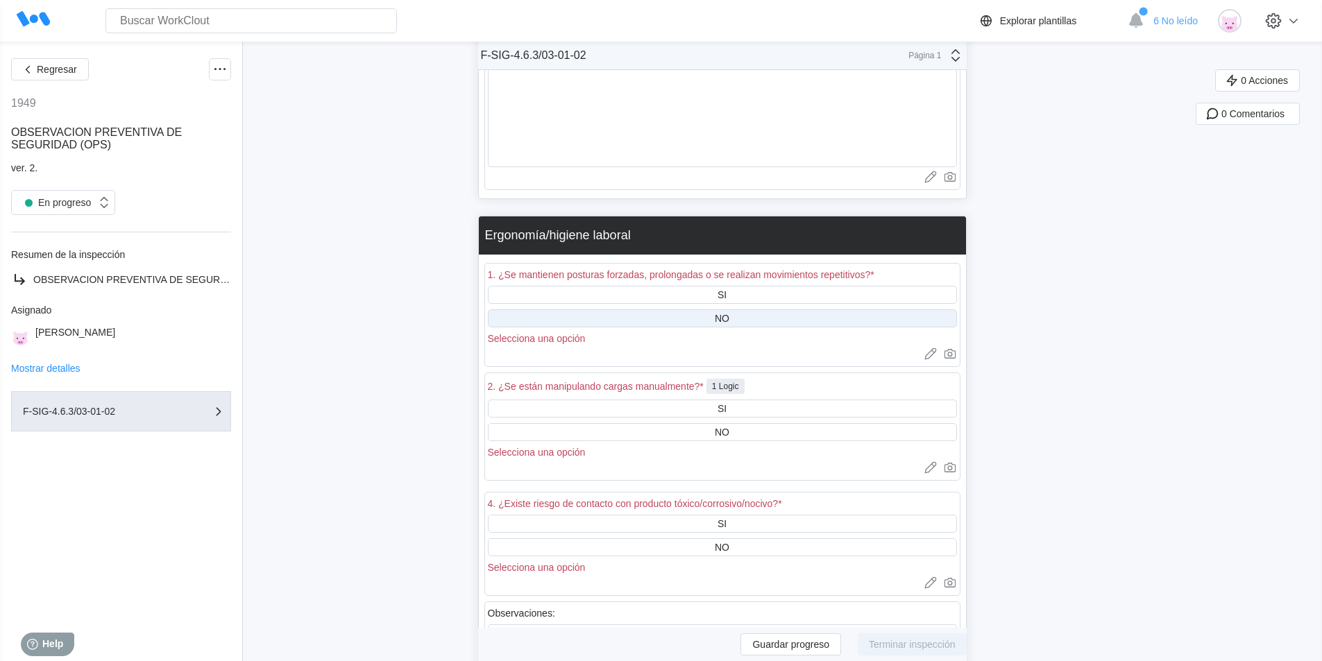
click at [735, 316] on div "NO" at bounding box center [722, 318] width 469 height 18
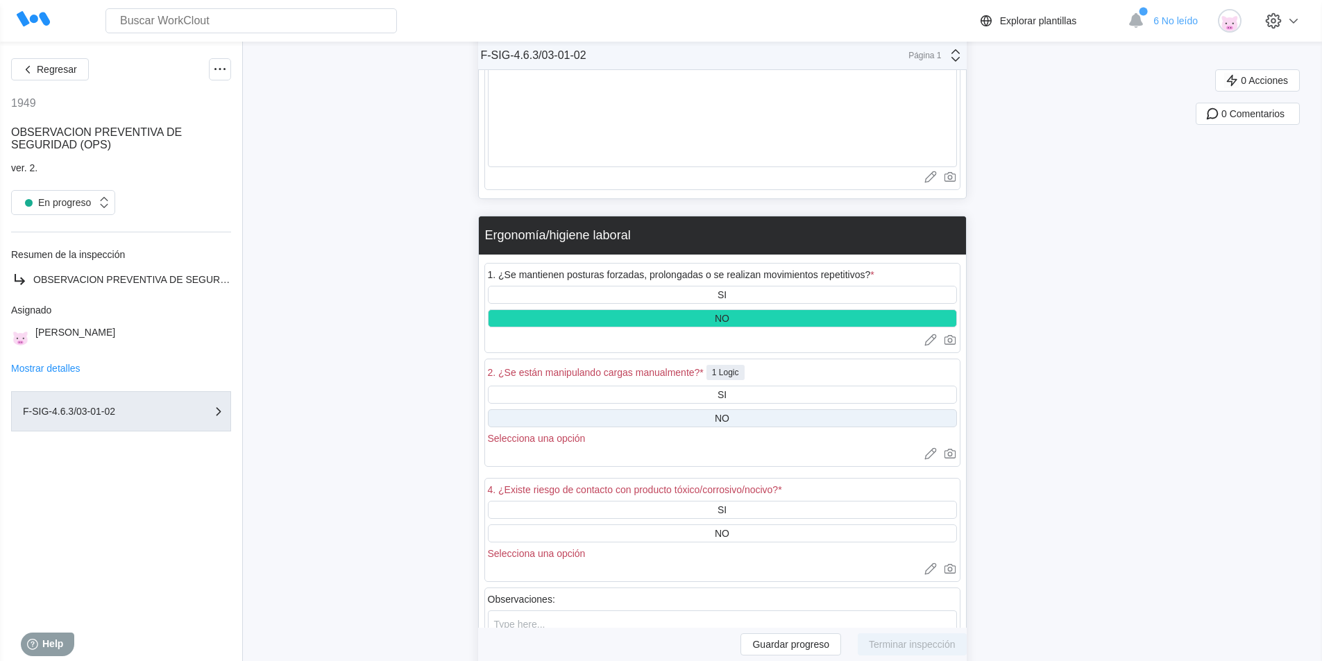
click at [742, 423] on div "NO" at bounding box center [722, 418] width 469 height 18
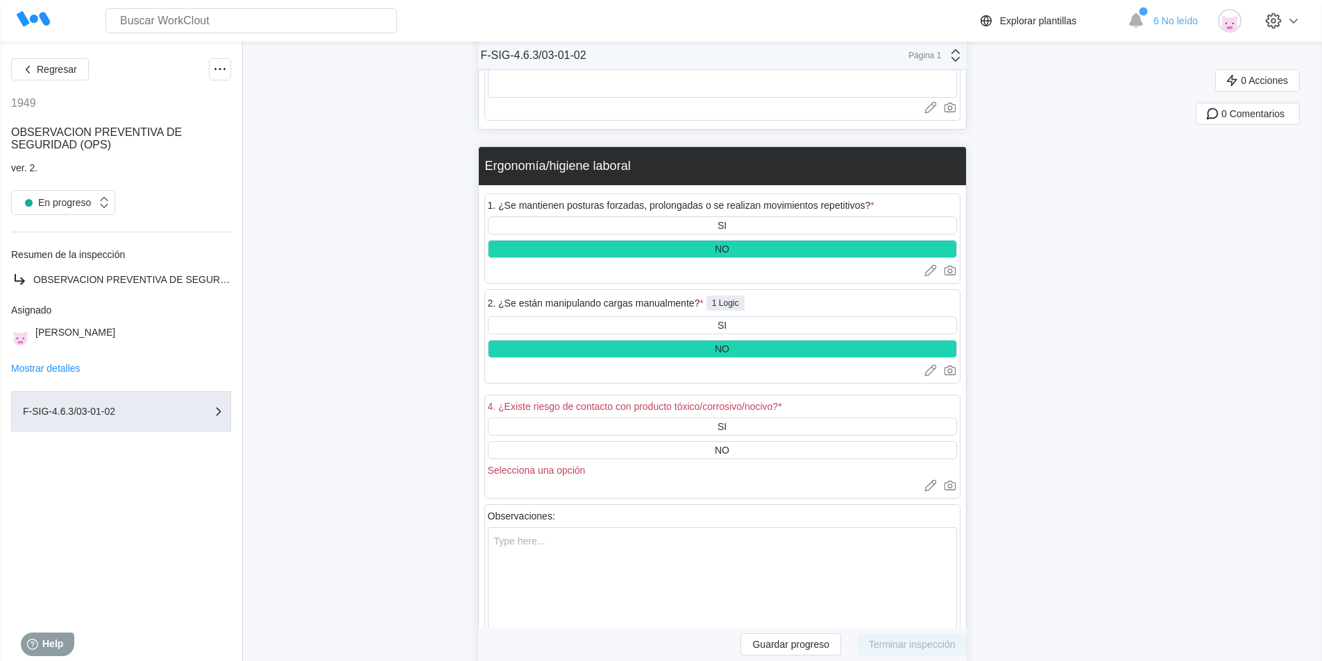
scroll to position [3023, 0]
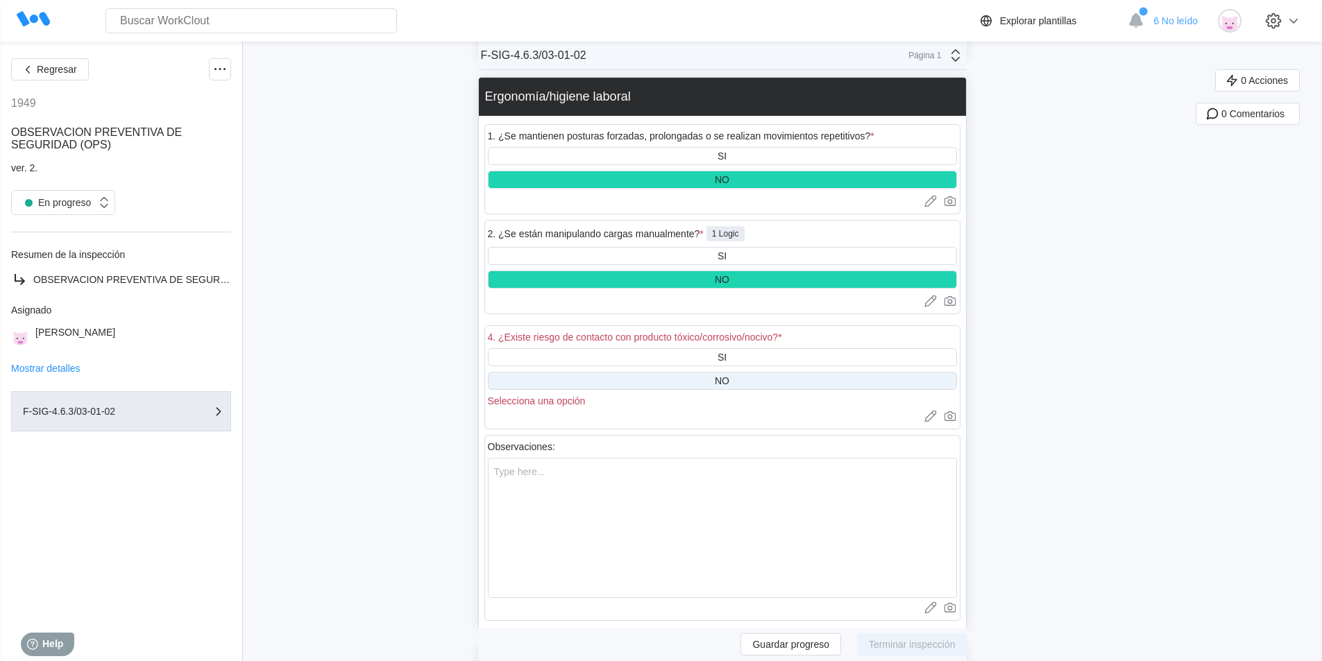
click at [738, 380] on div "NO" at bounding box center [722, 381] width 469 height 18
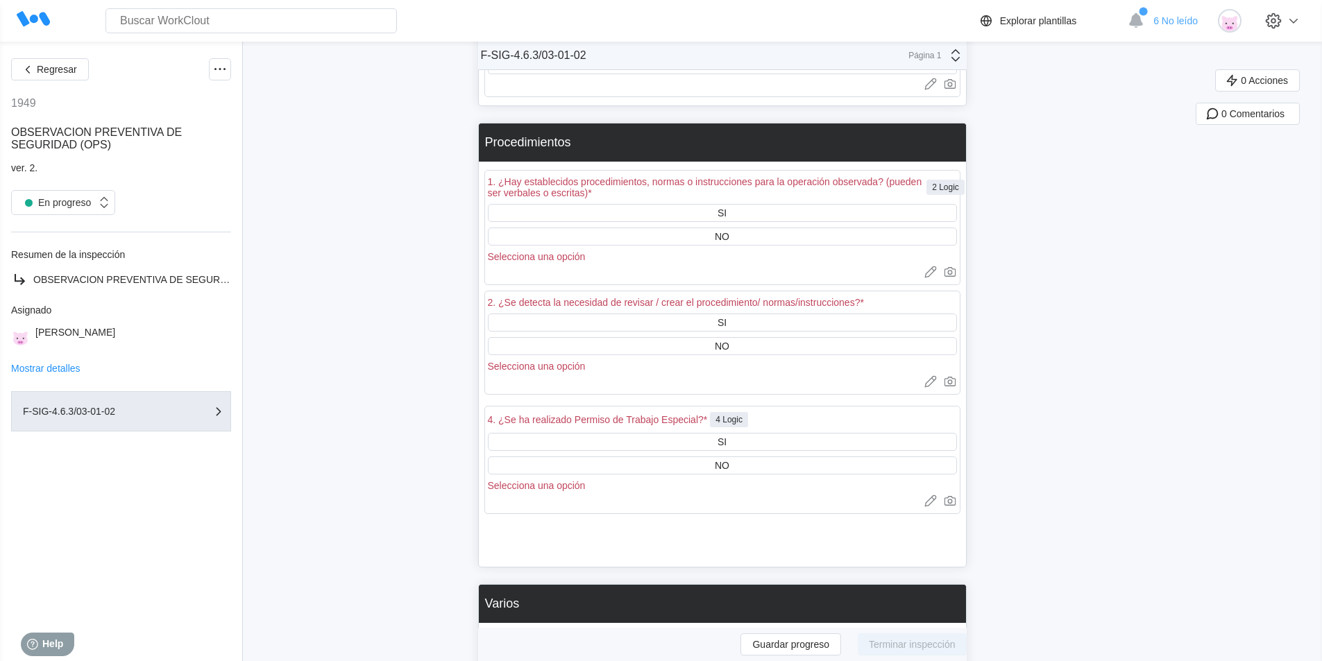
scroll to position [3508, 0]
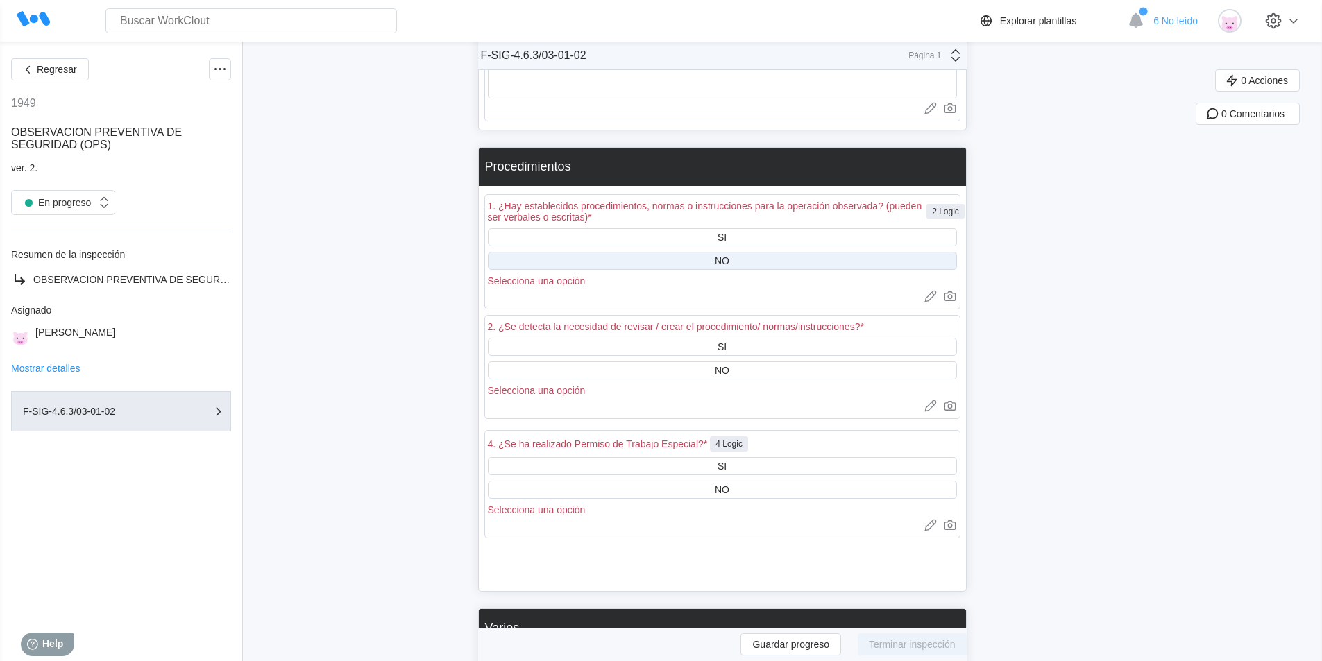
click at [780, 263] on div "NO" at bounding box center [722, 261] width 469 height 18
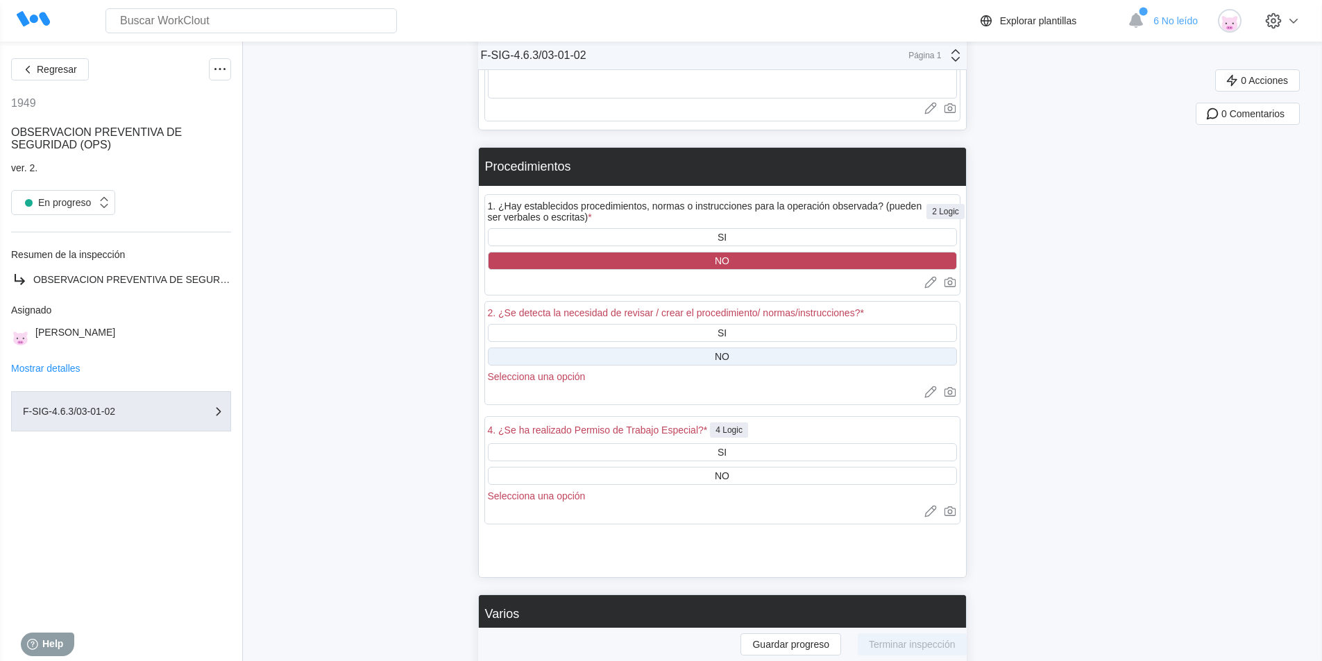
click at [740, 357] on div "NO" at bounding box center [722, 357] width 469 height 18
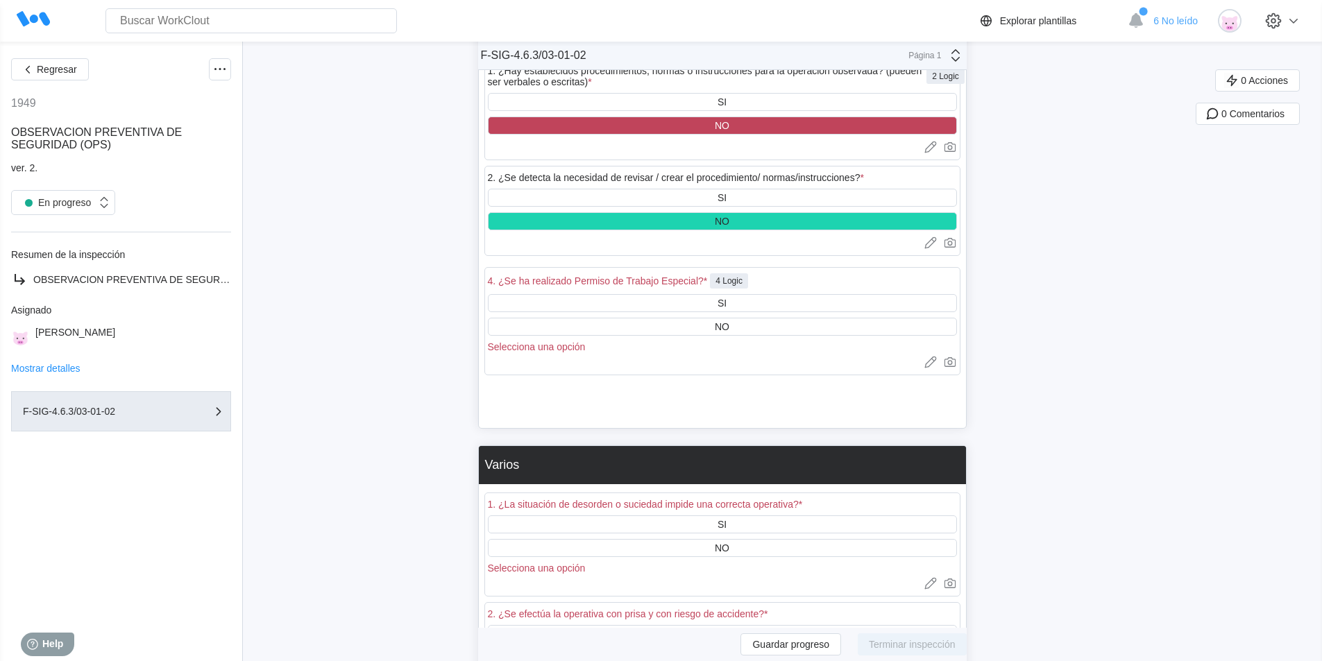
scroll to position [3647, 0]
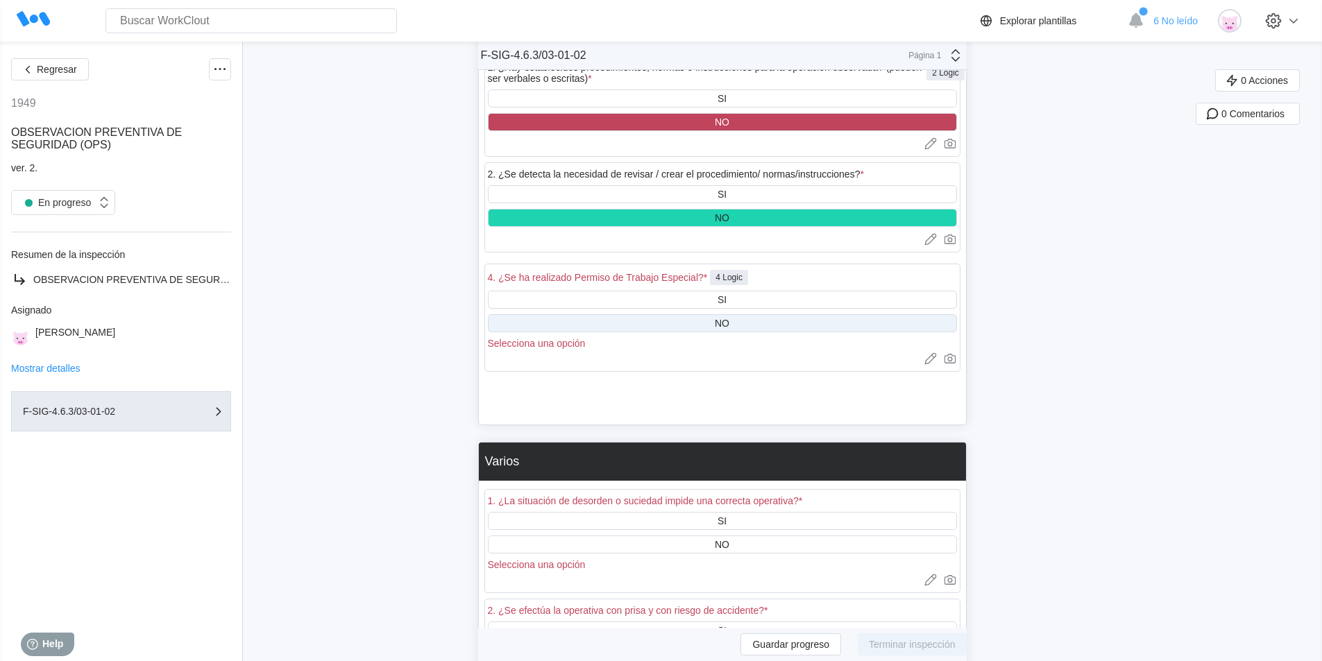
click at [773, 323] on div "NO" at bounding box center [722, 323] width 469 height 18
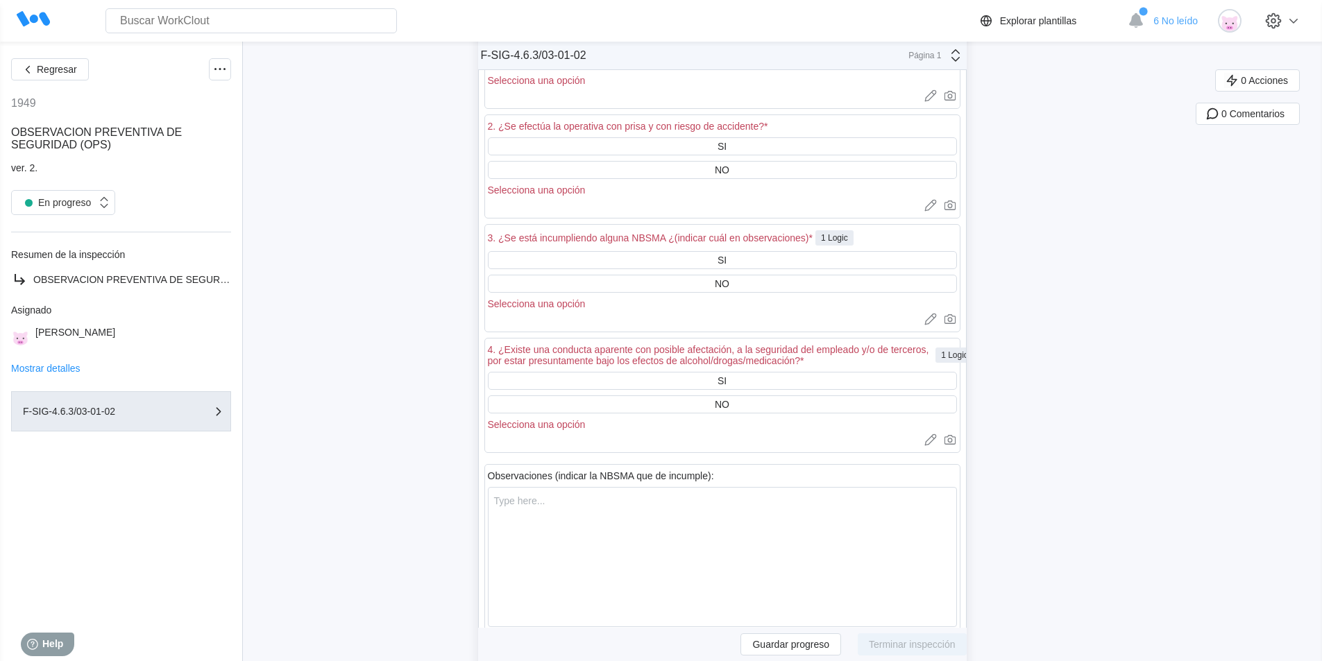
scroll to position [3840, 0]
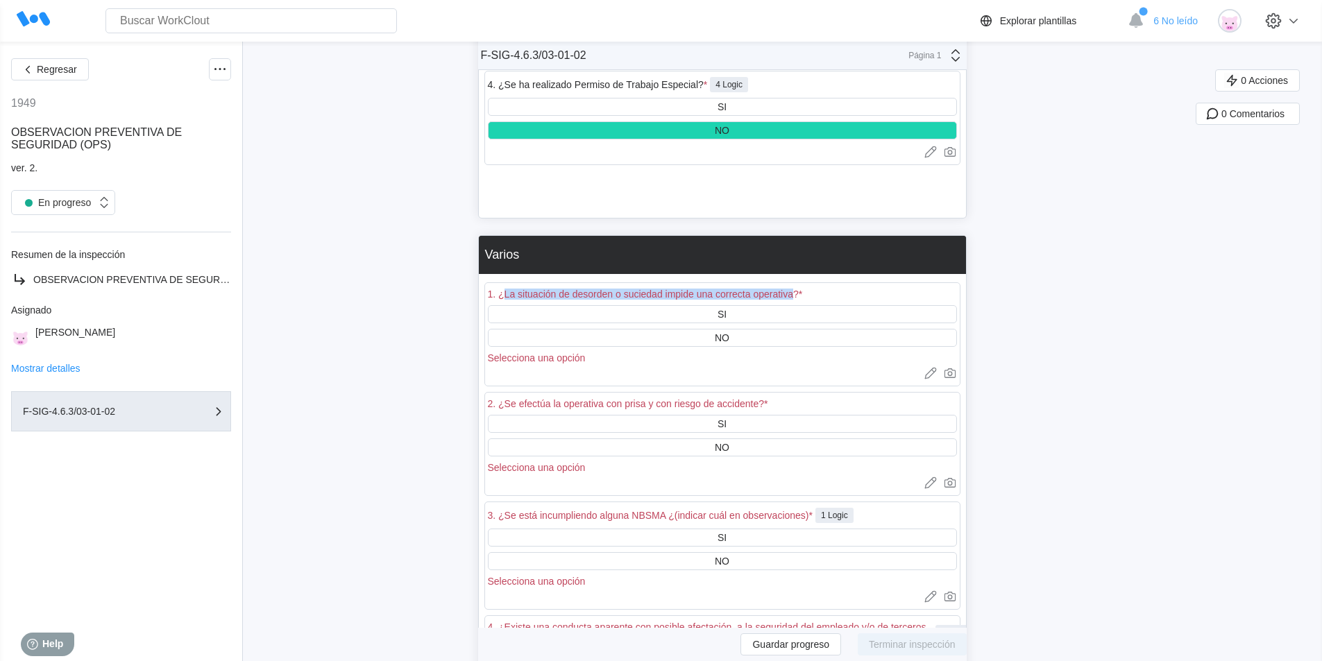
drag, startPoint x: 507, startPoint y: 295, endPoint x: 796, endPoint y: 278, distance: 289.1
click at [706, 296] on div "1. ¿La situación de desorden o suciedad impide una correcta operativa? *" at bounding box center [645, 294] width 315 height 11
drag, startPoint x: 519, startPoint y: 293, endPoint x: 830, endPoint y: 286, distance: 310.9
click at [830, 286] on div "1. ¿La situación de desorden o suciedad impide una correcta operativa? *" at bounding box center [722, 295] width 469 height 19
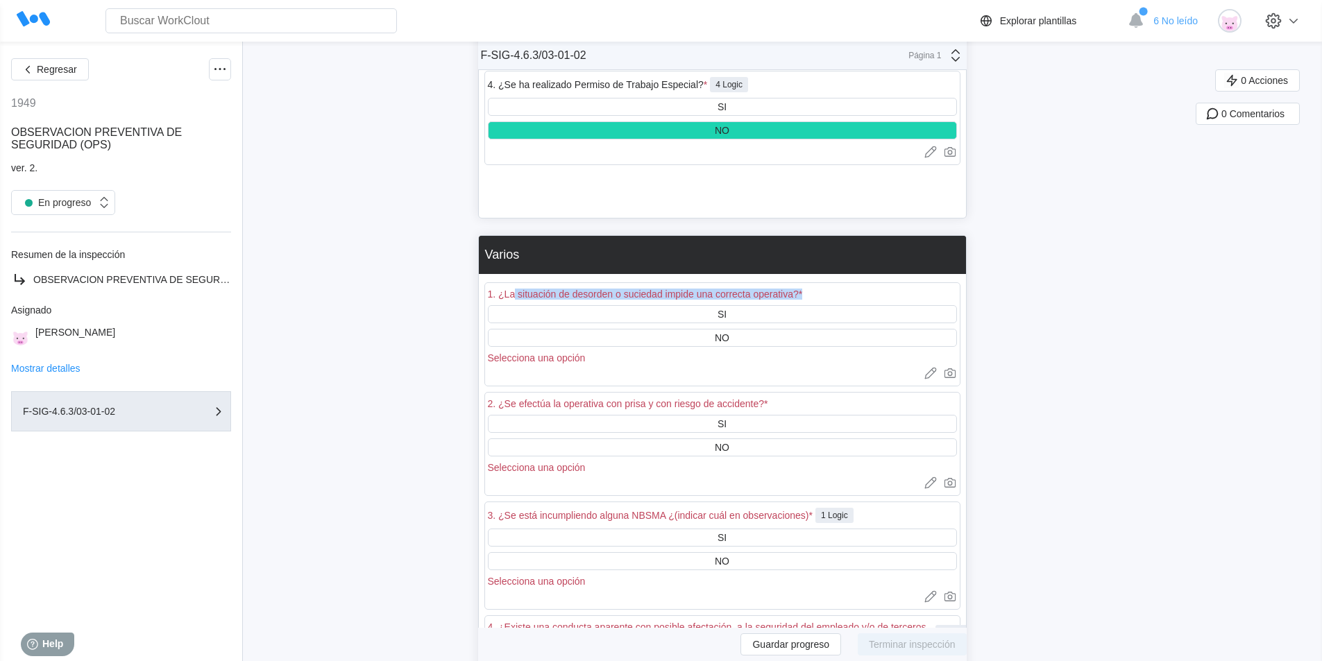
click at [808, 293] on div "1. ¿La situación de desorden o suciedad impide una correcta operativa? *" at bounding box center [722, 295] width 469 height 19
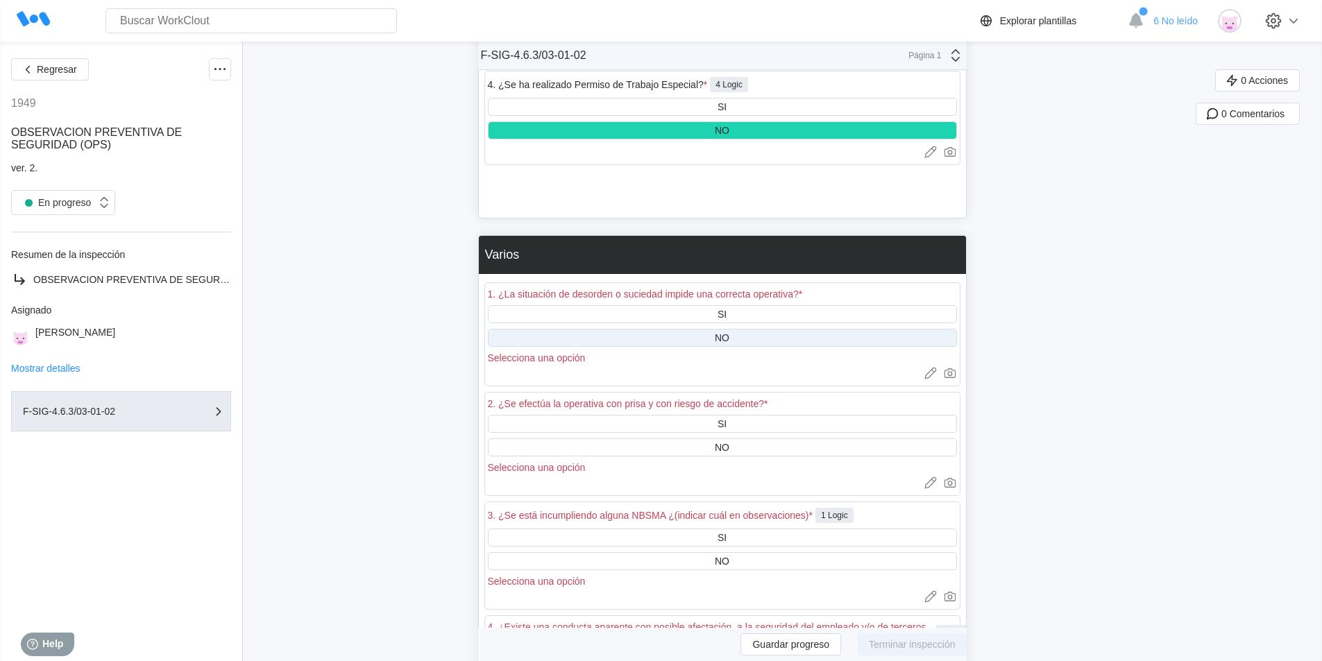
click at [792, 340] on div "NO" at bounding box center [722, 338] width 469 height 18
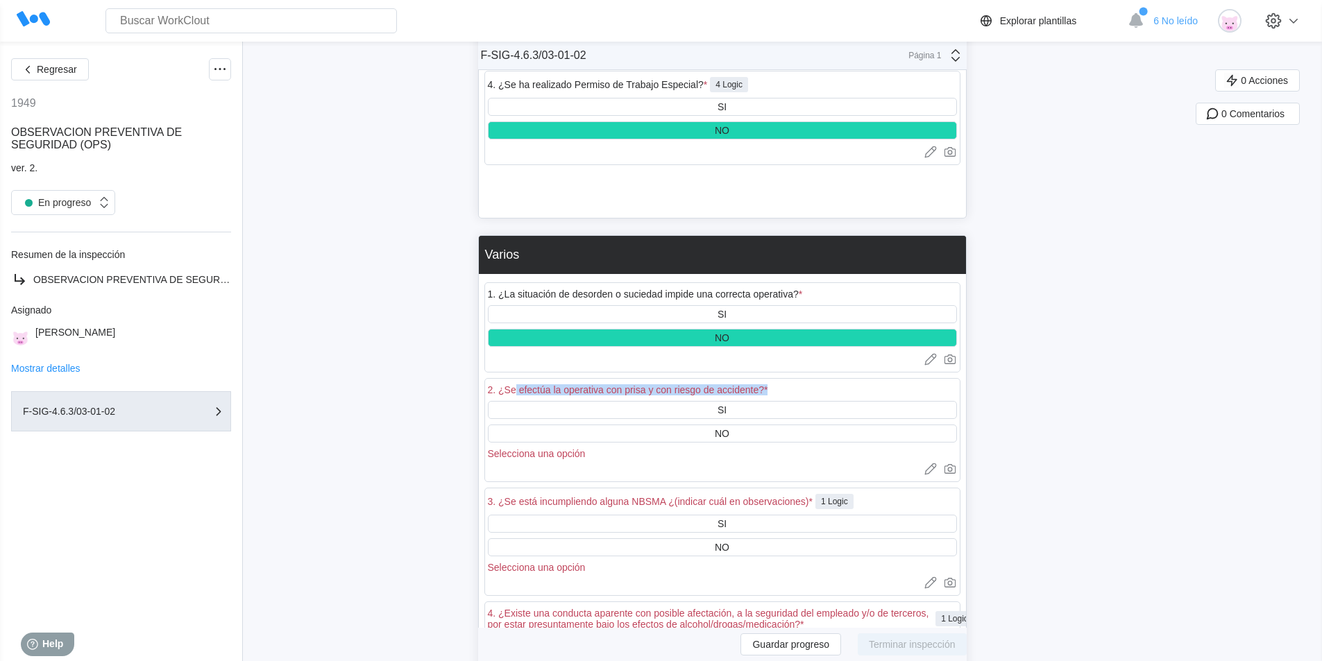
drag, startPoint x: 520, startPoint y: 388, endPoint x: 797, endPoint y: 378, distance: 277.7
click at [797, 378] on div "2. ¿Se efectúa la operativa con prisa y con riesgo de accidente? * SI NO Selecc…" at bounding box center [722, 430] width 476 height 104
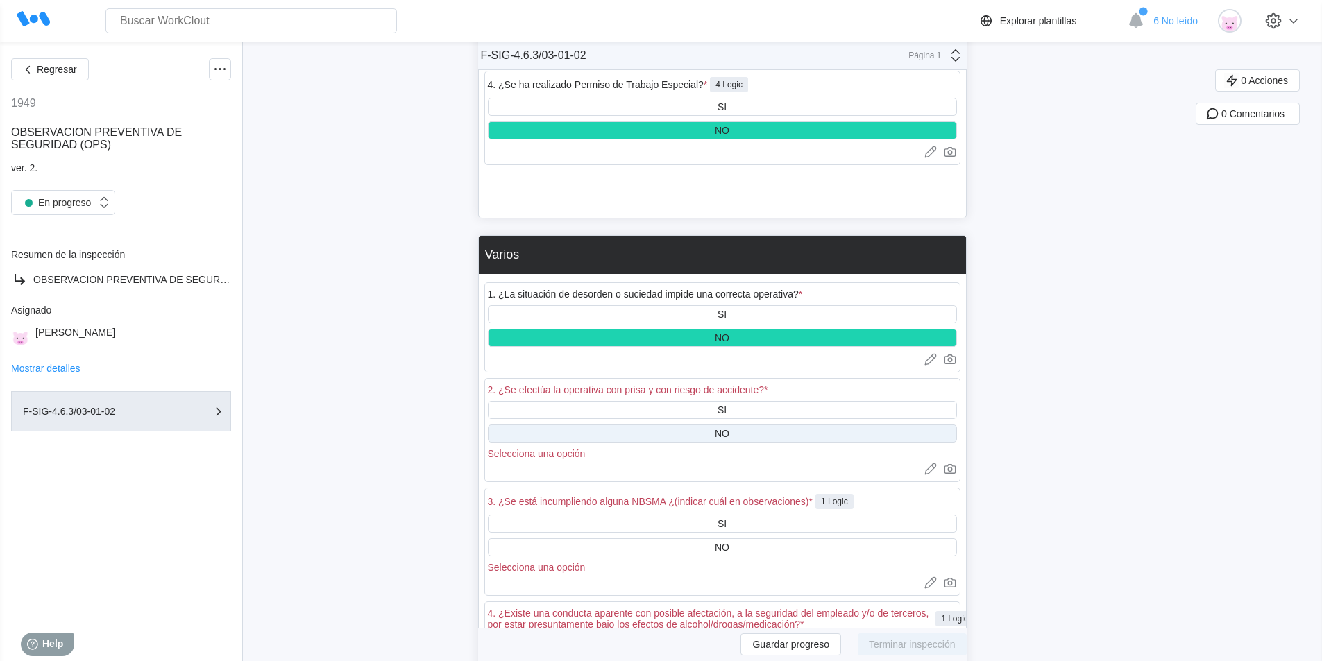
click at [753, 438] on div "NO" at bounding box center [722, 434] width 469 height 18
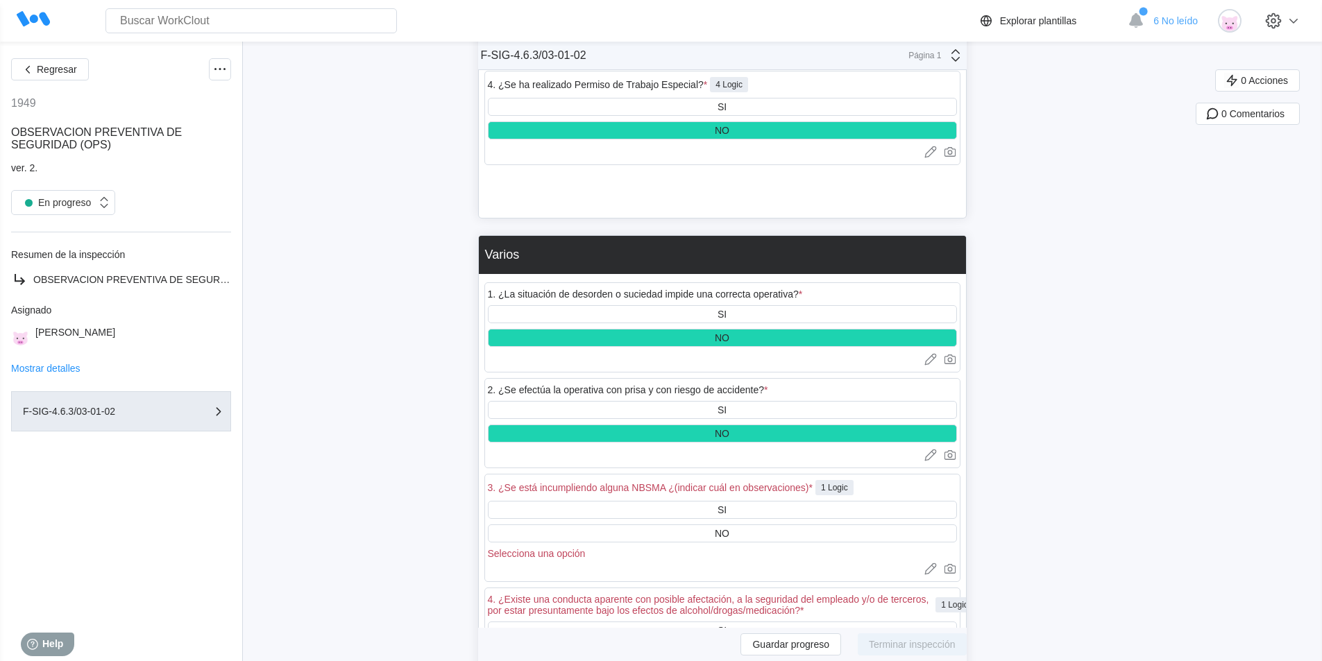
scroll to position [3978, 0]
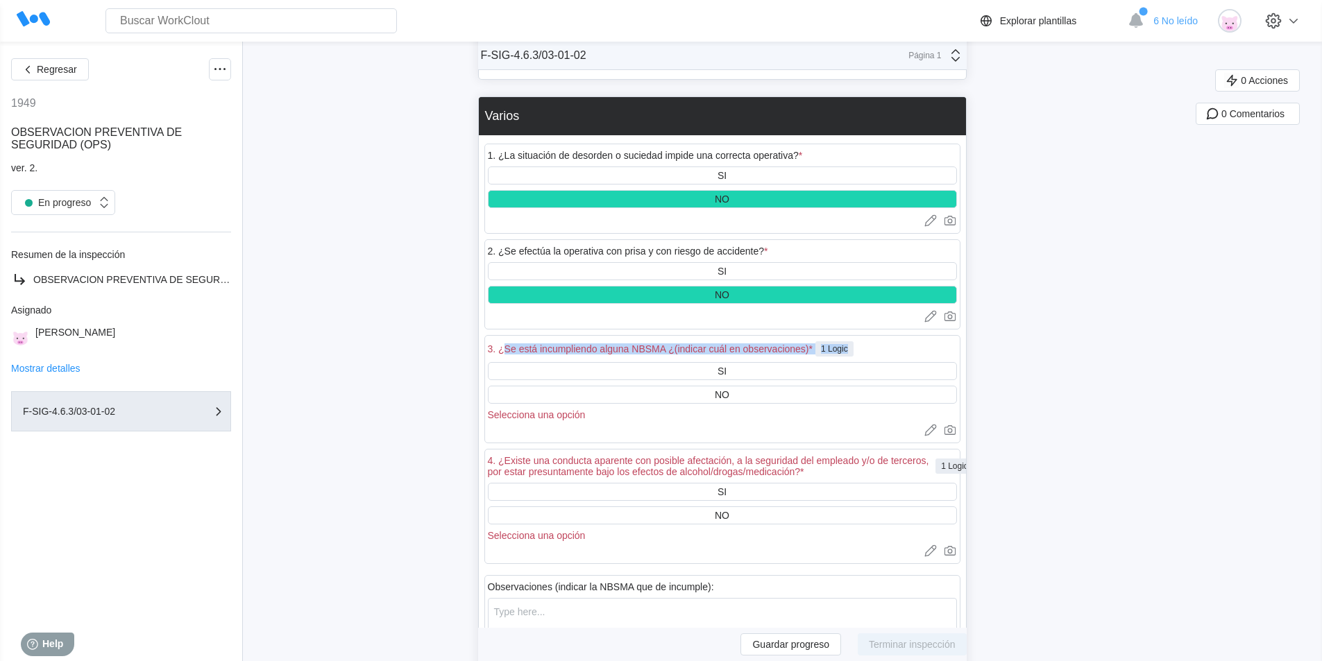
drag, startPoint x: 512, startPoint y: 348, endPoint x: 875, endPoint y: 340, distance: 362.9
click at [875, 340] on div "3. ¿Se está incumpliendo alguna NBSMA ¿(indicar cuál en observaciones) * 1 Logic" at bounding box center [722, 351] width 469 height 24
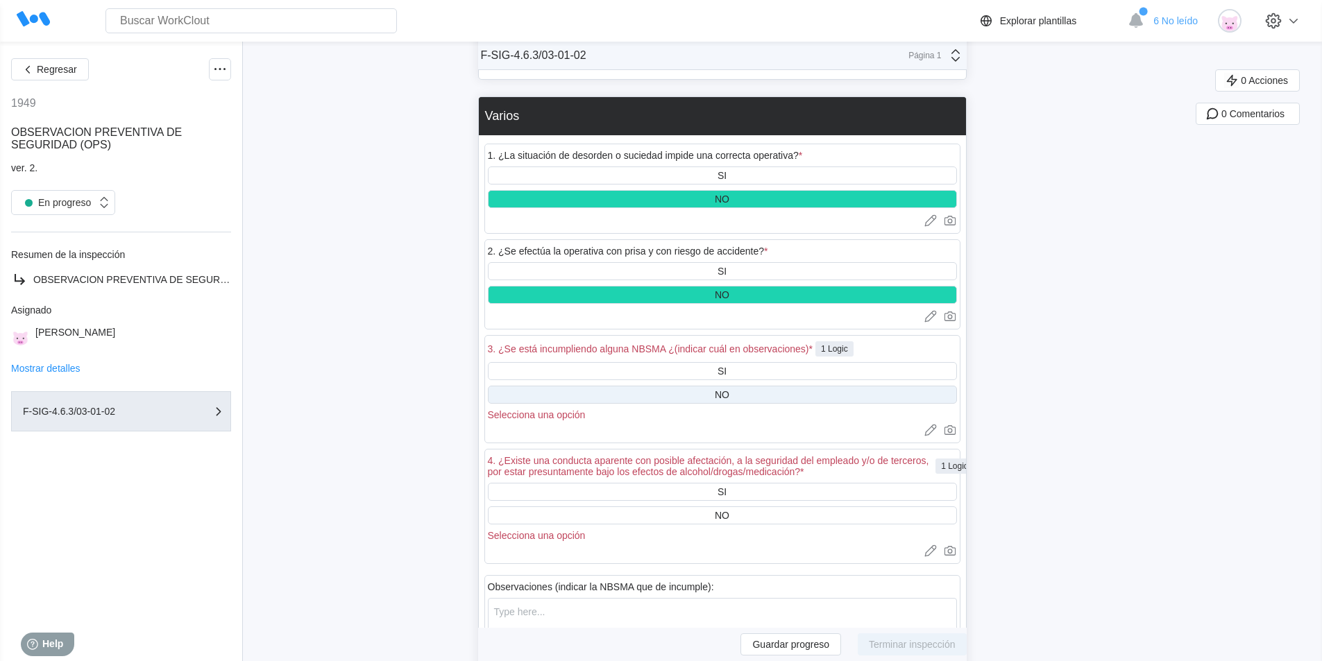
click at [728, 393] on div "NO" at bounding box center [722, 394] width 15 height 11
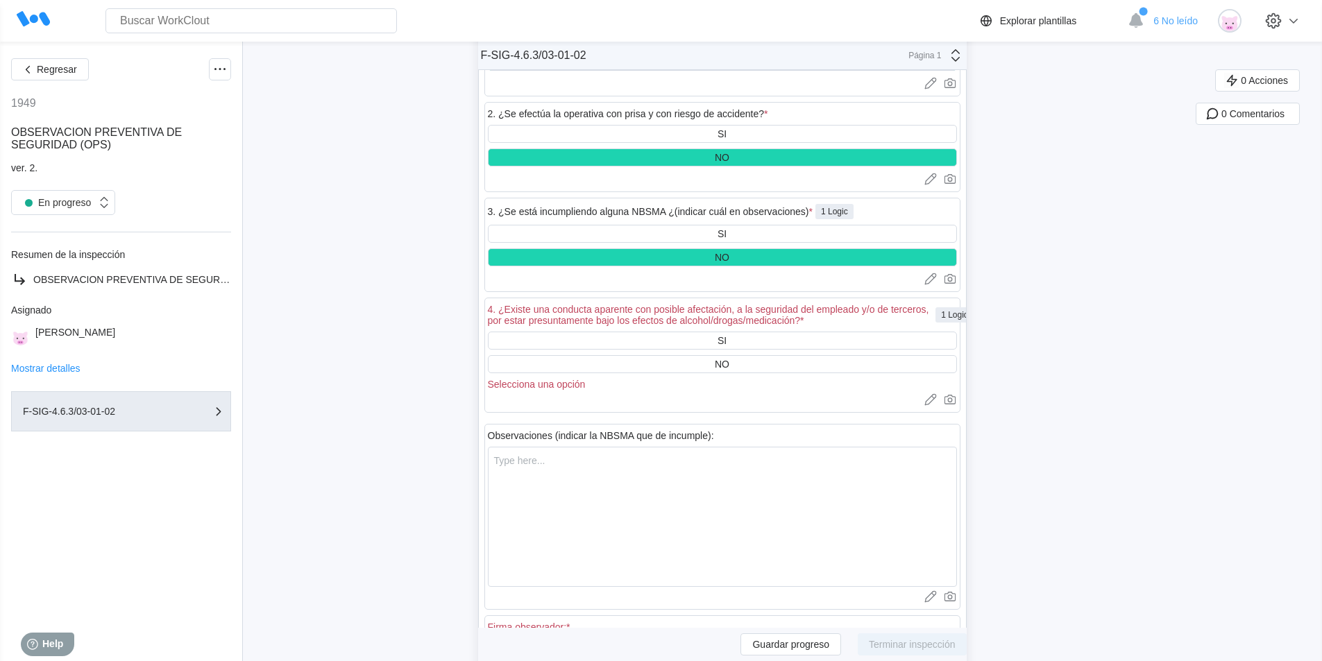
scroll to position [4117, 0]
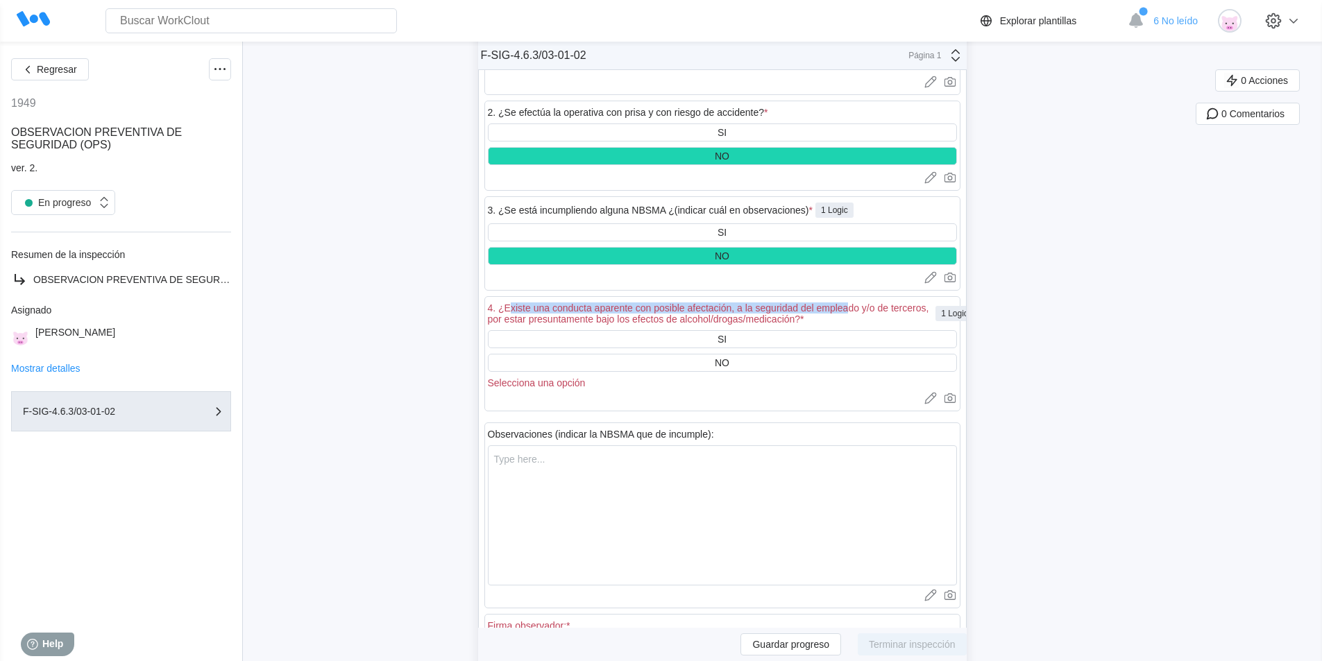
drag, startPoint x: 515, startPoint y: 306, endPoint x: 853, endPoint y: 298, distance: 337.3
click at [853, 298] on div "4. ¿Existe una conducta aparente con posible afectación, a la seguridad del emp…" at bounding box center [722, 353] width 476 height 115
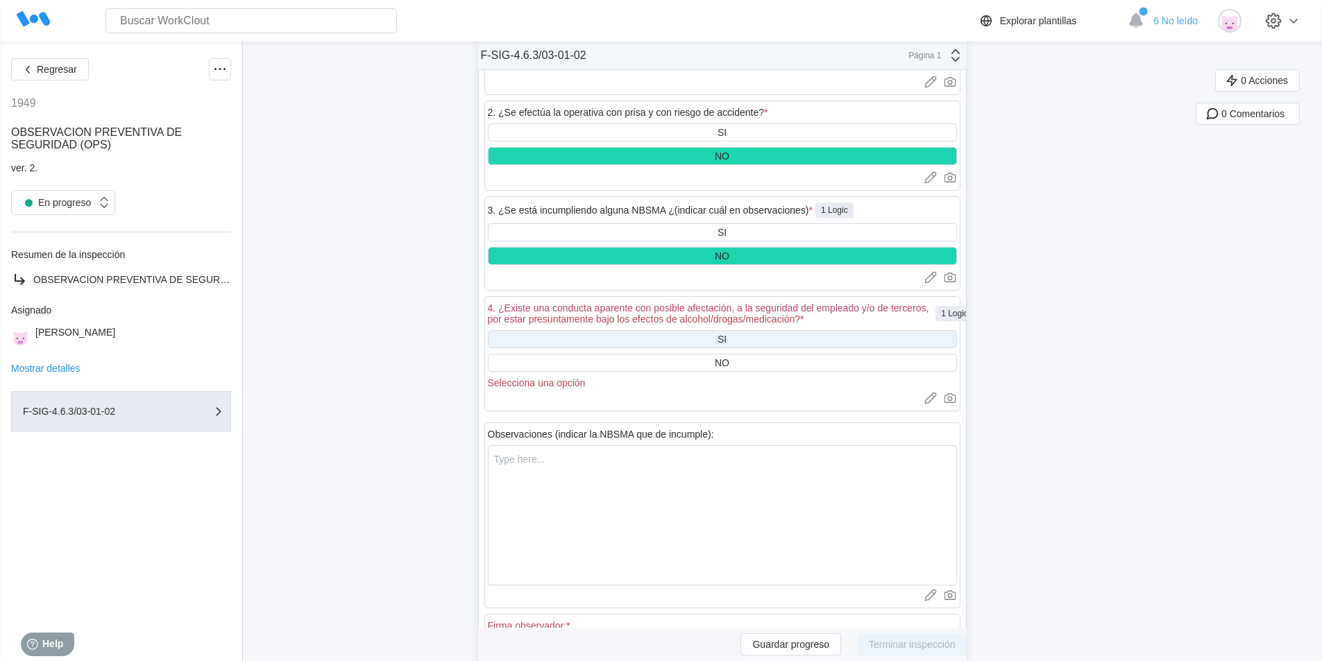
click at [836, 331] on div "SI" at bounding box center [722, 339] width 469 height 18
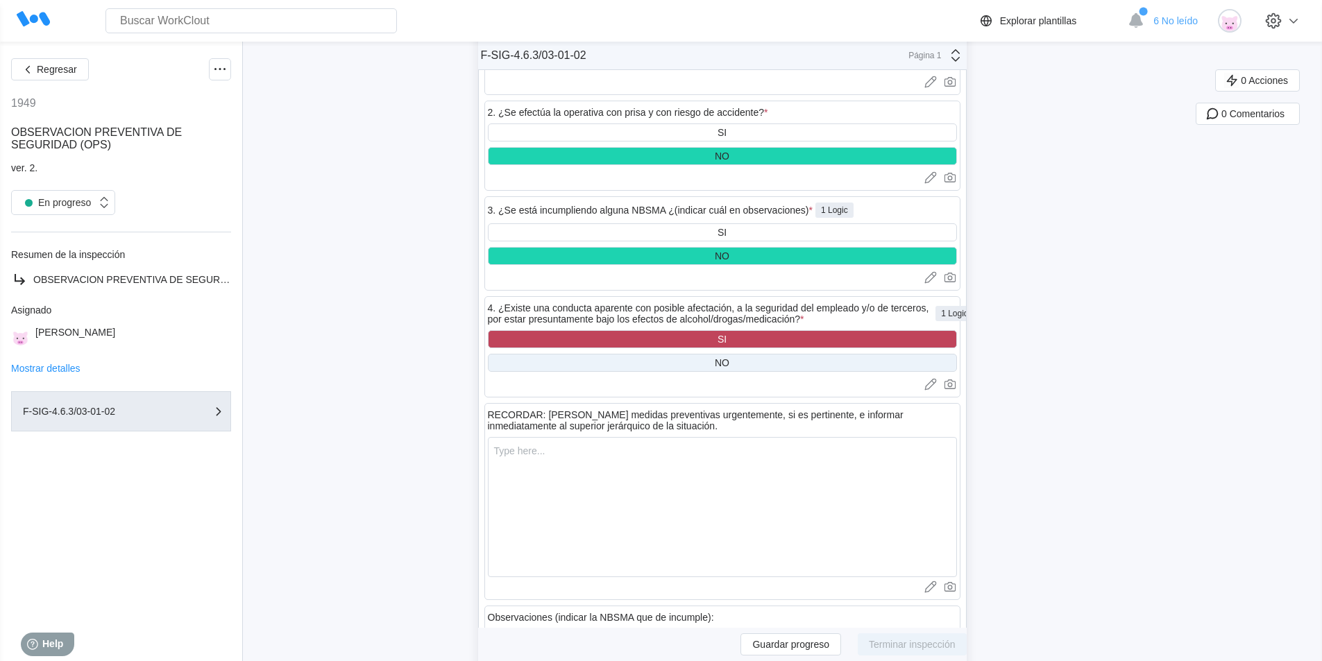
click at [792, 361] on div "NO" at bounding box center [722, 363] width 469 height 18
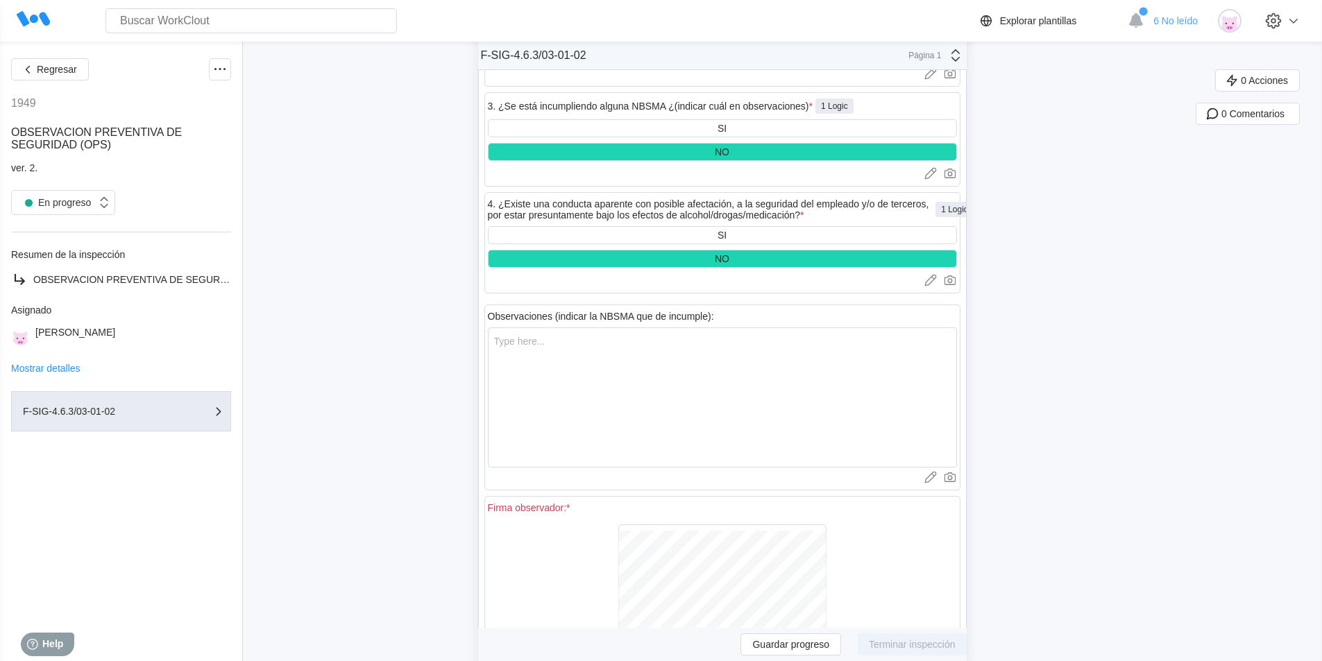
scroll to position [4325, 0]
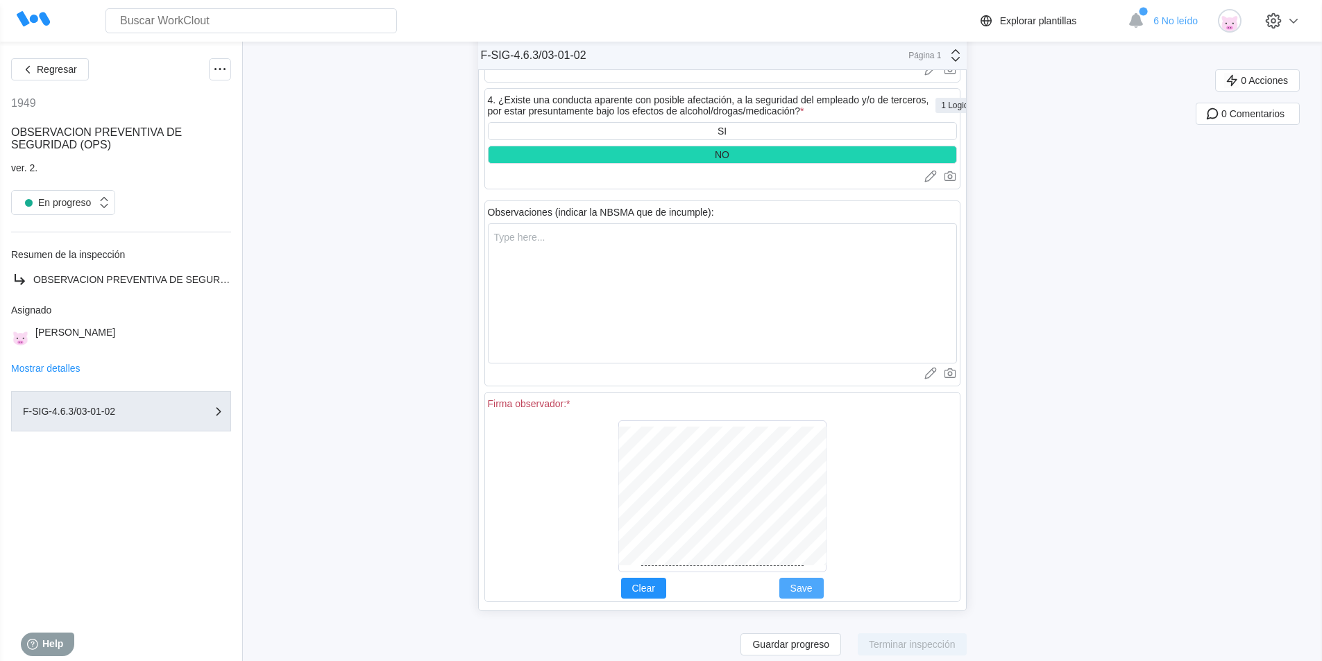
click at [798, 586] on span "Save" at bounding box center [801, 588] width 22 height 10
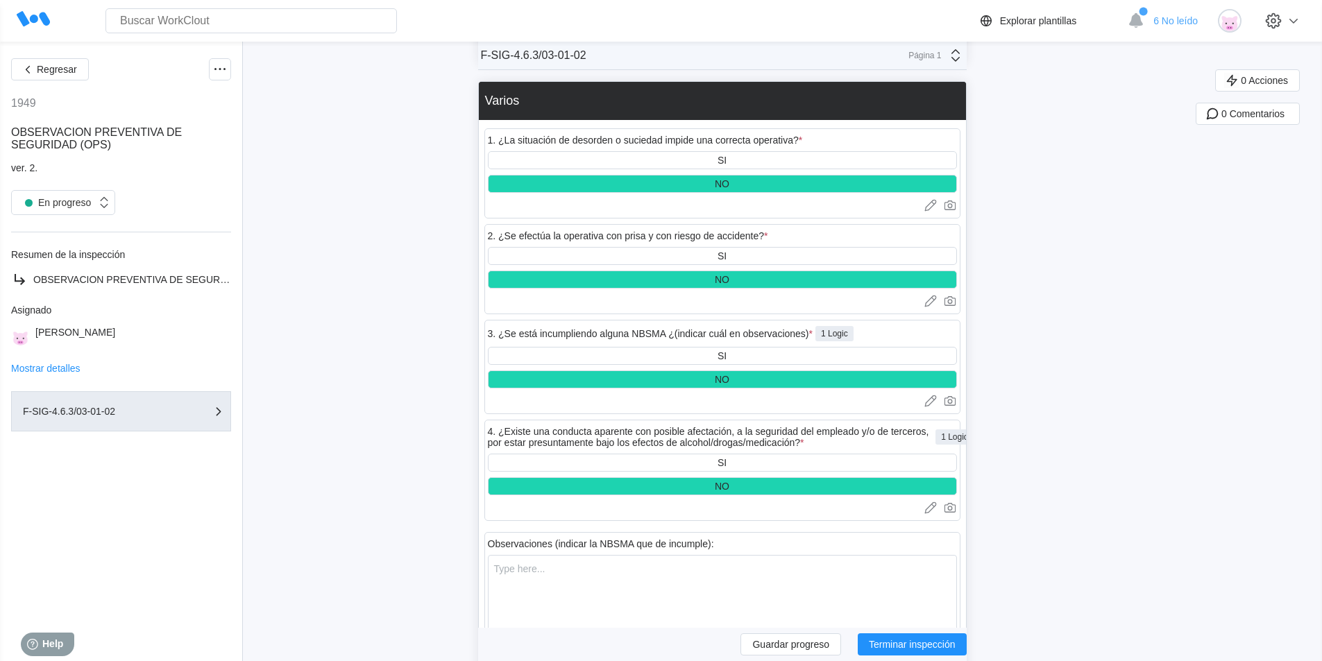
scroll to position [4301, 0]
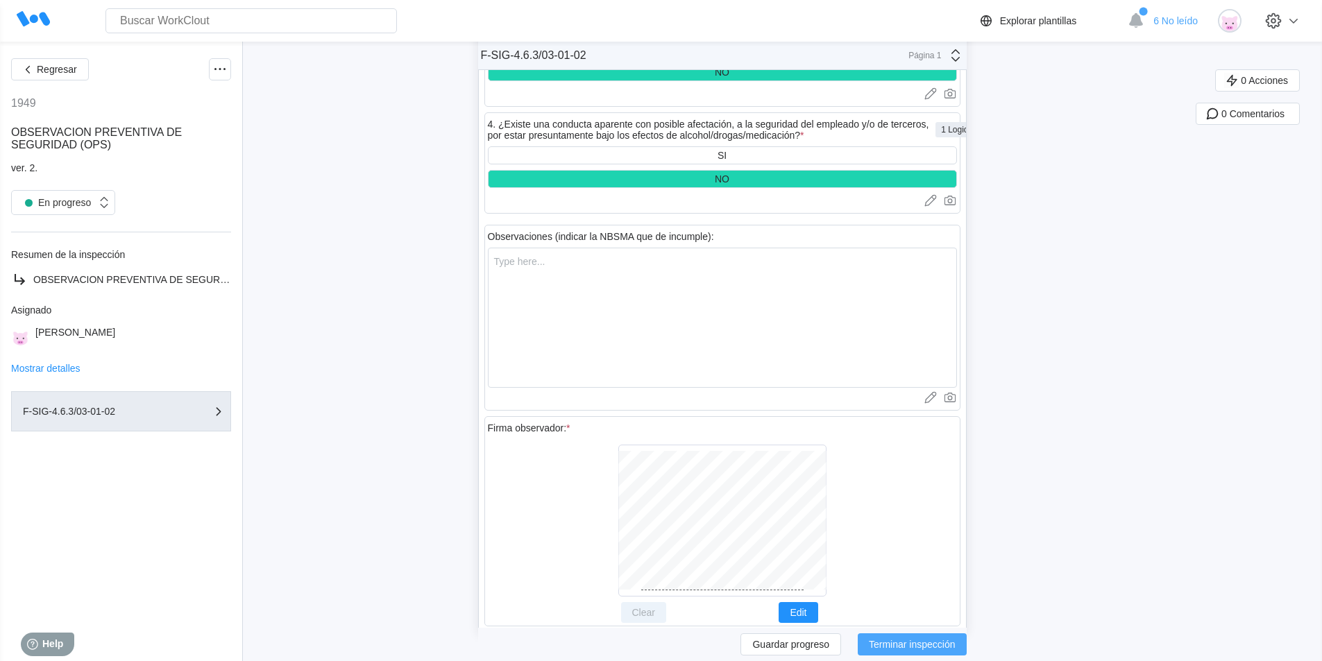
click at [937, 646] on span "Terminar inspección" at bounding box center [912, 645] width 87 height 10
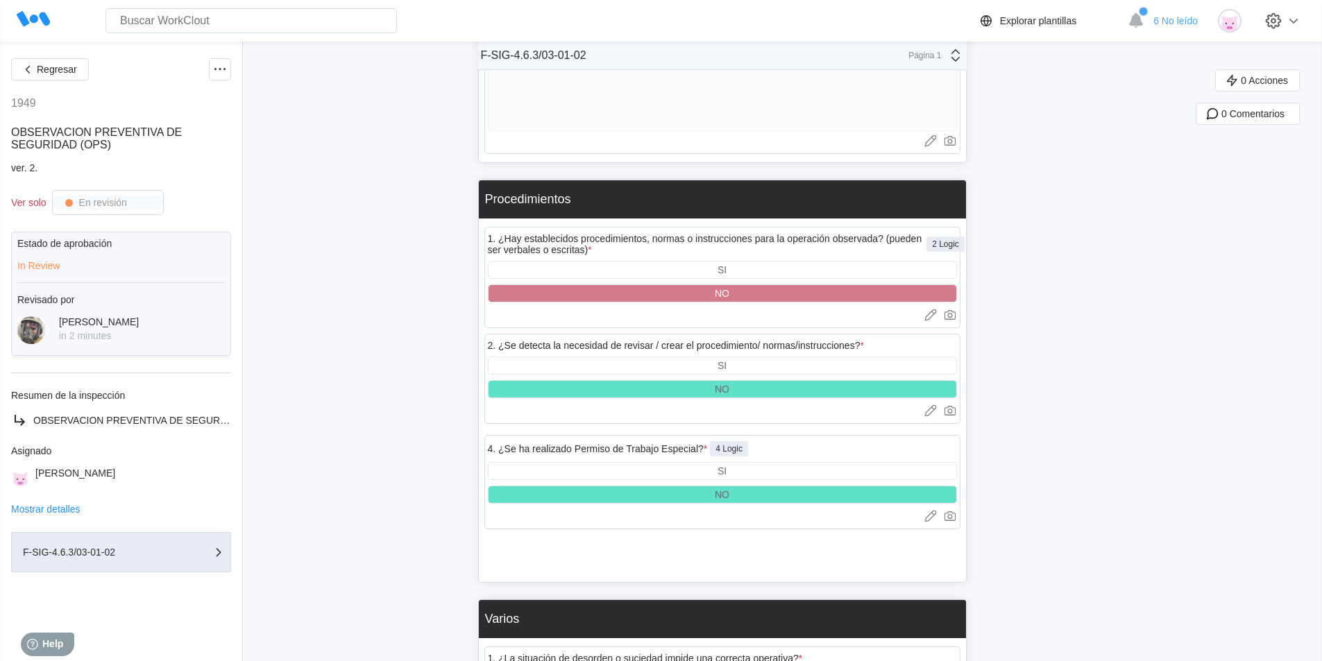
scroll to position [3265, 0]
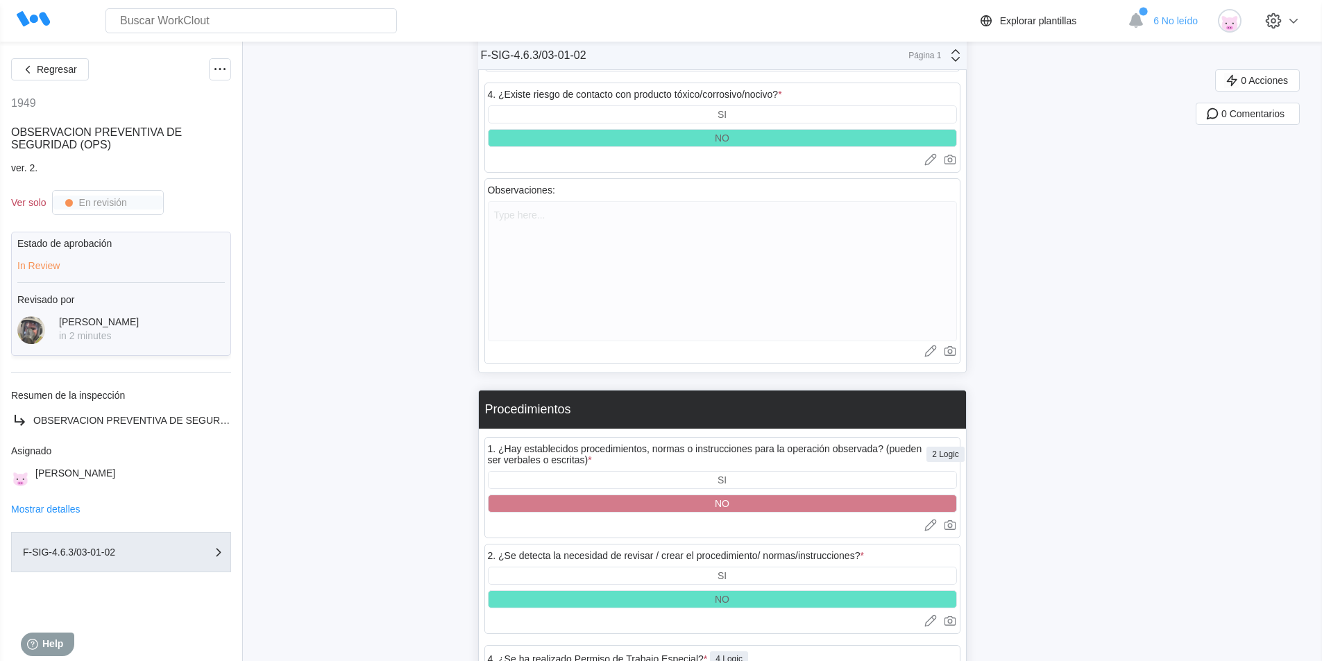
click at [35, 12] on icon at bounding box center [33, 19] width 33 height 33
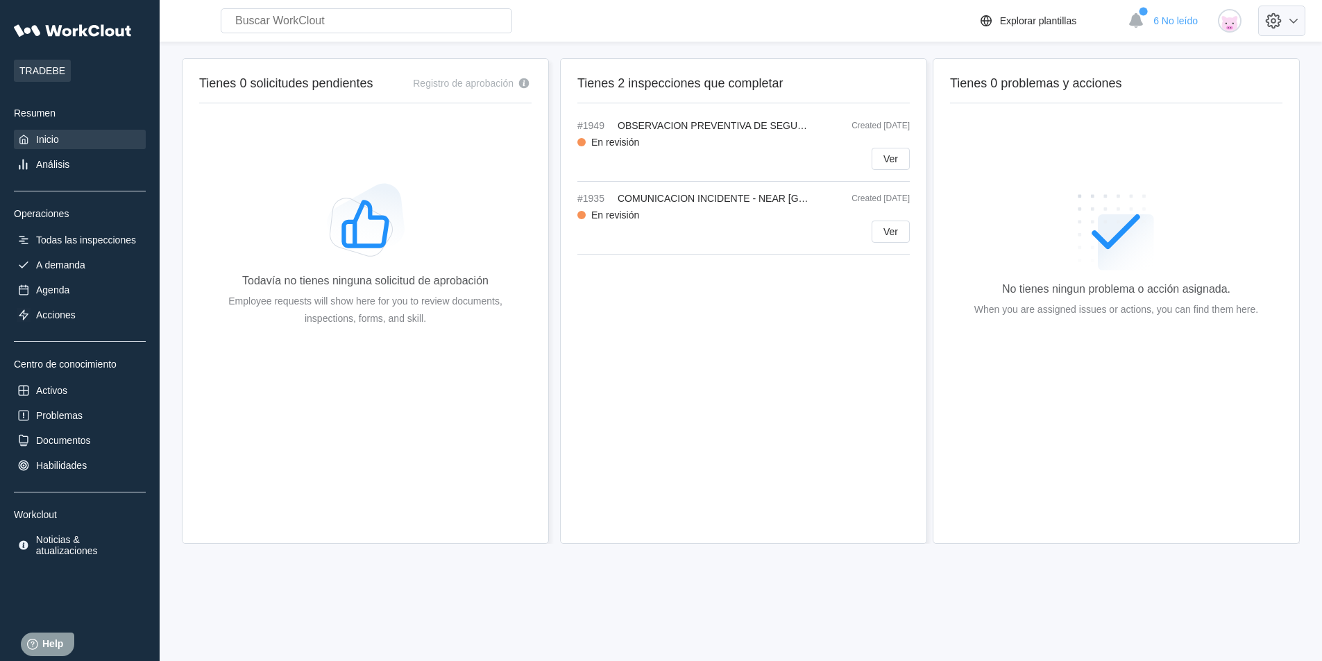
click at [1301, 17] on icon at bounding box center [1293, 20] width 17 height 17
click at [1178, 150] on div "Cerrar sesión" at bounding box center [1167, 147] width 58 height 11
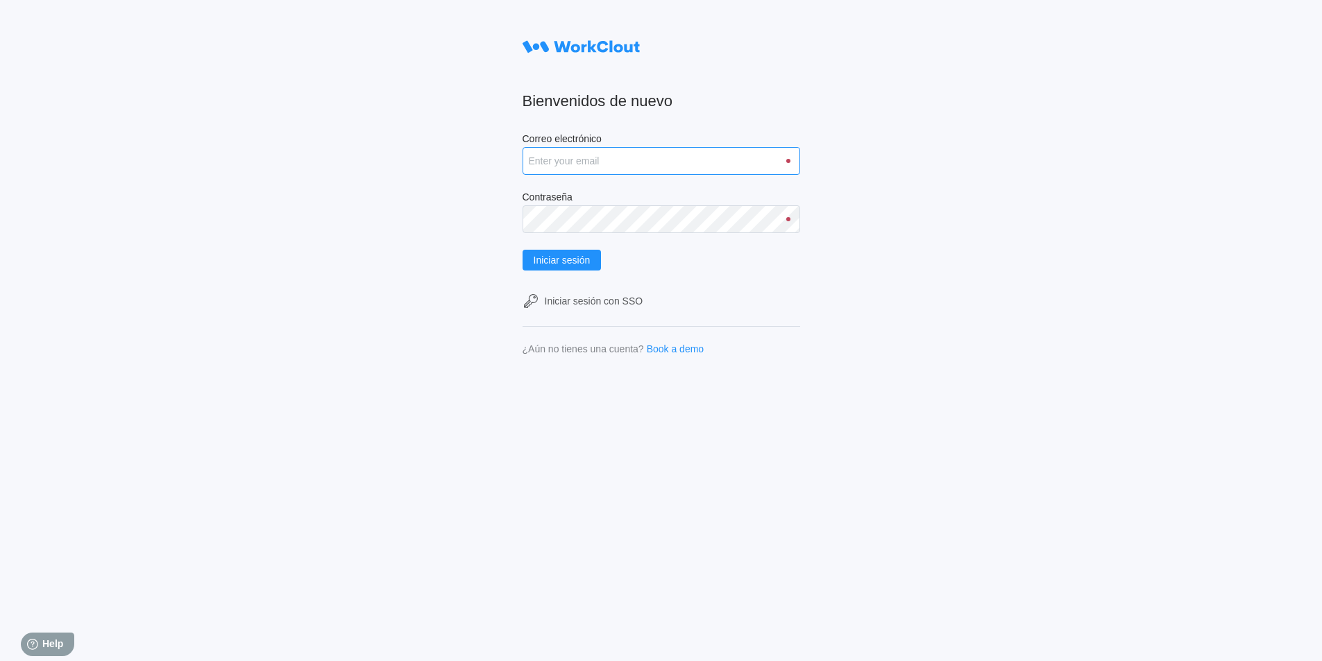
type input "[PERSON_NAME][EMAIL_ADDRESS][DOMAIN_NAME]"
click at [796, 166] on input "alfonso.moruno@mailinator.com" at bounding box center [660, 161] width 277 height 28
click at [793, 166] on input "alfonso.moruno@mailinator.com" at bounding box center [660, 161] width 277 height 28
